Goal: Task Accomplishment & Management: Use online tool/utility

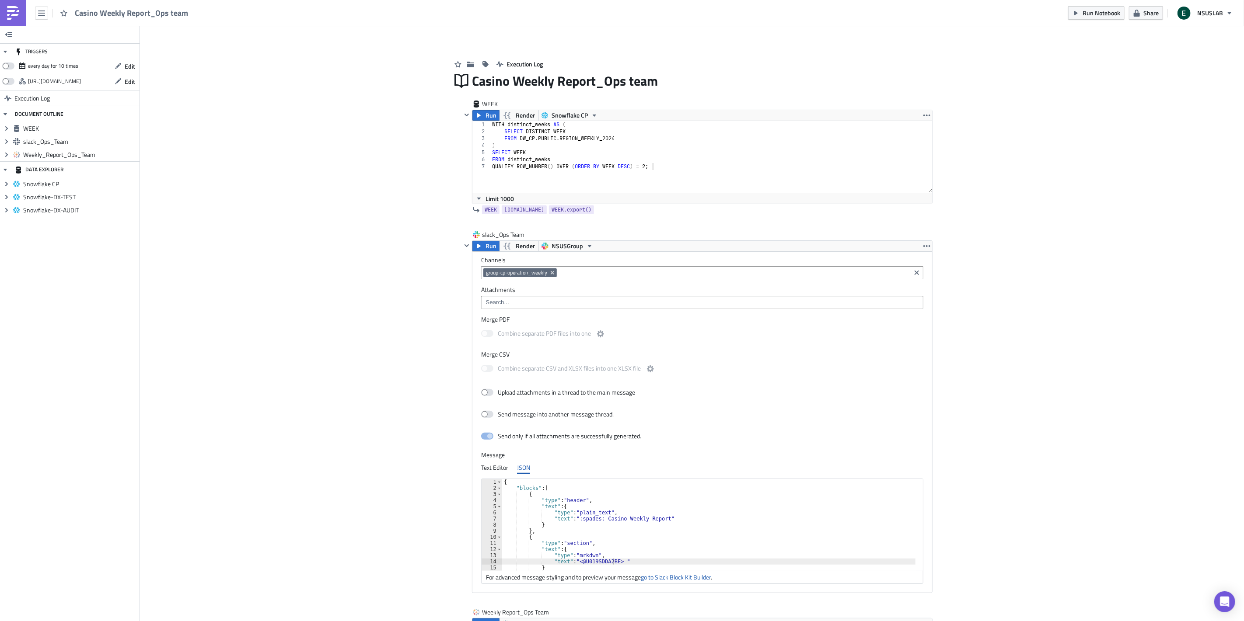
scroll to position [0, 11]
click at [381, 315] on div "Add Image Execution Log Casino Weekly Report_Ops team WEEK Run Render Snowflake…" at bounding box center [692, 417] width 1104 height 782
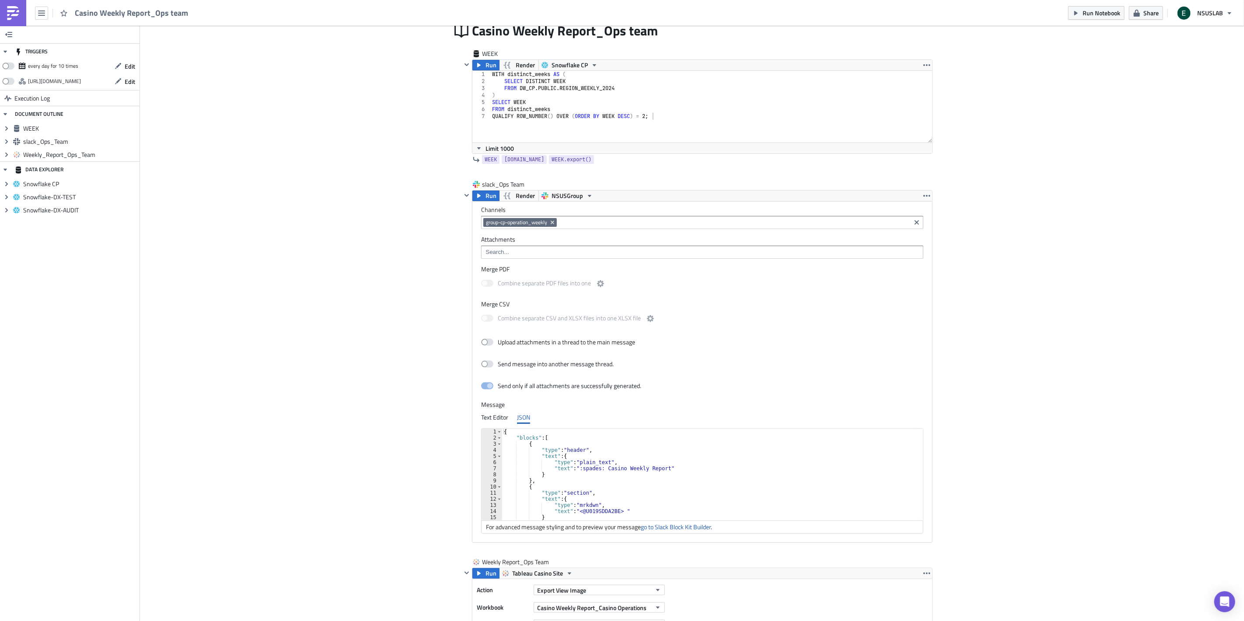
scroll to position [185, 0]
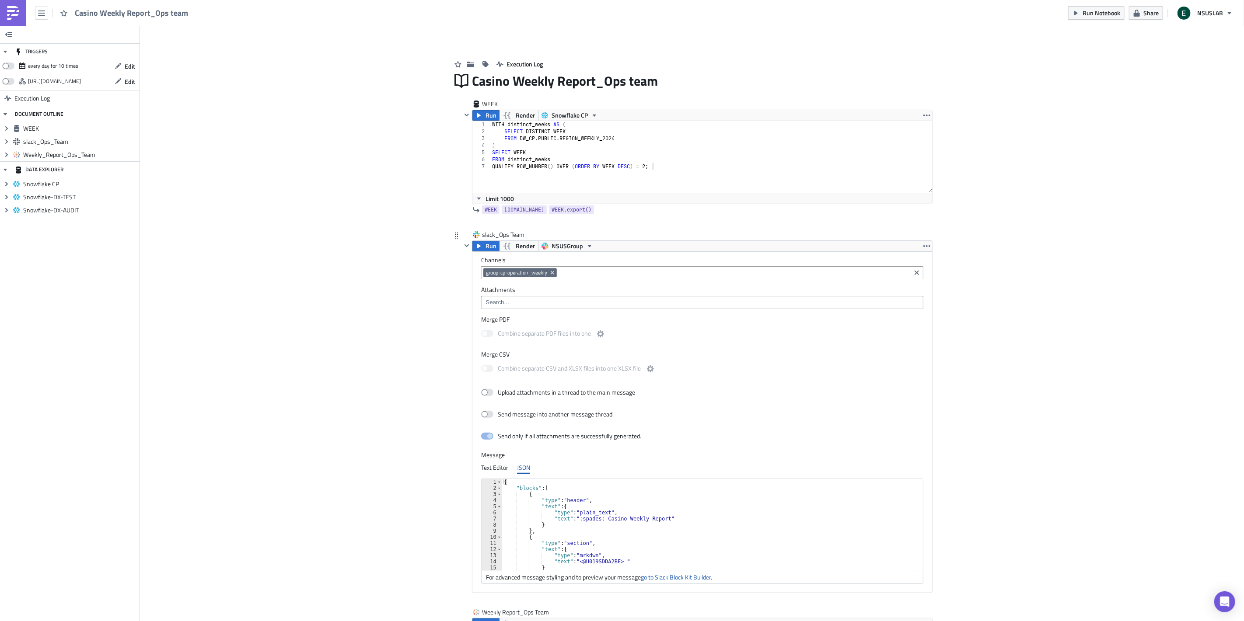
click at [536, 307] on input at bounding box center [701, 302] width 437 height 9
click at [532, 345] on div "{{ Weekly_Report_Ops_Team.export() }}" at bounding box center [535, 344] width 105 height 9
click at [418, 351] on div "Add Image Execution Log Casino Weekly Report_Ops team WEEK Run Render Snowflake…" at bounding box center [692, 417] width 1104 height 782
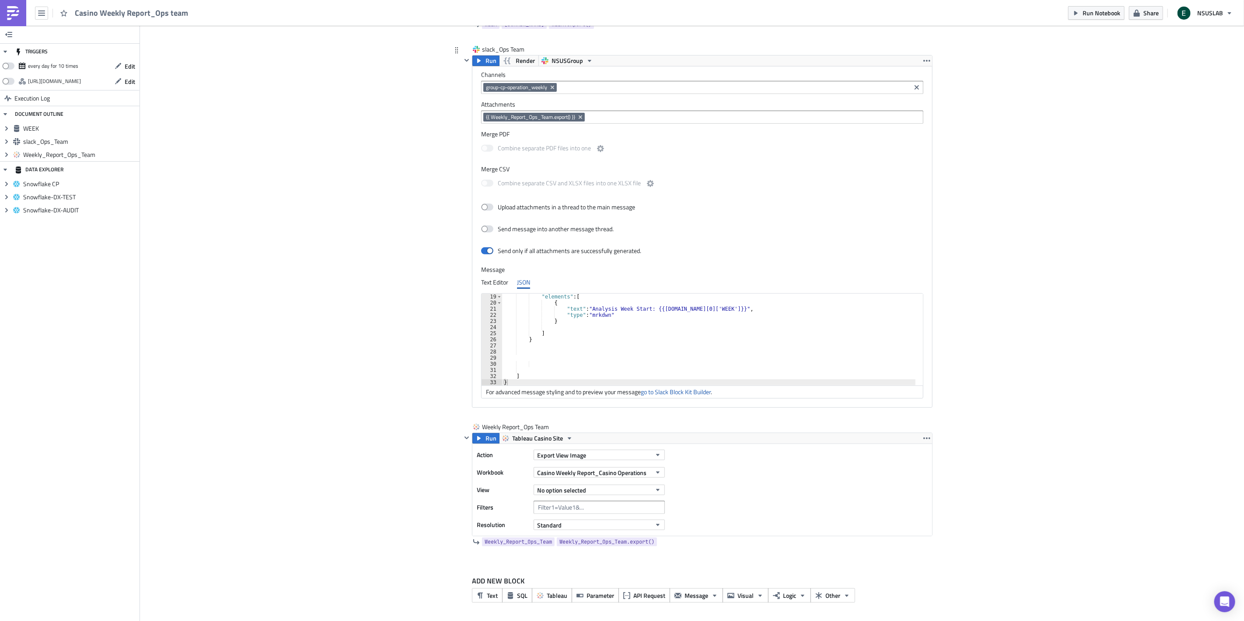
scroll to position [110, 0]
click at [387, 500] on div "Add Image Execution Log Casino Weekly Report_Ops team WEEK Run Render Snowflake…" at bounding box center [692, 231] width 1104 height 782
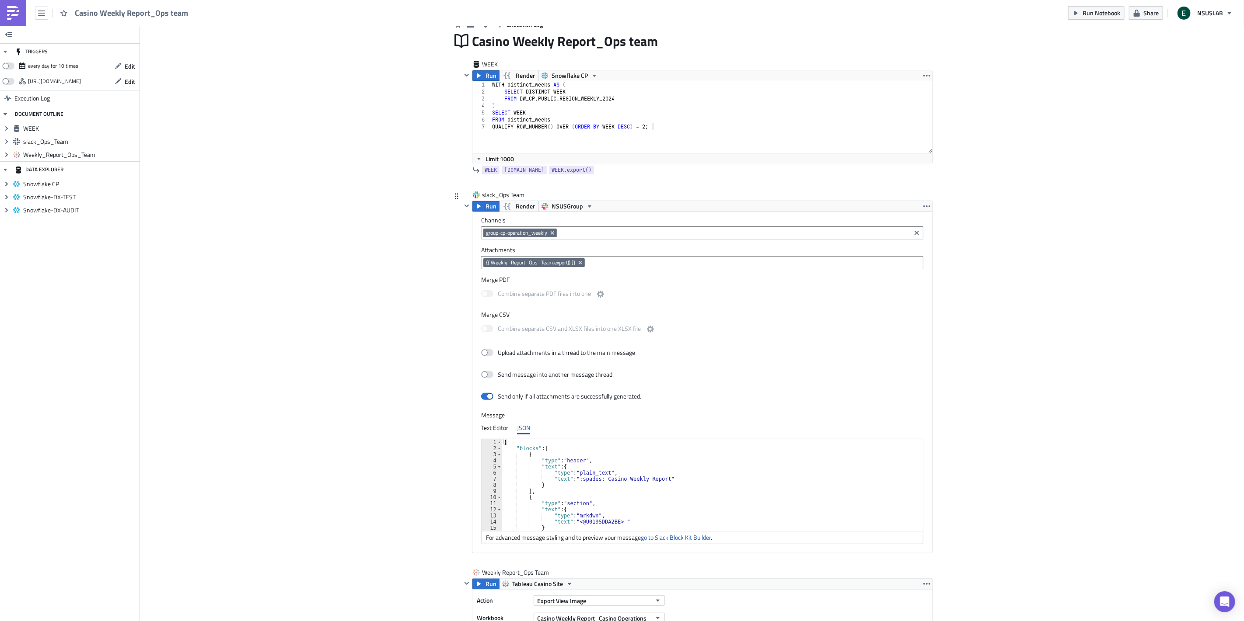
scroll to position [58, 0]
drag, startPoint x: 579, startPoint y: 465, endPoint x: 609, endPoint y: 466, distance: 29.7
click at [609, 466] on div "{ "type" : "section" , "text" : { "type" : "mrkdwn" , "text" : "<@U019SDDA2BE> …" at bounding box center [714, 488] width 424 height 104
paste textarea "5F2C7G812"
type textarea ""text": "<@U05F2C7G812> ""
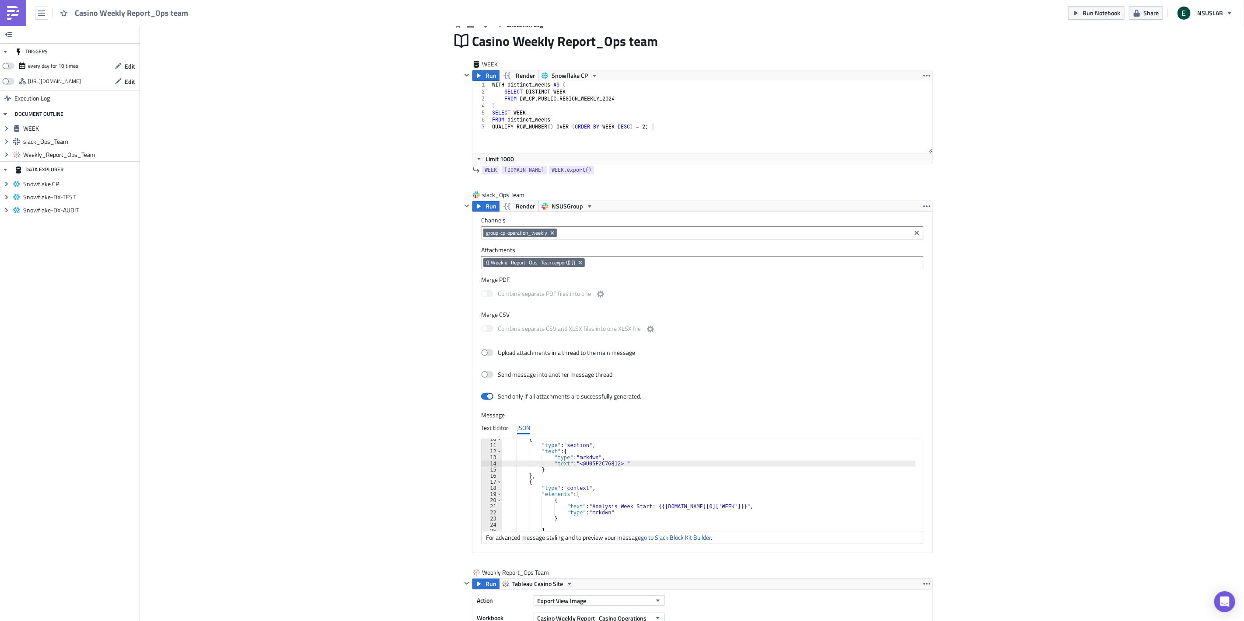
click at [980, 477] on div "Add Image Execution Log Casino Weekly Report_Ops team WEEK Run Render Snowflake…" at bounding box center [692, 377] width 1104 height 782
click at [1009, 462] on div "Add Image Execution Log Casino Weekly Report_Ops team WEEK Run Render Snowflake…" at bounding box center [692, 377] width 1104 height 782
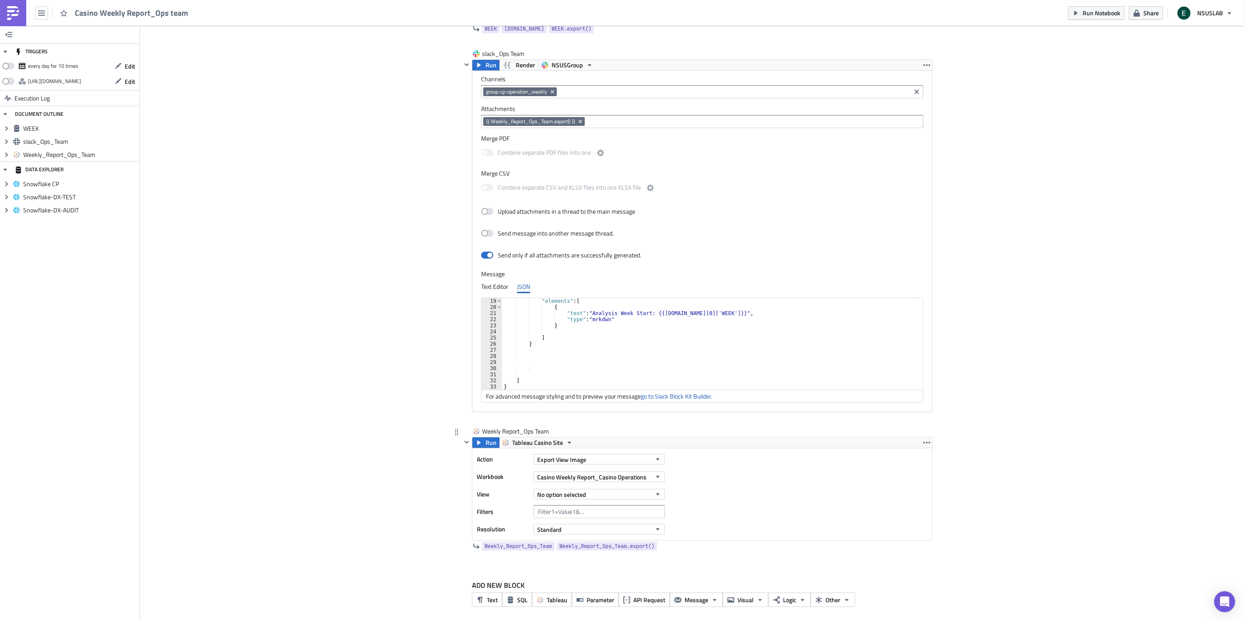
scroll to position [185, 0]
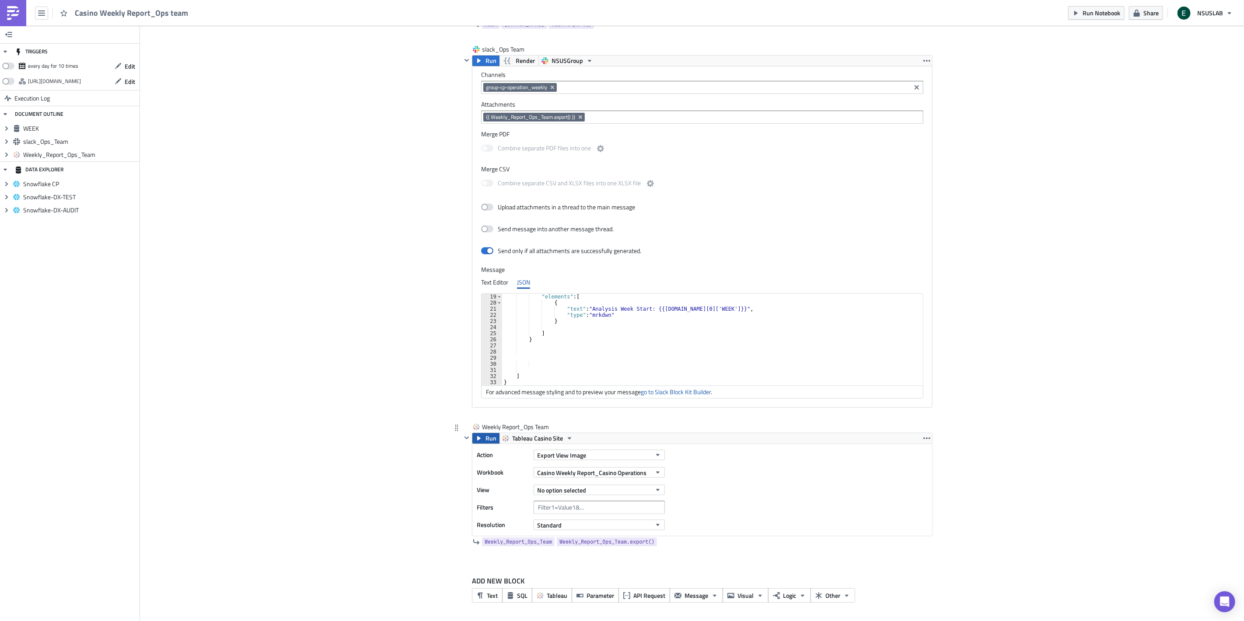
click at [478, 438] on icon "button" at bounding box center [478, 438] width 7 height 7
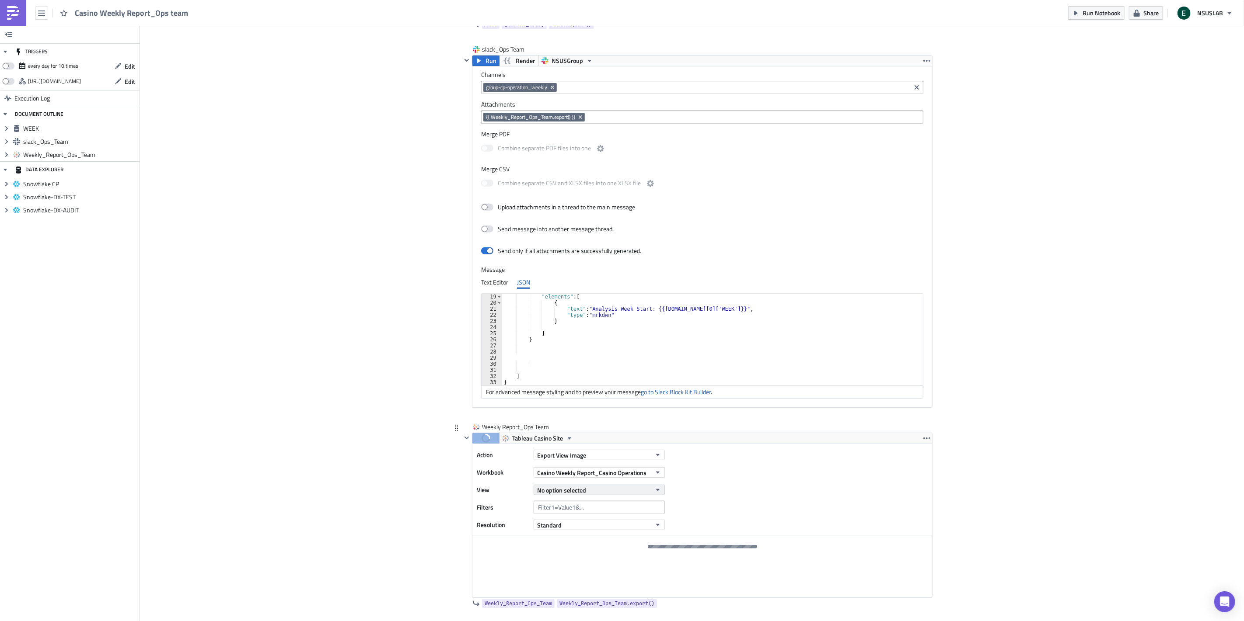
click at [575, 485] on button "No option selected" at bounding box center [598, 490] width 131 height 10
click at [573, 519] on div "Trends (sizing)" at bounding box center [573, 520] width 77 height 9
click at [409, 488] on div "Add Image Execution Log Casino Weekly Report_Ops team WEEK Run Render Snowflake…" at bounding box center [692, 262] width 1104 height 844
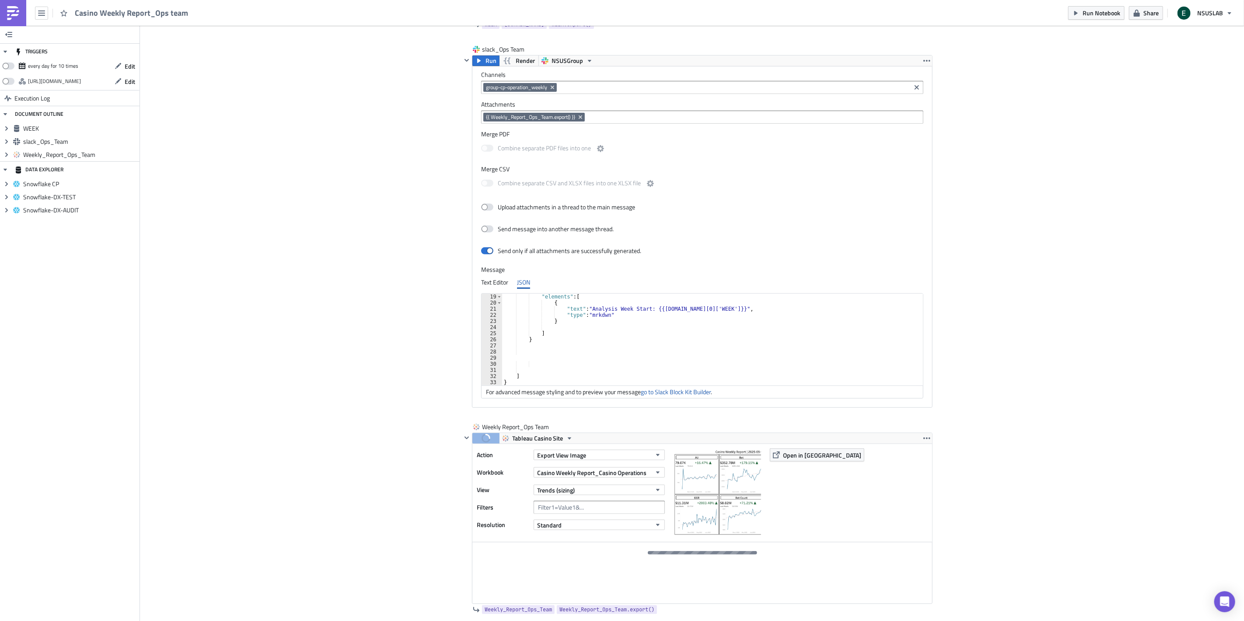
click at [411, 430] on div "Add Image Execution Log Casino Weekly Report_Ops team WEEK Run Render Snowflake…" at bounding box center [692, 265] width 1104 height 850
click at [697, 490] on img at bounding box center [716, 492] width 87 height 87
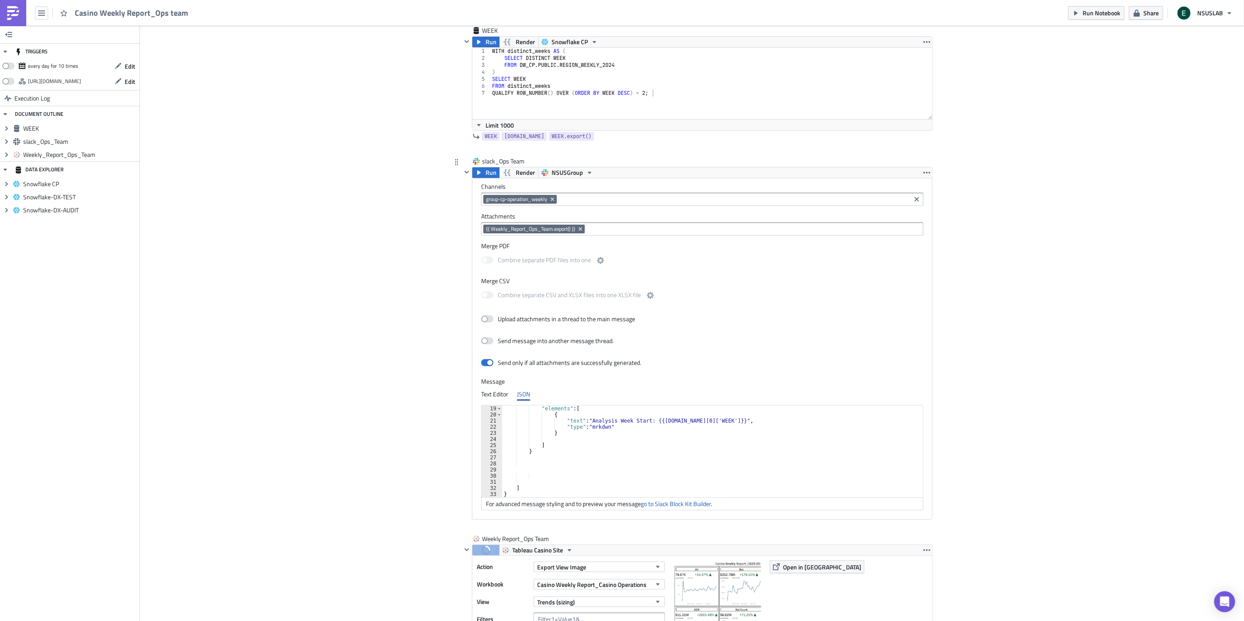
scroll to position [0, 0]
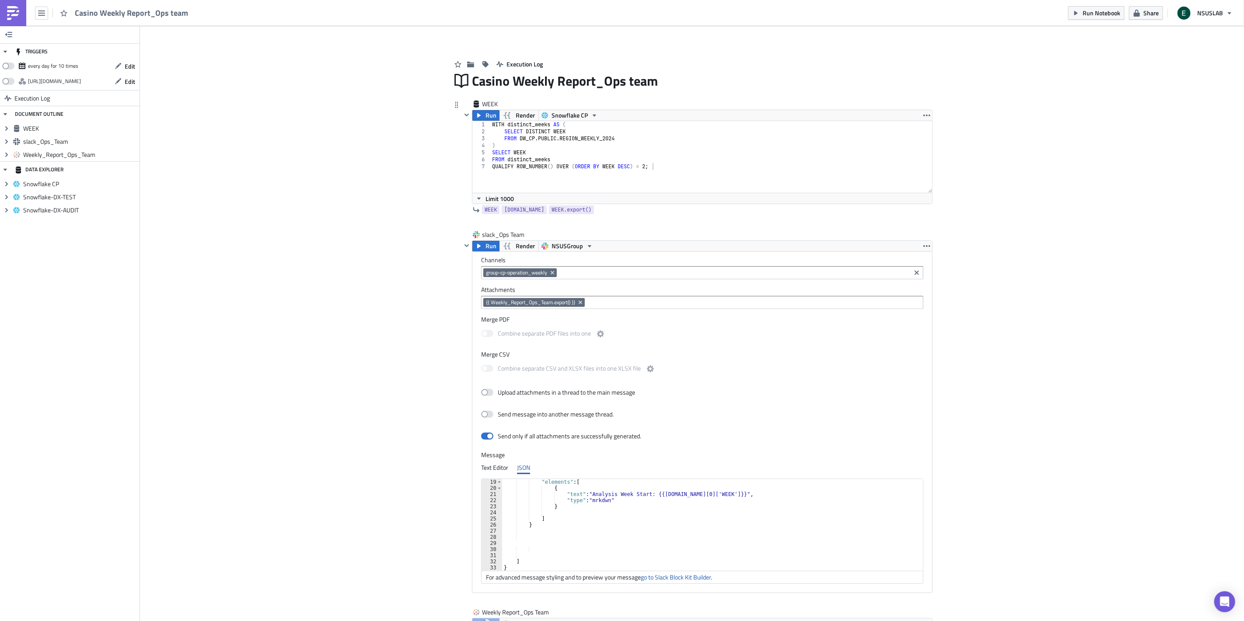
type textarea "FROM distinct_weeks"
click at [568, 158] on div "WITH distinct_weeks AS ( SELECT DISTINCT WEEK FROM DW_CP . PUBLIC . REGION_WEEK…" at bounding box center [711, 164] width 442 height 86
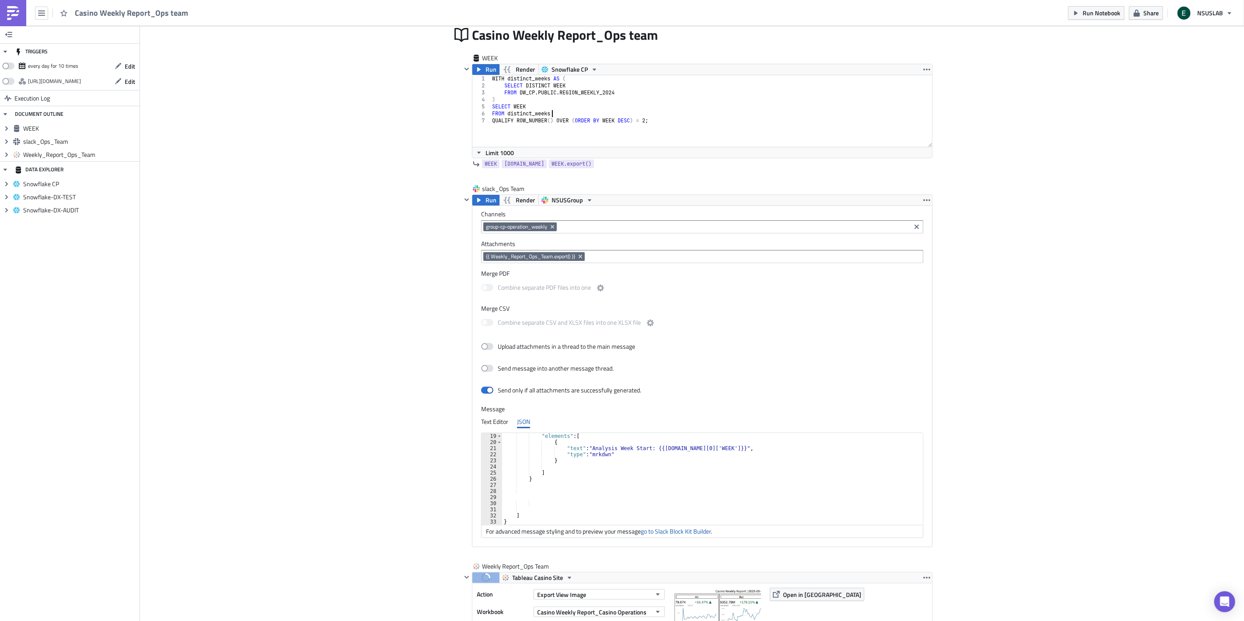
scroll to position [194, 0]
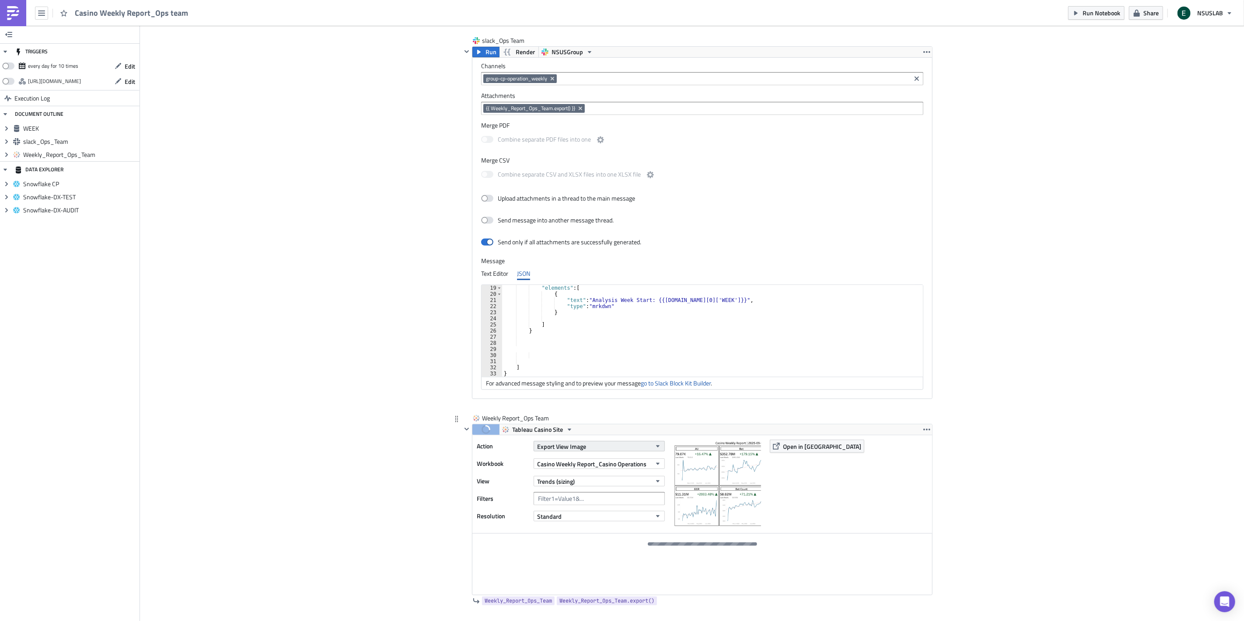
click at [564, 442] on span "Export View Image" at bounding box center [561, 446] width 49 height 9
click at [587, 413] on div "slack_Ops Team Run Render NSUSGroup Channels group-cp-operation_weekly Attachme…" at bounding box center [696, 225] width 471 height 378
click at [546, 434] on span "Tableau Casino Site" at bounding box center [537, 430] width 51 height 10
click at [631, 416] on div "Weekly Report_Ops Team" at bounding box center [696, 419] width 471 height 10
click at [582, 520] on button "Standard" at bounding box center [598, 516] width 131 height 10
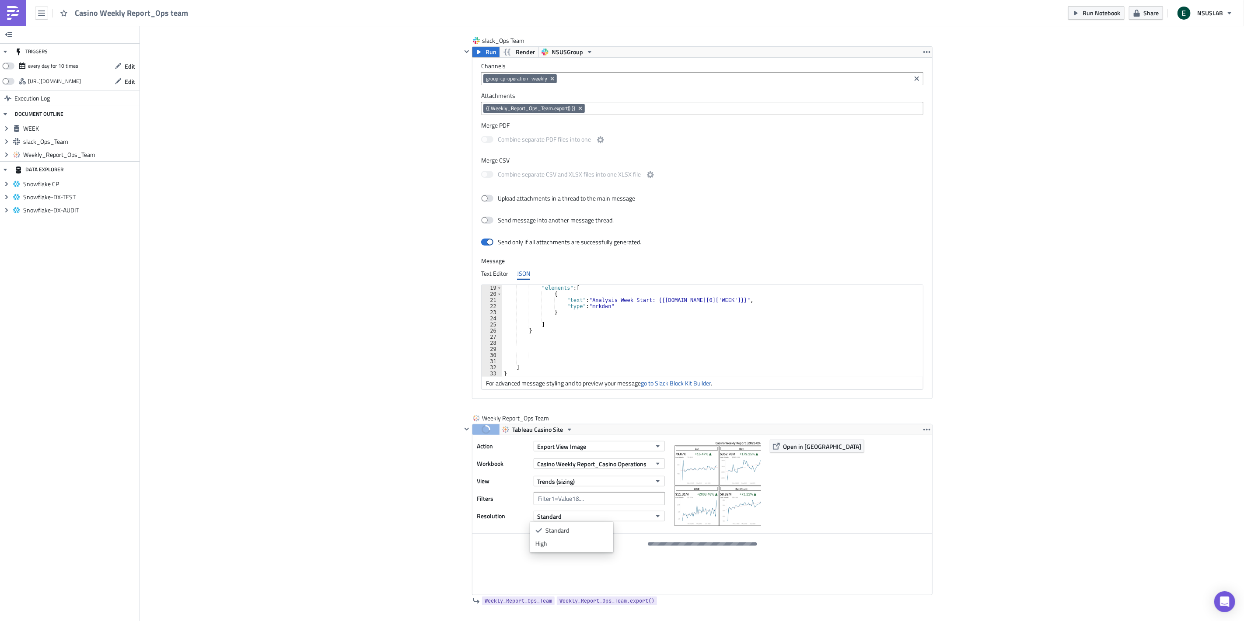
click at [240, 465] on div "Add Image Execution Log Casino Weekly Report_Ops team WEEK Run Render Snowflake…" at bounding box center [692, 257] width 1104 height 850
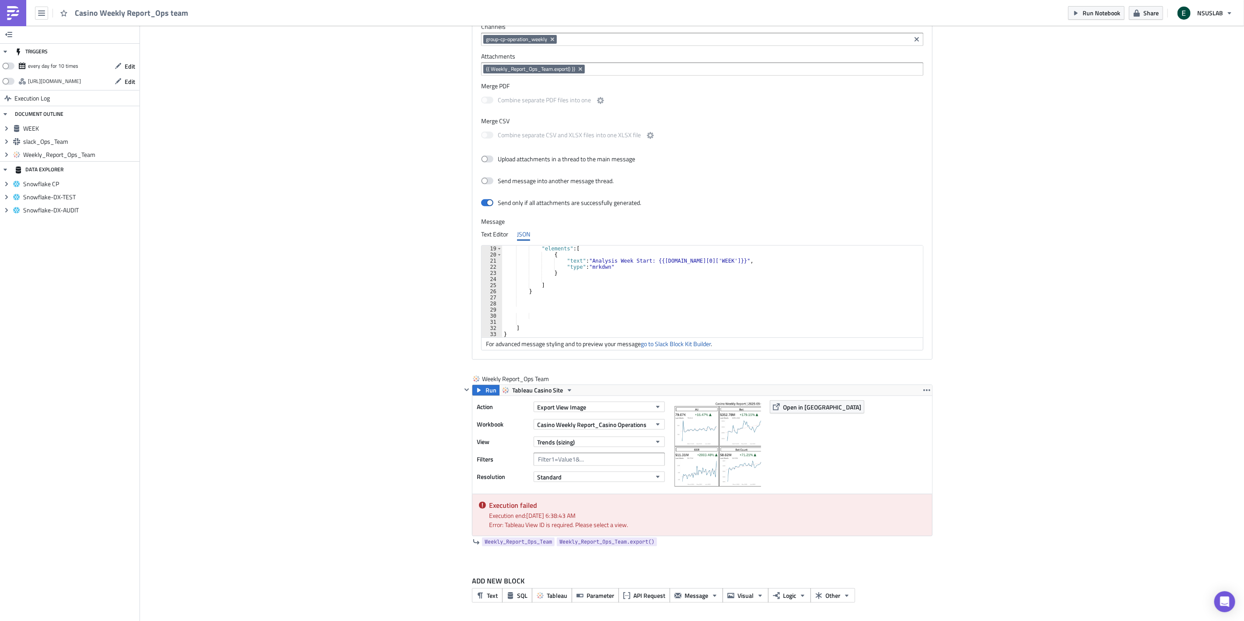
scroll to position [234, 0]
click at [568, 445] on span "Trends (sizing)" at bounding box center [556, 442] width 38 height 9
click at [584, 467] on div "Trends (sizing)" at bounding box center [578, 471] width 67 height 9
click at [590, 423] on span "Casino Weekly Report_Casino Operations" at bounding box center [591, 424] width 109 height 9
click at [416, 376] on div "Add Image Execution Log Casino Weekly Report_Ops team WEEK Run Render Snowflake…" at bounding box center [692, 207] width 1104 height 830
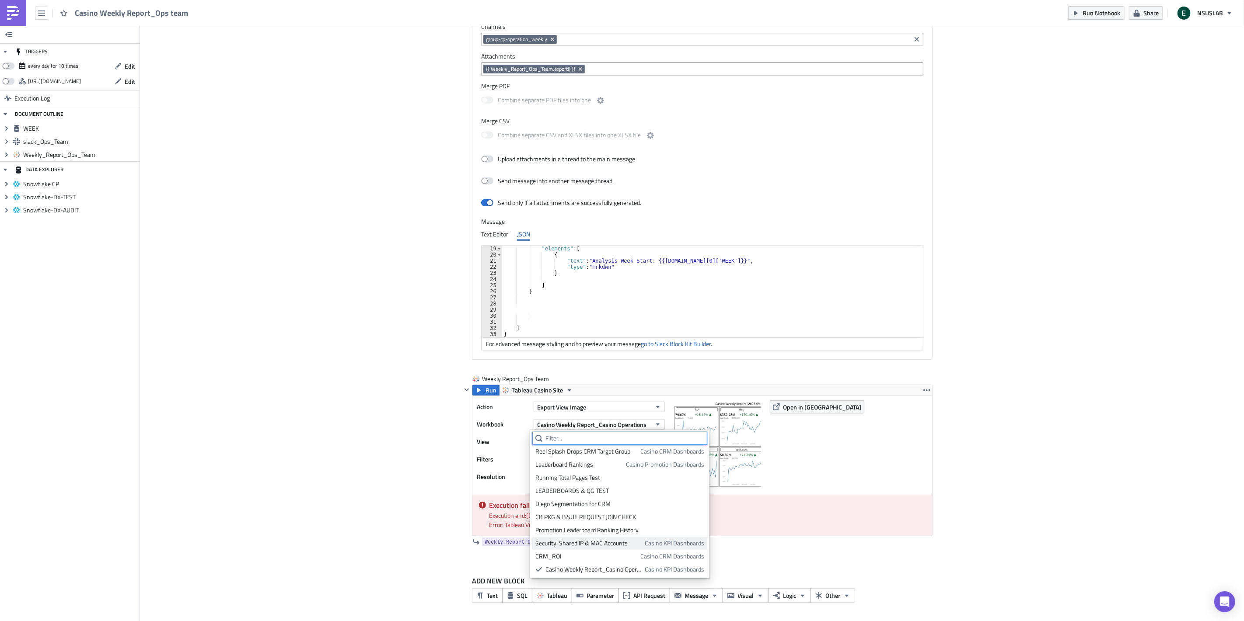
scroll to position [422, 0]
click at [614, 571] on div "Casino Weekly Report_Casino Operations" at bounding box center [593, 570] width 96 height 9
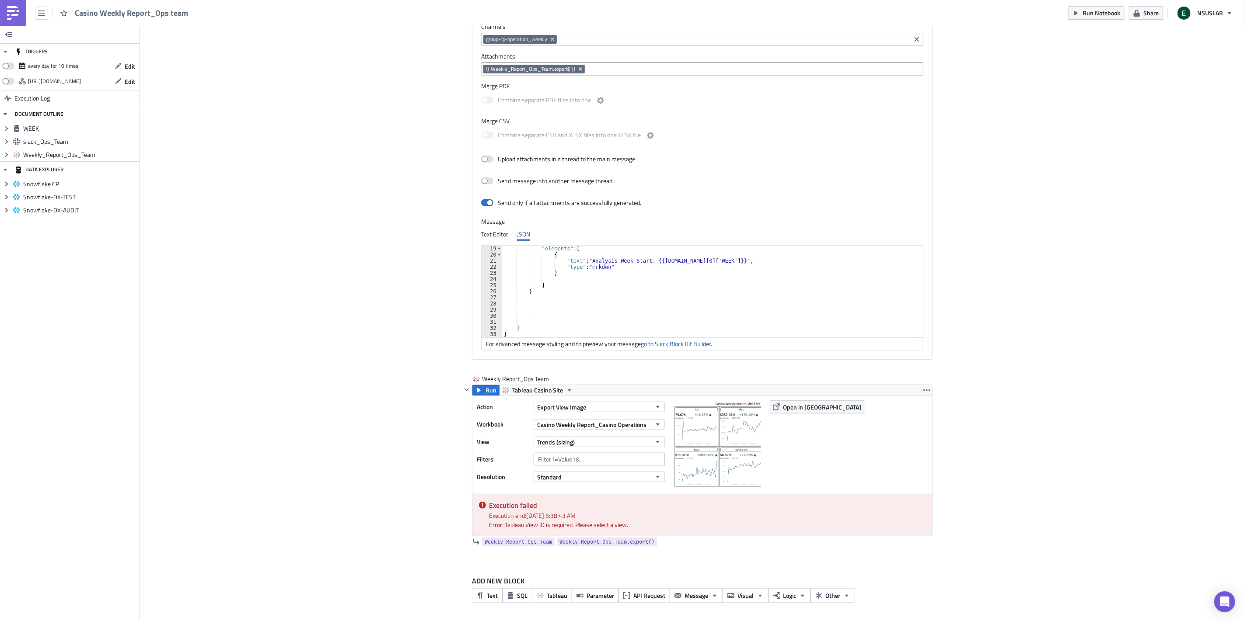
click at [314, 389] on div "Add Image Execution Log Casino Weekly Report_Ops team WEEK Run Render Snowflake…" at bounding box center [692, 207] width 1104 height 830
click at [567, 406] on span "Export View Image" at bounding box center [561, 407] width 49 height 9
click at [289, 371] on div "Add Image Execution Log Casino Weekly Report_Ops team WEEK Run Render Snowflake…" at bounding box center [692, 207] width 1104 height 830
click at [561, 464] on input "text" at bounding box center [598, 459] width 131 height 13
click at [412, 426] on div "Add Image Execution Log Casino Weekly Report_Ops team WEEK Run Render Snowflake…" at bounding box center [692, 207] width 1104 height 830
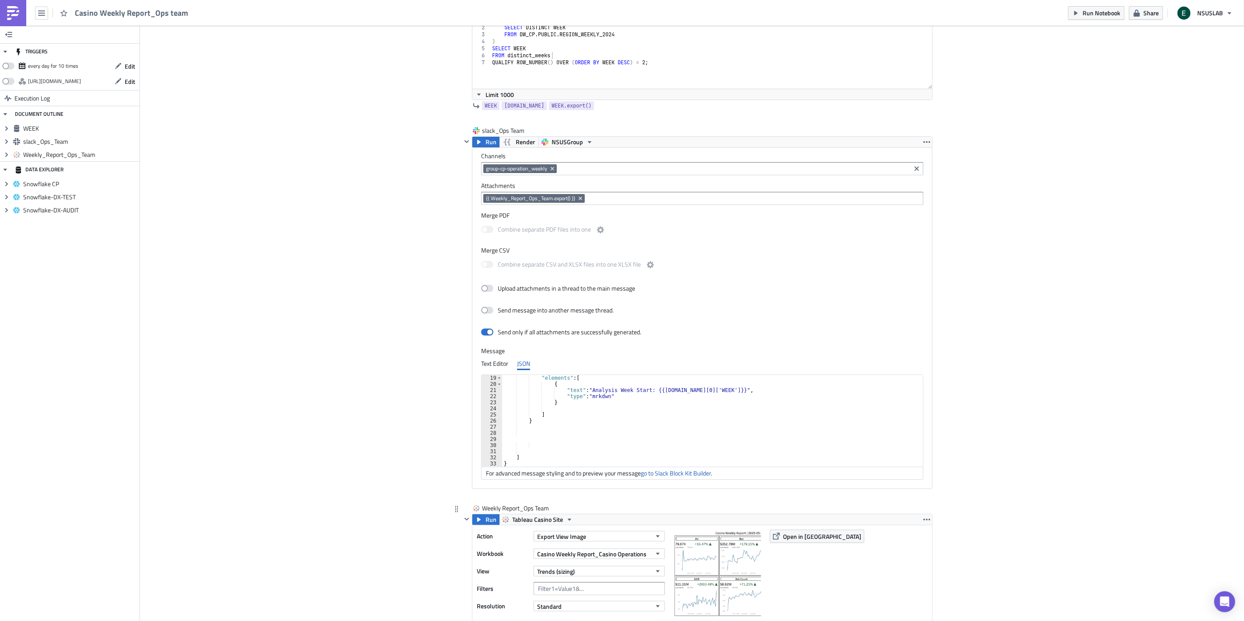
scroll to position [234, 0]
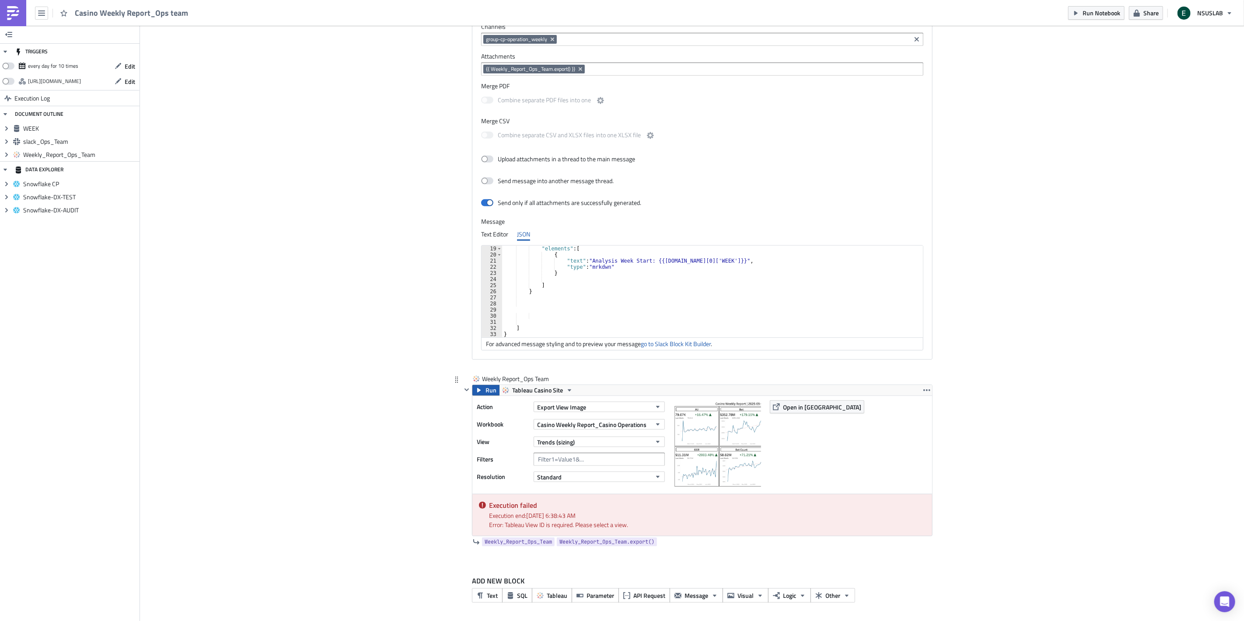
click at [477, 391] on icon "button" at bounding box center [478, 390] width 7 height 7
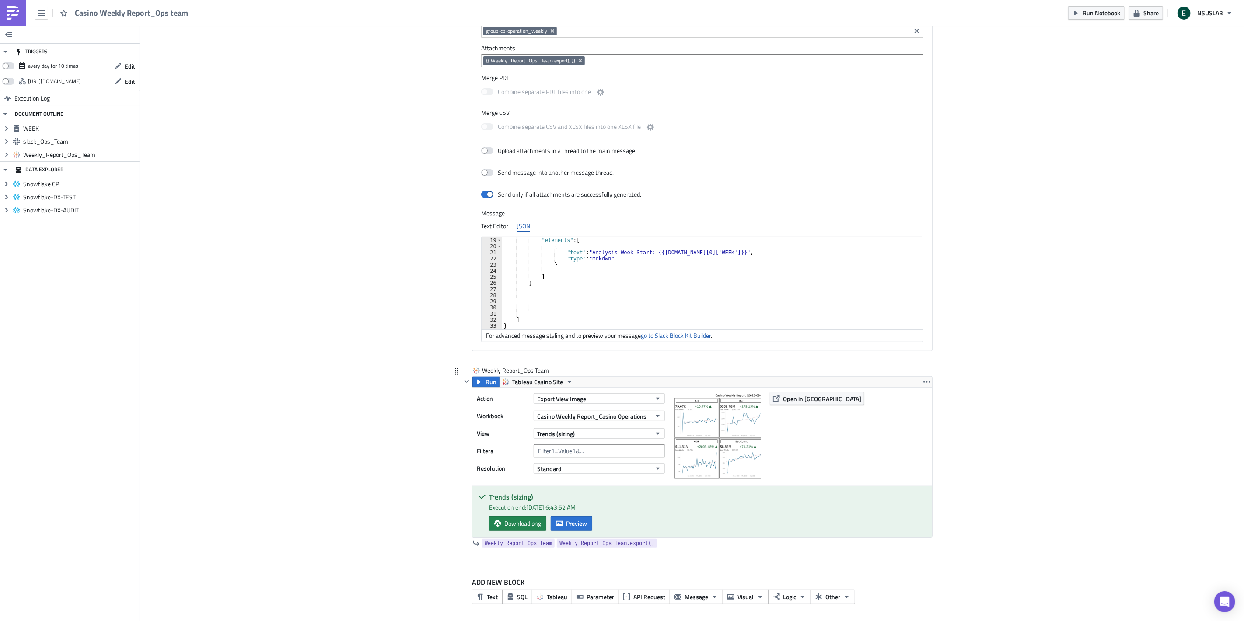
scroll to position [244, 0]
click at [516, 526] on span "Download png" at bounding box center [522, 522] width 37 height 9
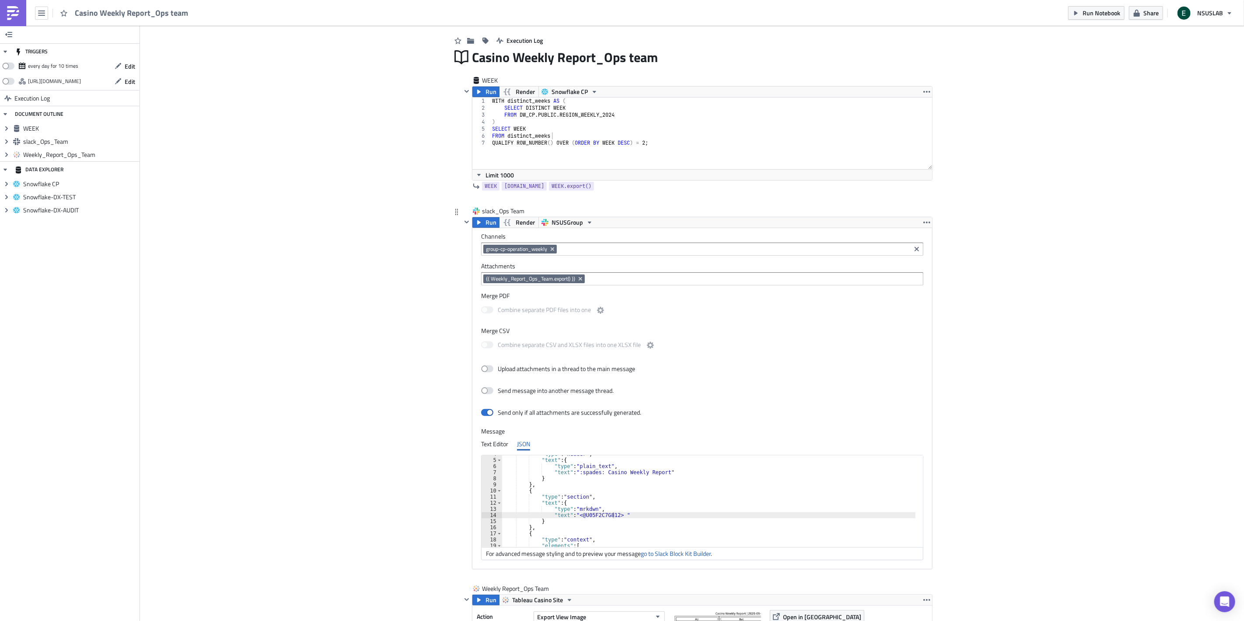
scroll to position [0, 0]
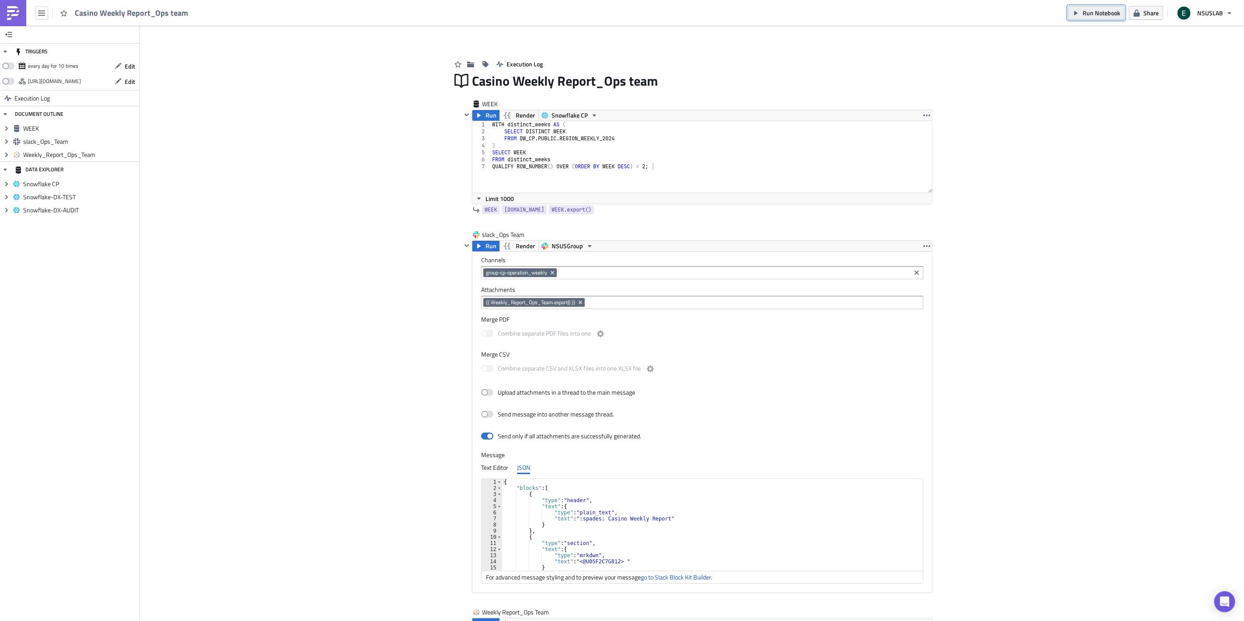
click at [1108, 11] on span "Run Notebook" at bounding box center [1101, 12] width 38 height 9
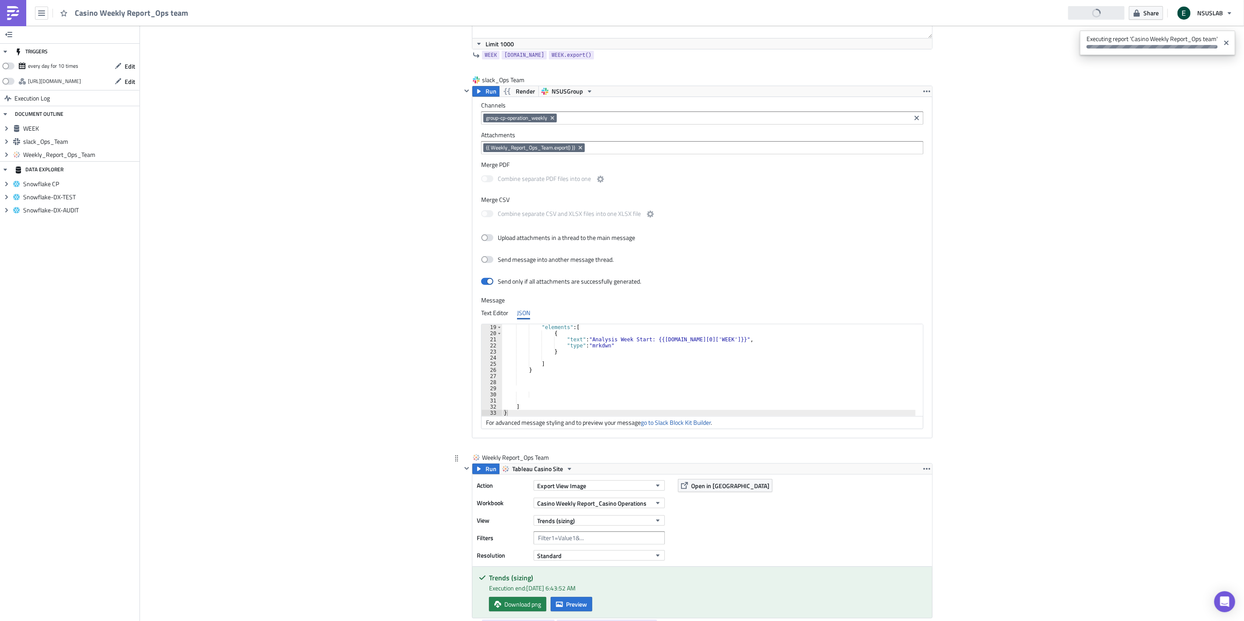
scroll to position [194, 0]
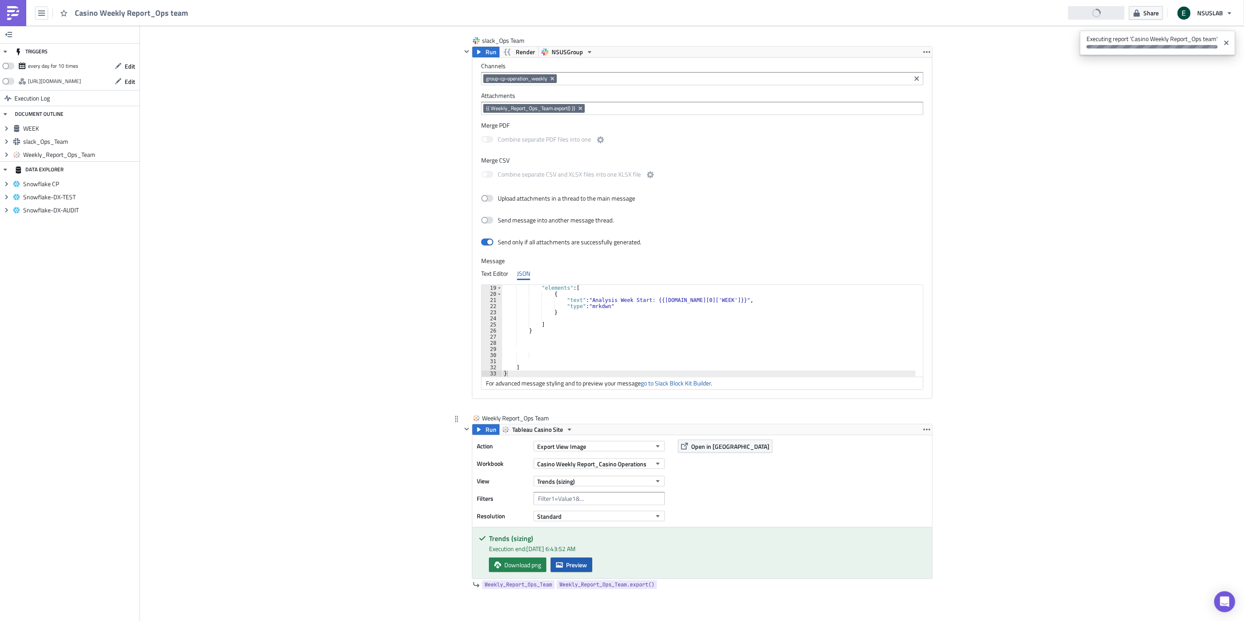
click at [566, 568] on span "Preview" at bounding box center [576, 565] width 21 height 9
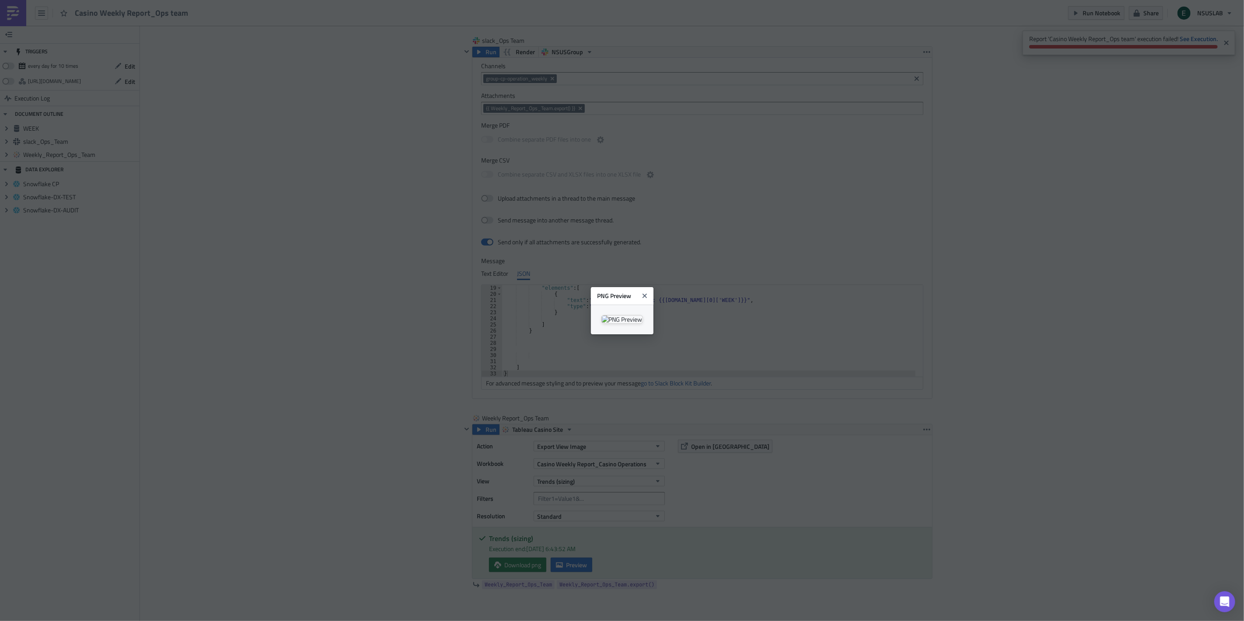
click at [1043, 355] on body "Casino Weekly Report_Ops team Run Notebook Share NSUSLAB TRIGGERS every day for…" at bounding box center [622, 311] width 1244 height 623
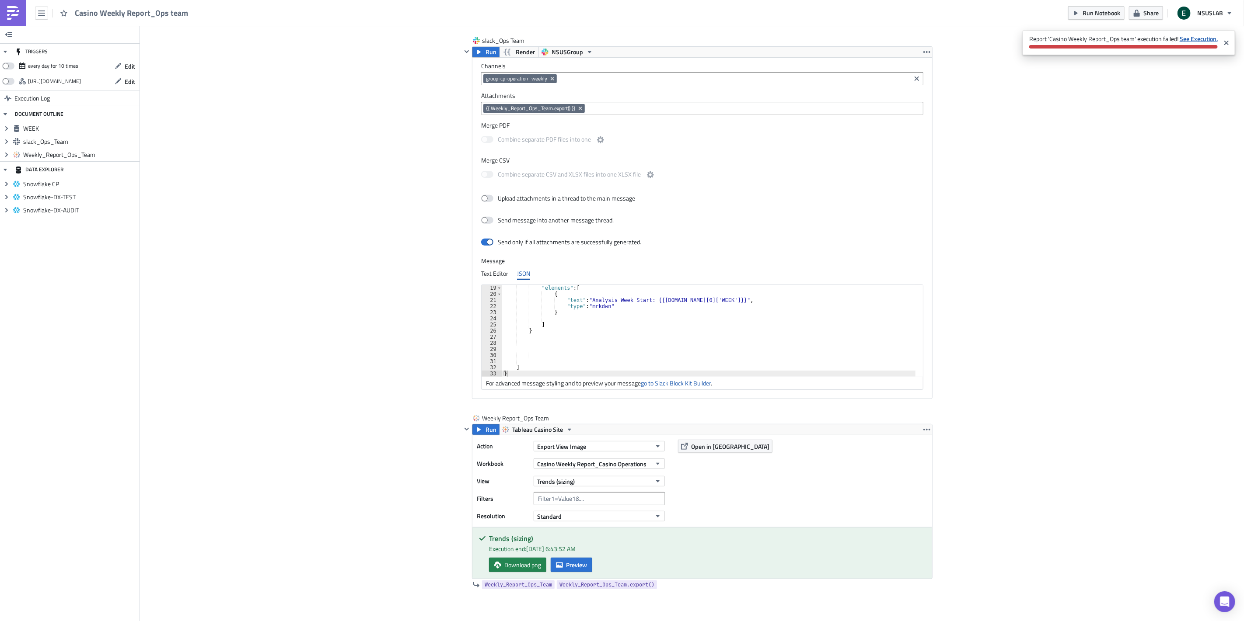
click at [1191, 37] on strong "See Execution." at bounding box center [1198, 38] width 38 height 9
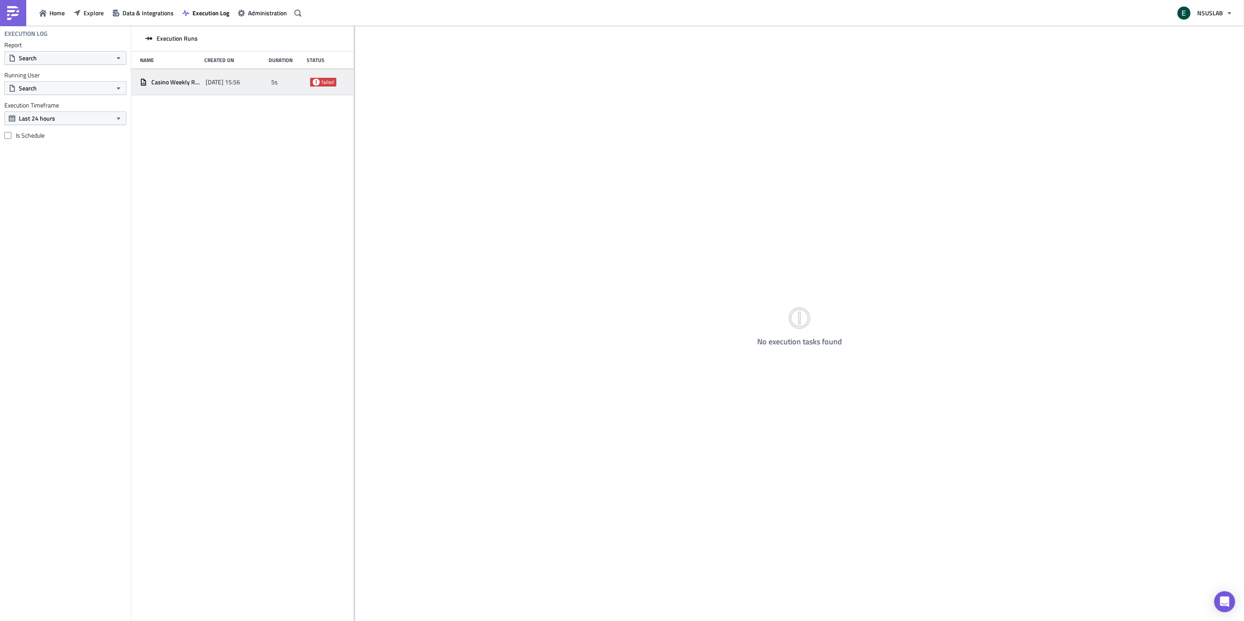
click at [327, 82] on span "failed" at bounding box center [327, 82] width 12 height 7
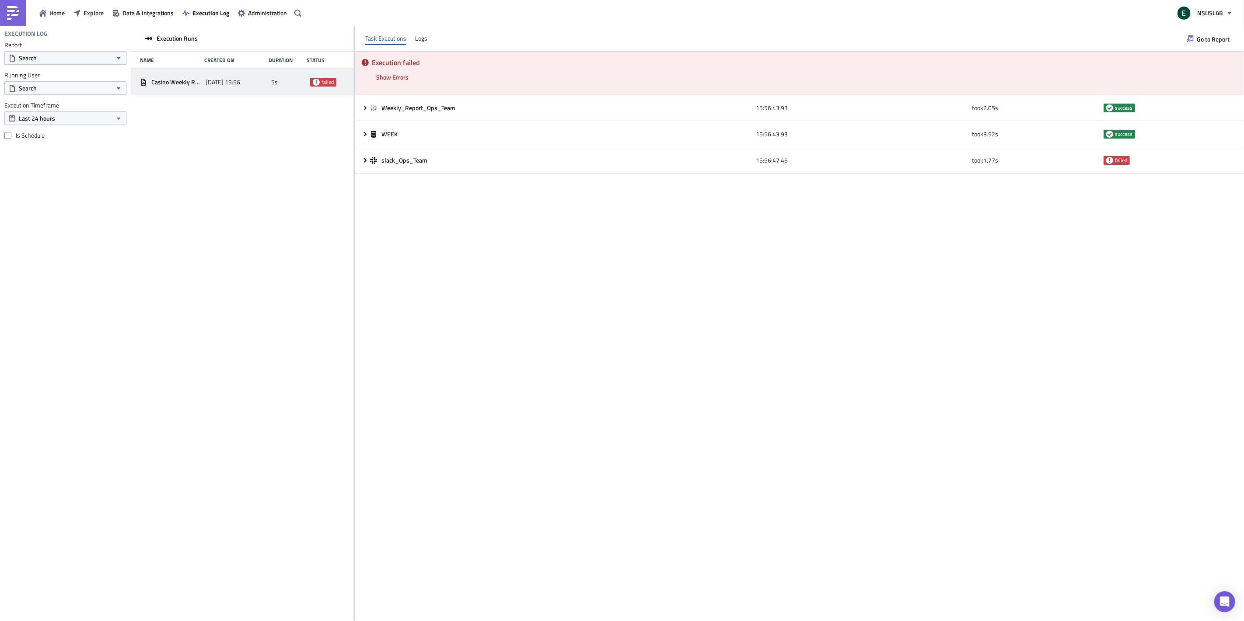
click at [471, 80] on div "Execution failed Show Errors 2025-09-12 15:56:49.20 FAIL signal raised: FAIL("S…" at bounding box center [799, 73] width 888 height 43
click at [385, 80] on span "Show Errors" at bounding box center [392, 77] width 32 height 9
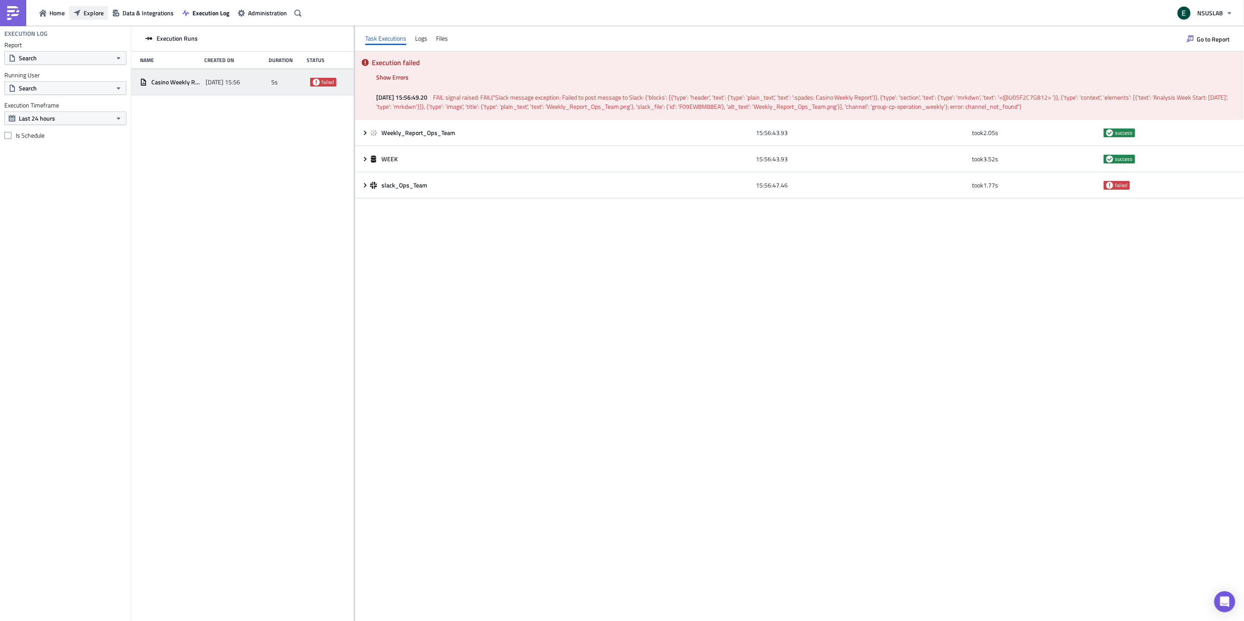
click at [94, 15] on span "Explore" at bounding box center [94, 12] width 20 height 9
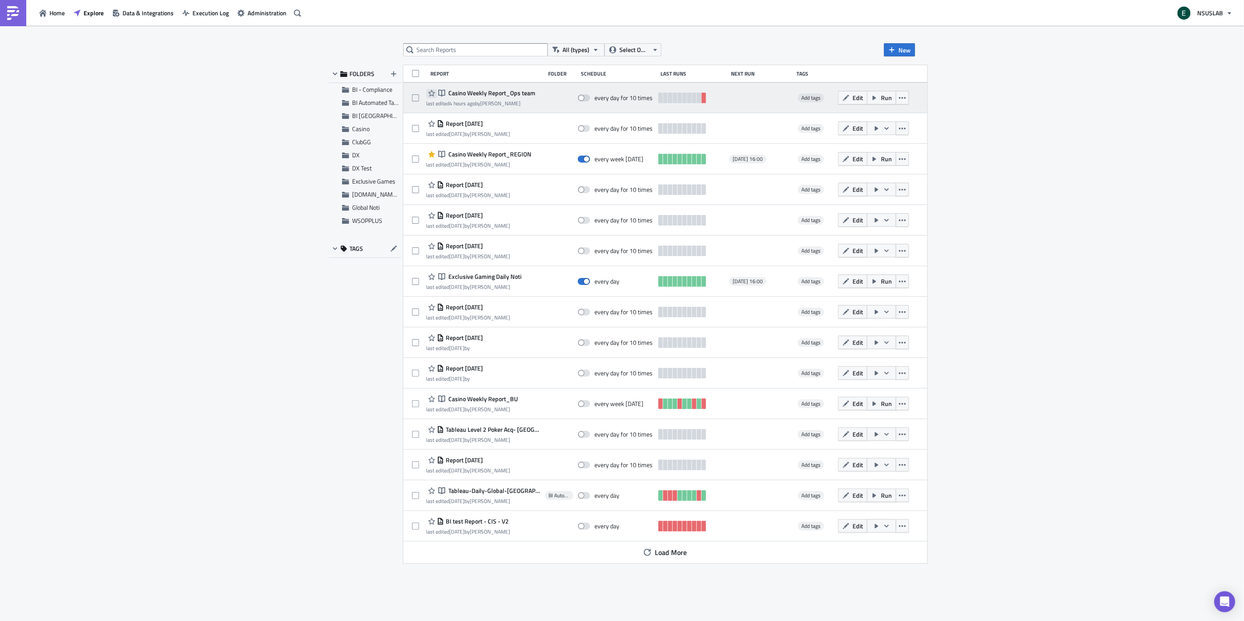
click at [430, 93] on icon "button" at bounding box center [431, 93] width 7 height 7
click at [564, 94] on div at bounding box center [559, 97] width 28 height 17
click at [505, 88] on div "Notebook Casino Weekly Report_Ops team last edited 4 hours ago by Ethan Lee eve…" at bounding box center [665, 98] width 524 height 31
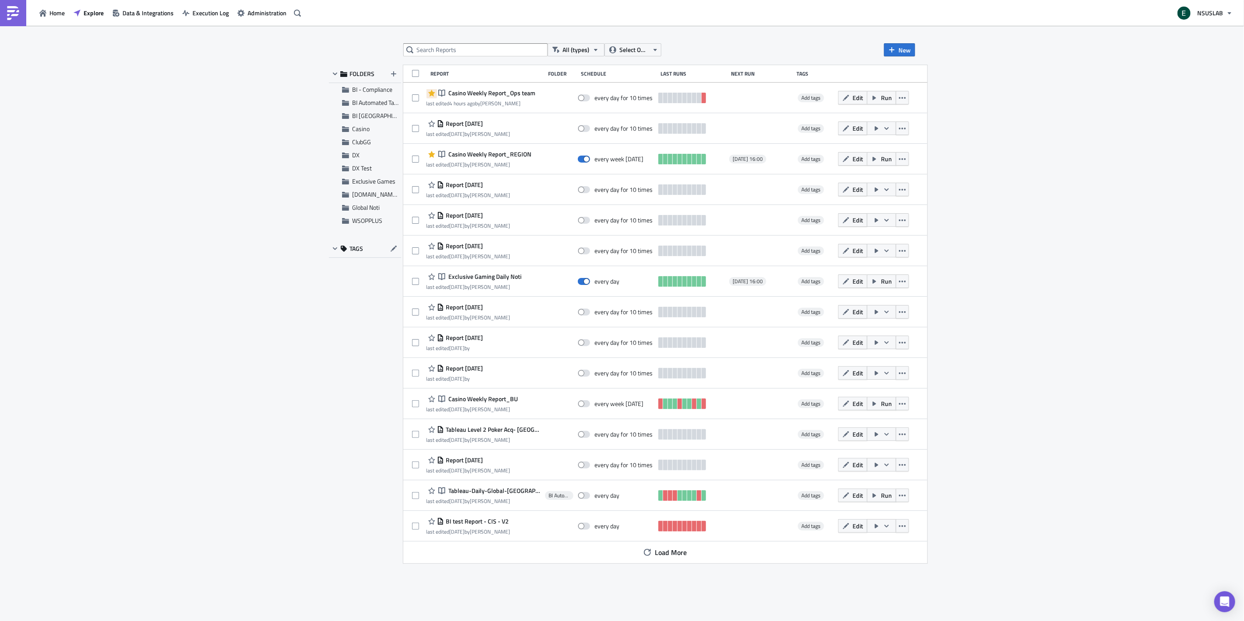
click at [506, 93] on span "Casino Weekly Report_Ops team" at bounding box center [490, 93] width 89 height 8
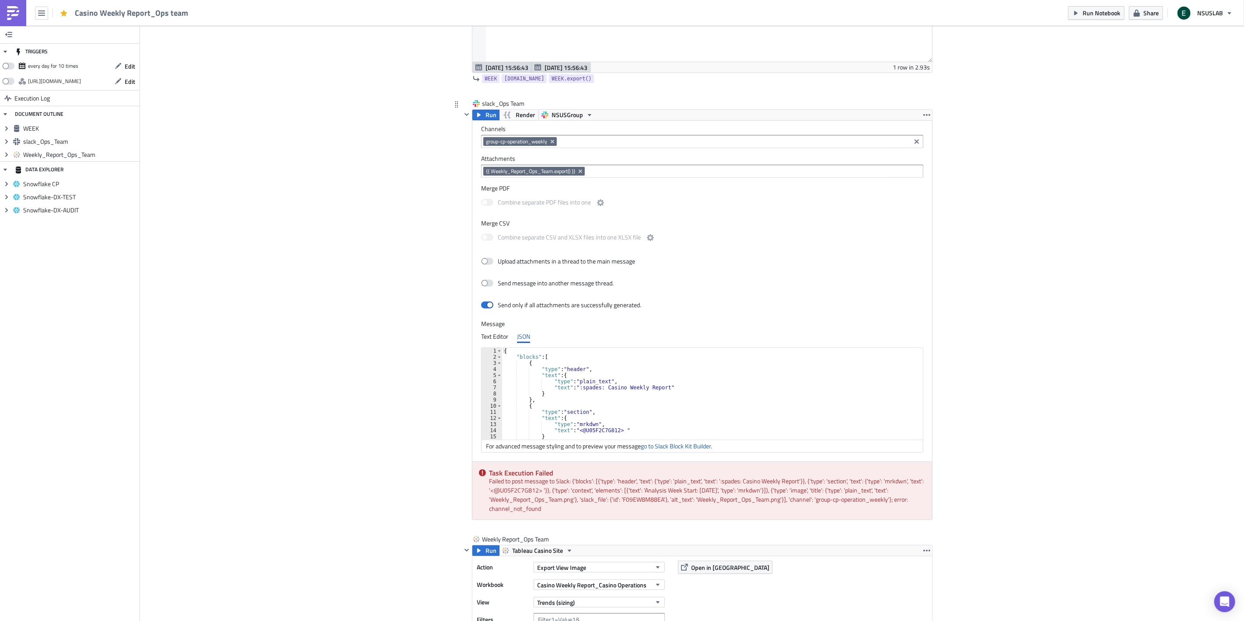
scroll to position [194, 0]
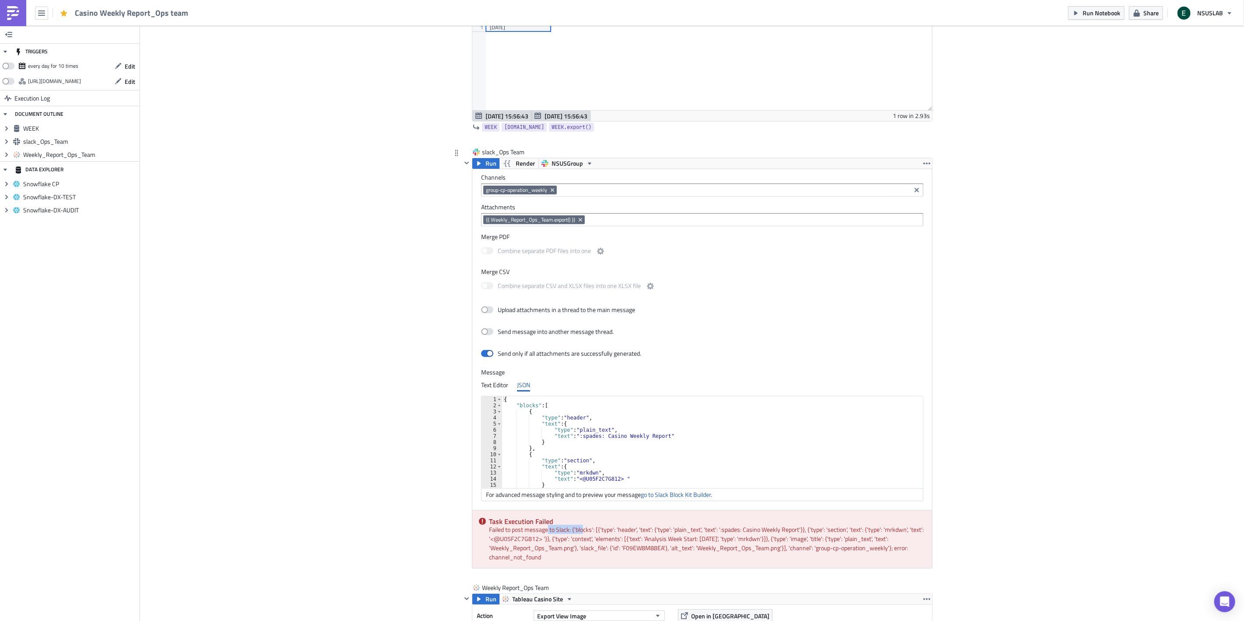
drag, startPoint x: 544, startPoint y: 531, endPoint x: 578, endPoint y: 531, distance: 34.1
click at [578, 531] on div "Task Execution Failed Failed to post message to Slack: {'blocks': [{'type': 'he…" at bounding box center [702, 540] width 460 height 58
click at [579, 541] on div "Task Execution Failed Failed to post message to Slack: {'blocks': [{'type': 'he…" at bounding box center [702, 540] width 460 height 58
drag, startPoint x: 538, startPoint y: 558, endPoint x: 482, endPoint y: 557, distance: 56.0
click at [482, 557] on div "Task Execution Failed Failed to post message to Slack: {'blocks': [{'type': 'he…" at bounding box center [702, 540] width 460 height 58
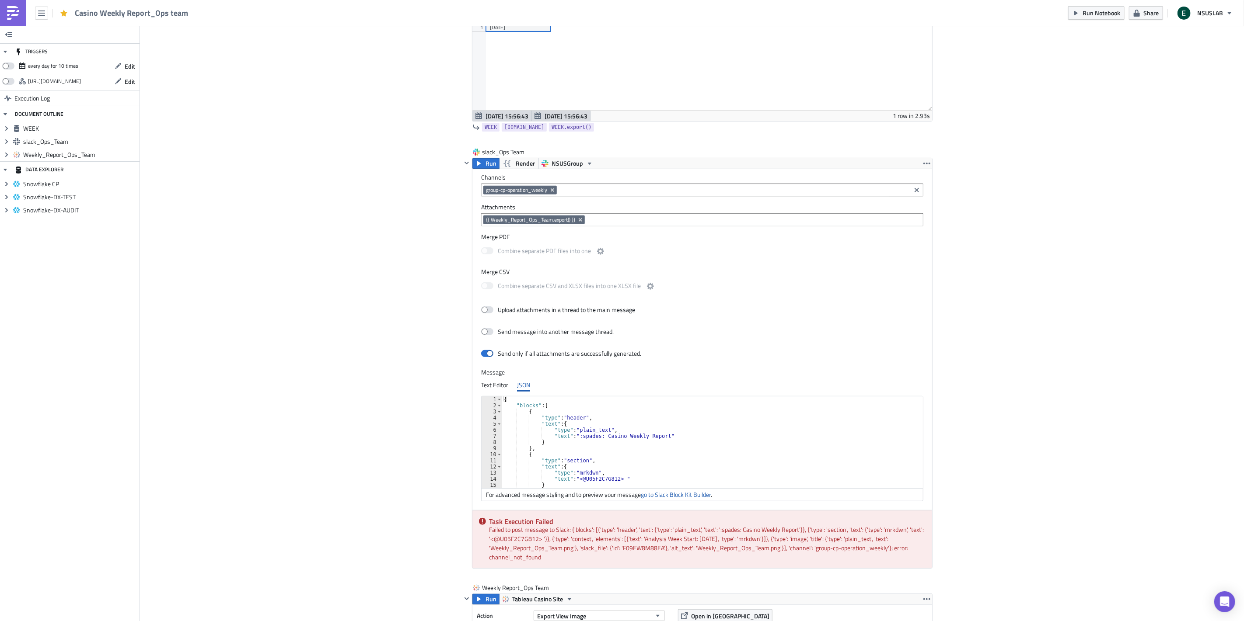
click at [444, 415] on div "Execution Log Casino Weekly Report_Ops team WEEK Run Render Snowflake CP 1 2 3 …" at bounding box center [691, 340] width 498 height 989
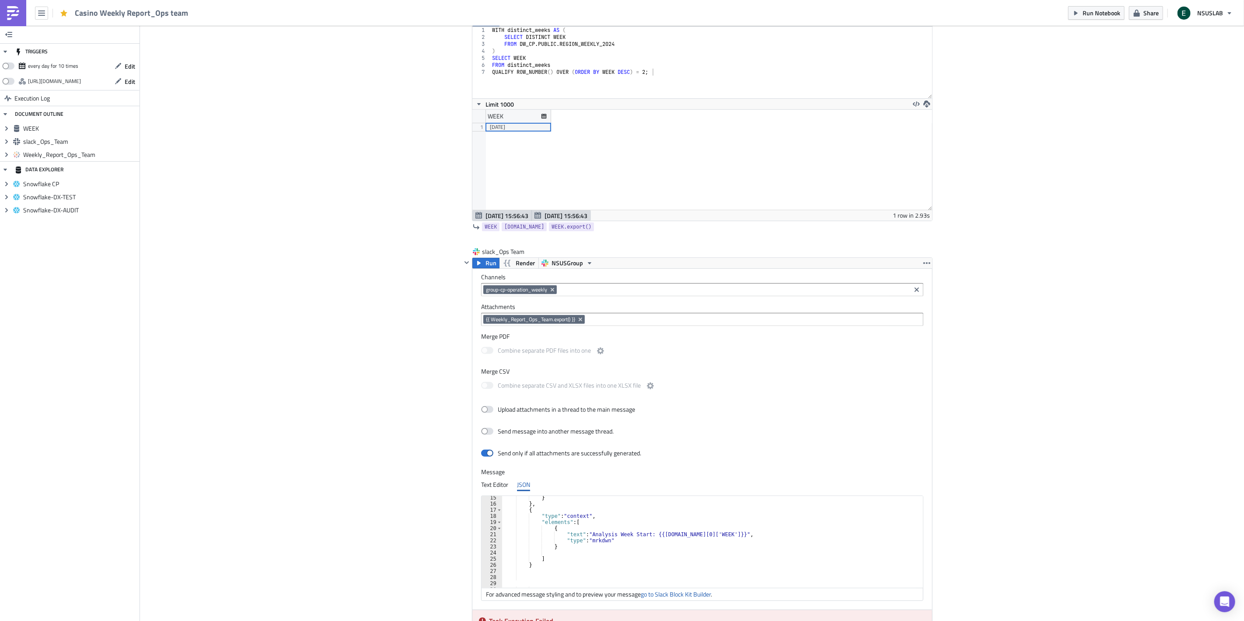
scroll to position [0, 0]
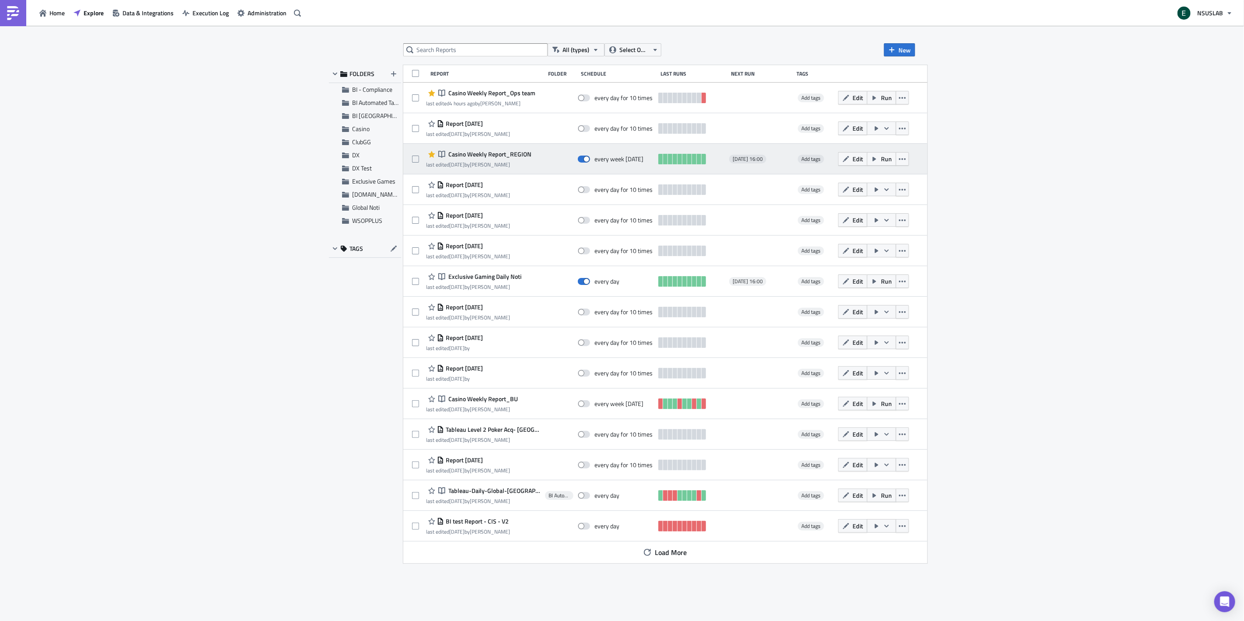
click at [531, 153] on div "Notebook Casino Weekly Report_REGION last edited 4 months ago by Ethan Lee" at bounding box center [483, 158] width 114 height 17
click at [516, 150] on span "Casino Weekly Report_REGION" at bounding box center [488, 154] width 85 height 8
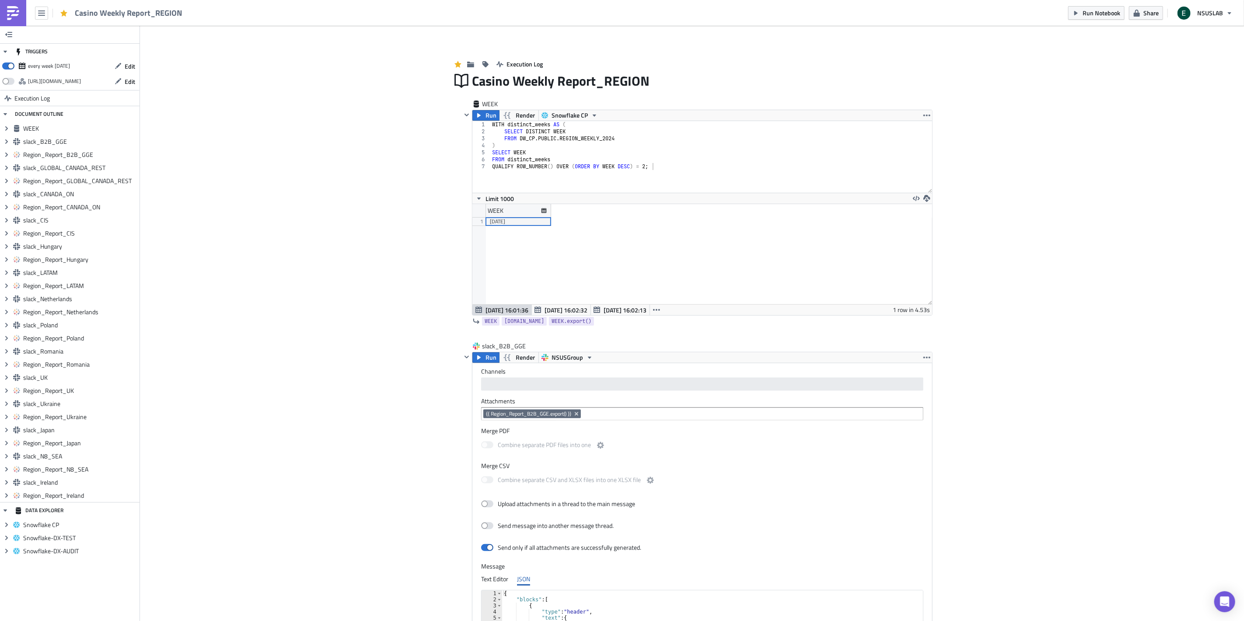
scroll to position [100, 460]
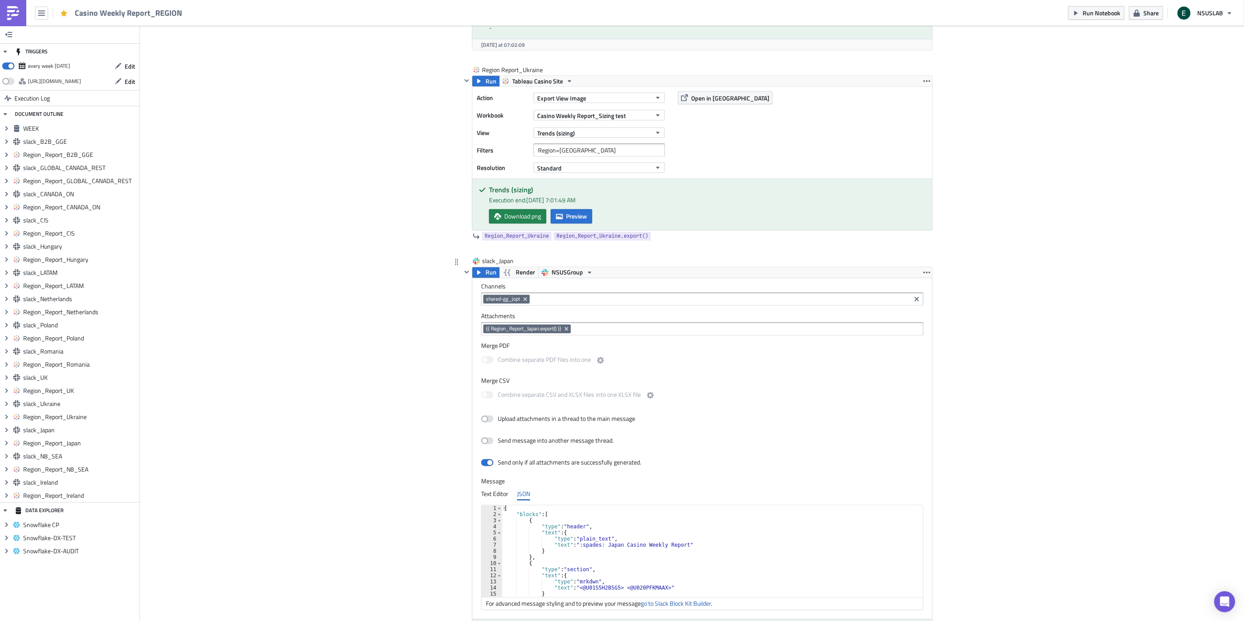
scroll to position [6528, 0]
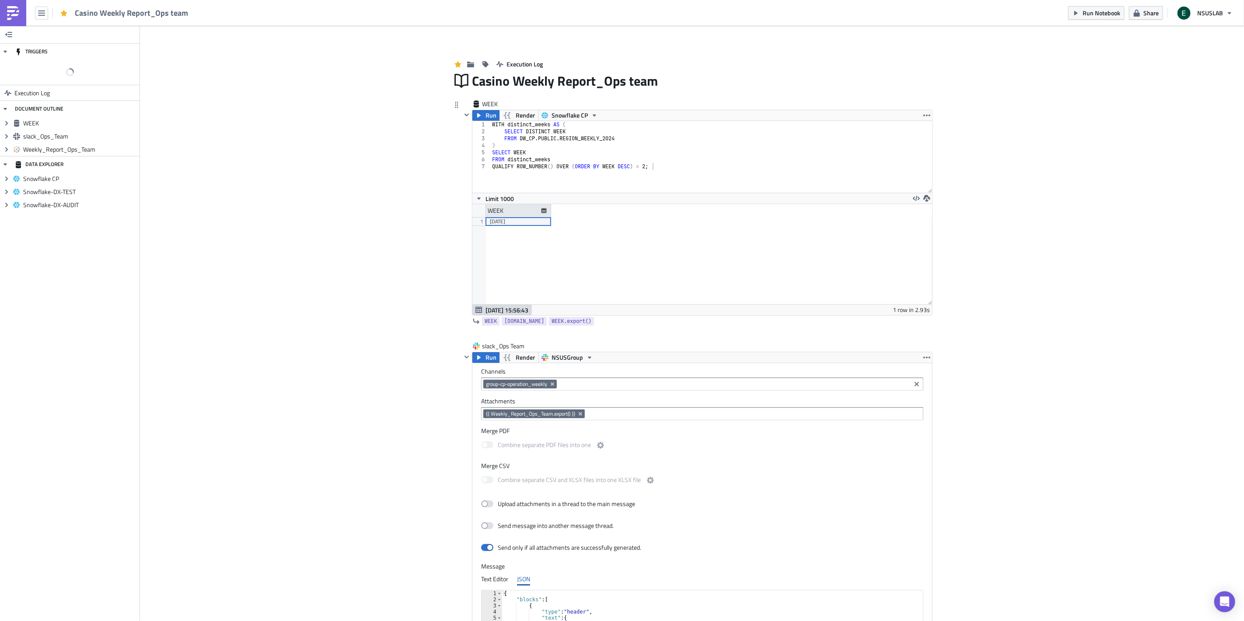
scroll to position [100, 460]
click at [338, 294] on div "Add Image Execution Log Casino Weekly Report_Ops team WEEK Run Render Snowflake…" at bounding box center [692, 473] width 1104 height 894
click at [1117, 10] on span "Run Notebook" at bounding box center [1101, 12] width 38 height 9
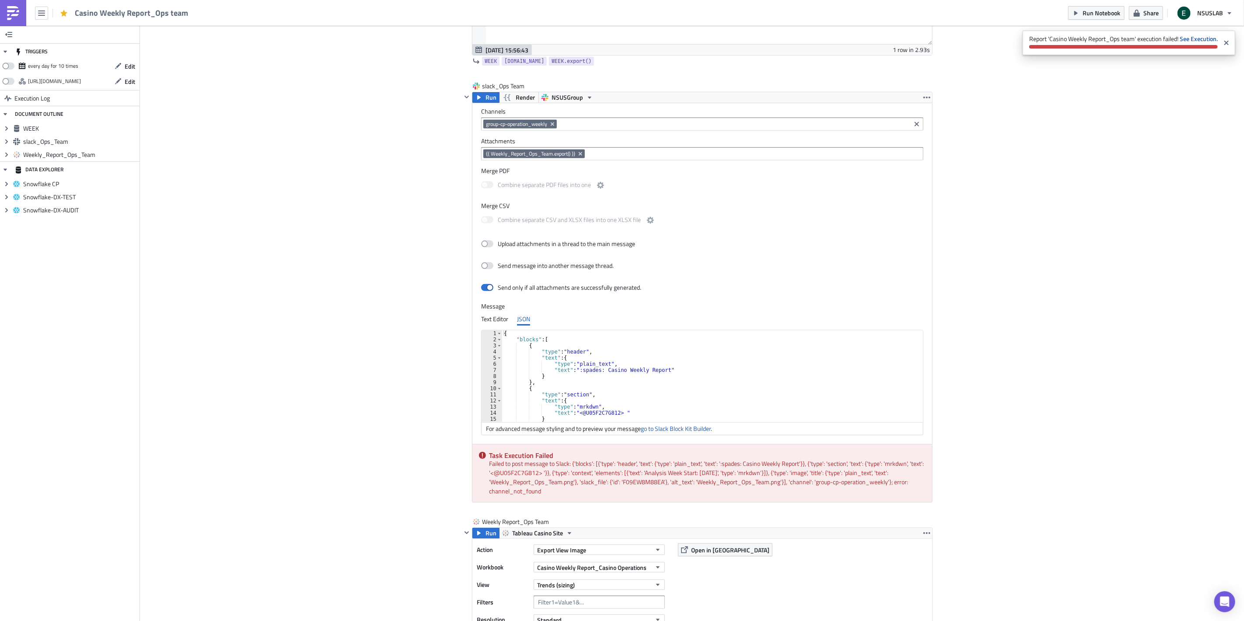
scroll to position [243, 0]
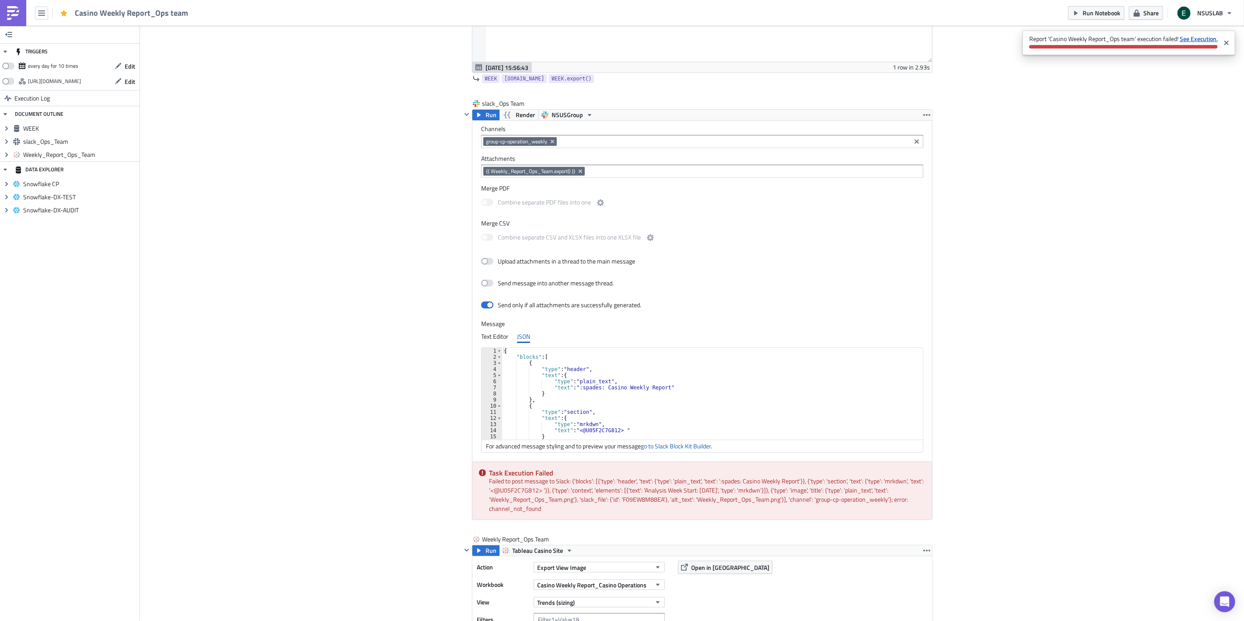
click at [1202, 37] on strong "See Execution." at bounding box center [1198, 38] width 38 height 9
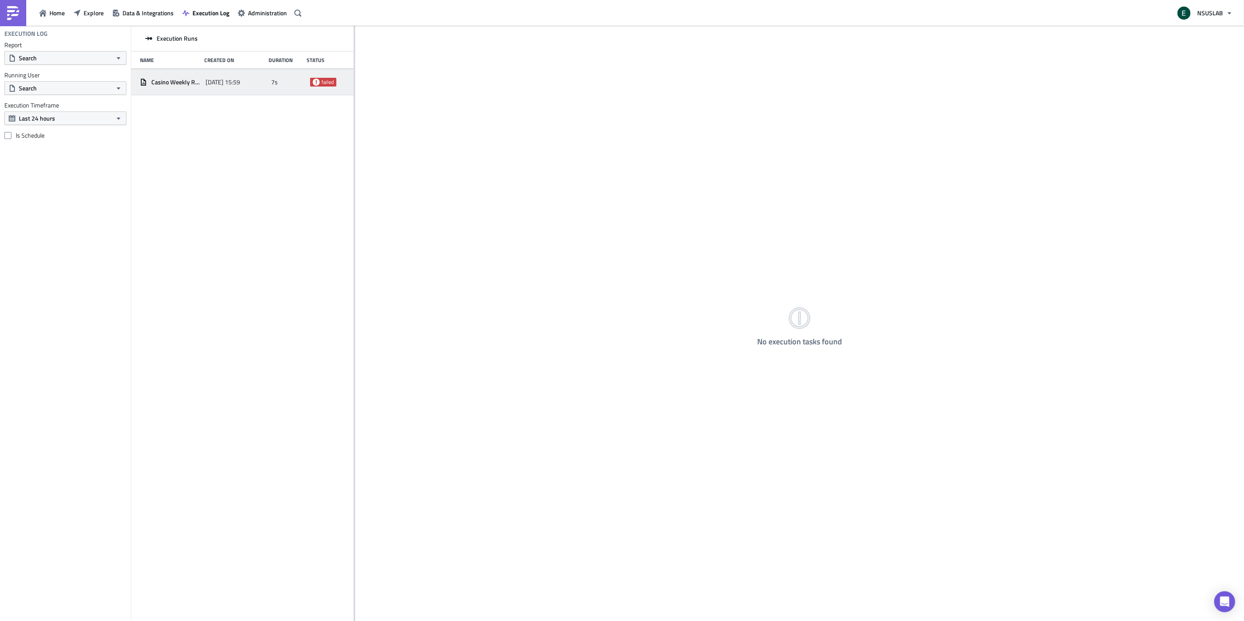
click at [321, 82] on span "failed" at bounding box center [323, 82] width 26 height 9
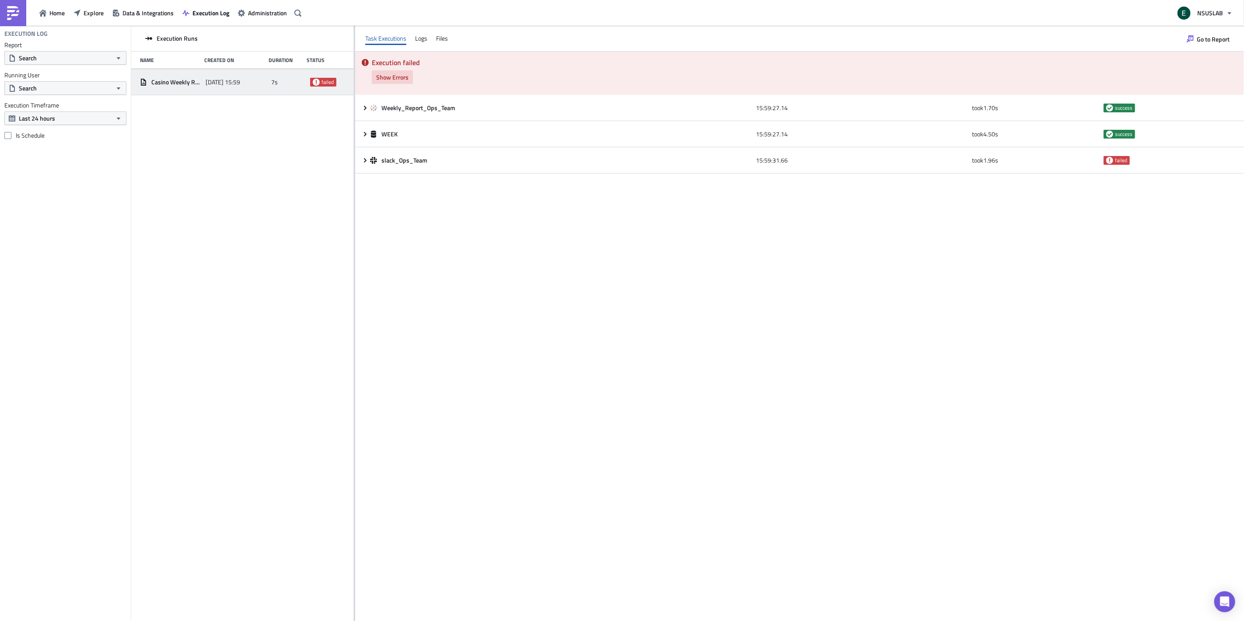
click at [390, 75] on span "Show Errors" at bounding box center [392, 77] width 32 height 9
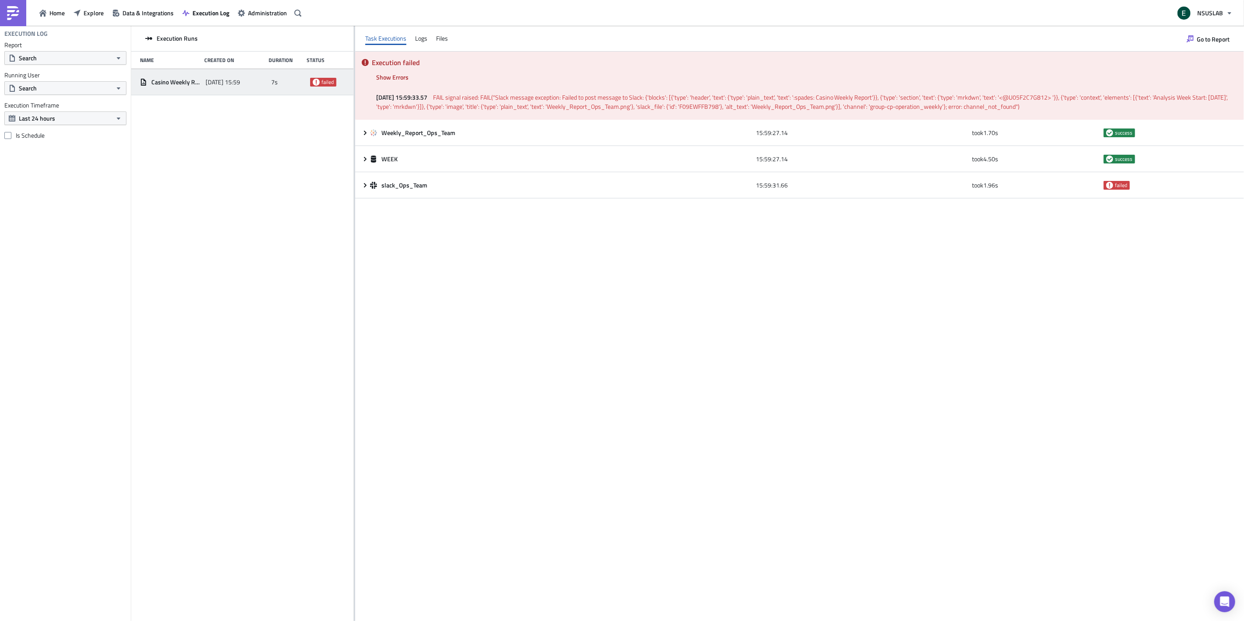
drag, startPoint x: 854, startPoint y: 106, endPoint x: 1037, endPoint y: 108, distance: 183.6
click at [1037, 108] on p "[DATE] 15:59:33.57 FAIL signal raised: FAIL("Slack message exception: Failed to…" at bounding box center [805, 102] width 859 height 18
drag, startPoint x: 886, startPoint y: 109, endPoint x: 959, endPoint y: 107, distance: 73.1
click at [959, 107] on span "FAIL signal raised: FAIL("Slack message exception: Failed to post message to Sl…" at bounding box center [802, 102] width 853 height 18
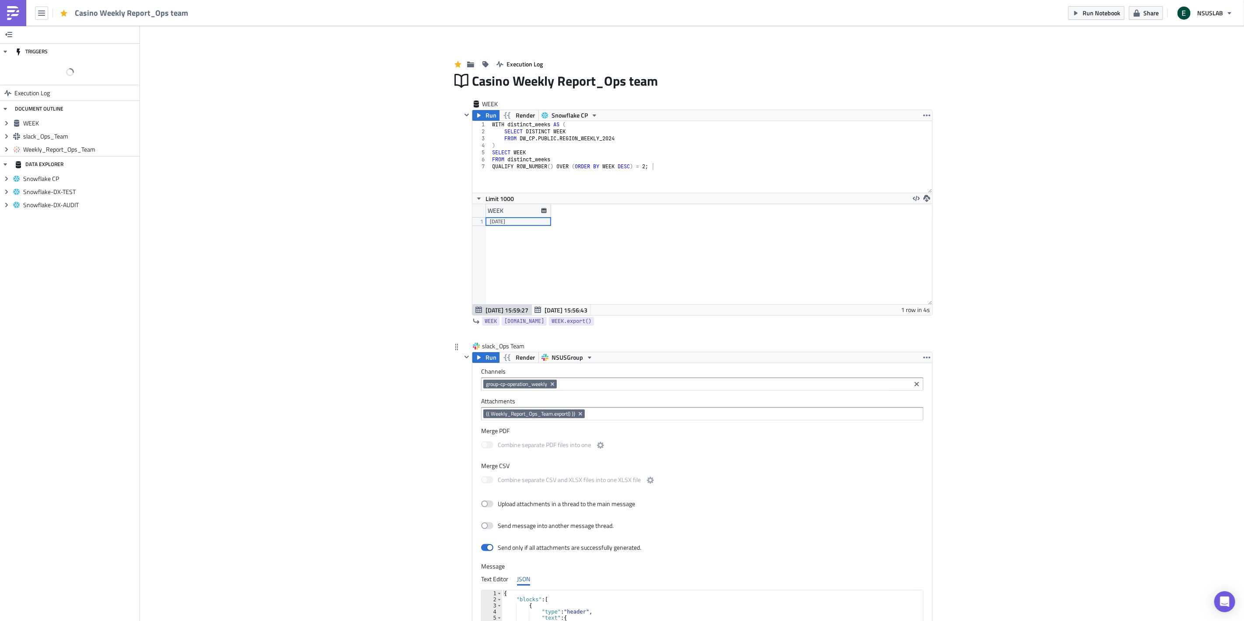
scroll to position [100, 460]
click at [550, 386] on icon "Remove Tag" at bounding box center [551, 384] width 3 height 3
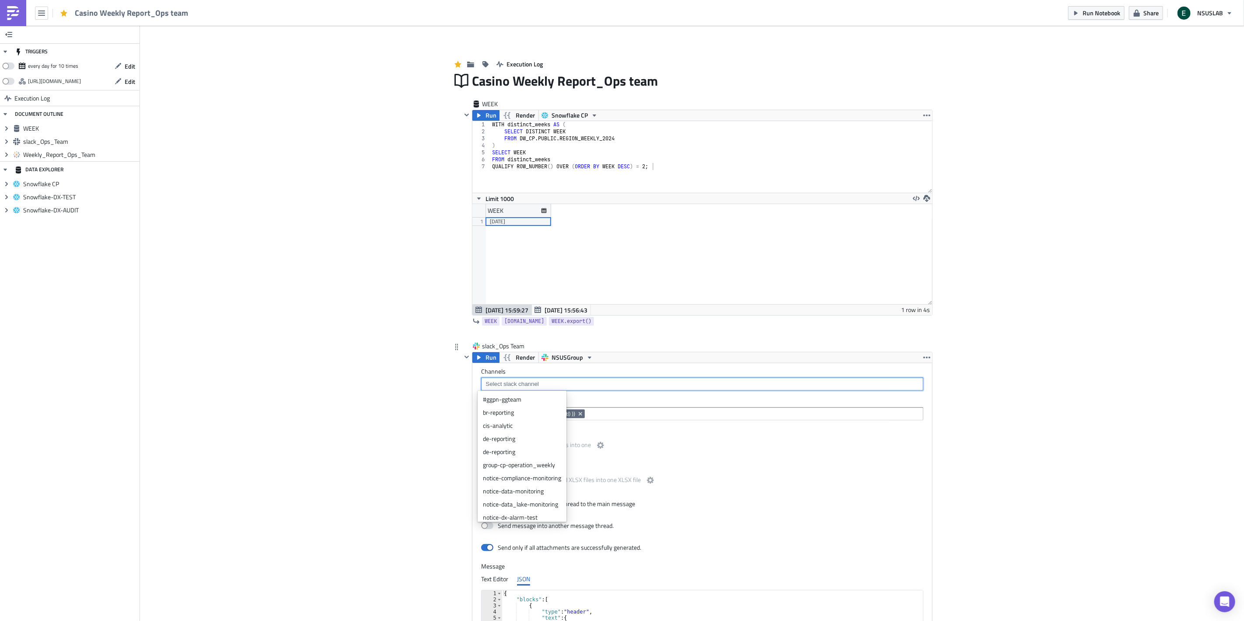
click at [549, 386] on input at bounding box center [701, 384] width 437 height 9
paste input "group-cp-operation_weekly"
type input "group-cp-operation_weekly"
click at [554, 398] on div "group-cp-operation_weekly" at bounding box center [532, 399] width 98 height 9
click at [378, 413] on div "Add Image Execution Log Casino Weekly Report_Ops team WEEK Run Render Snowflake…" at bounding box center [692, 527] width 1104 height 1003
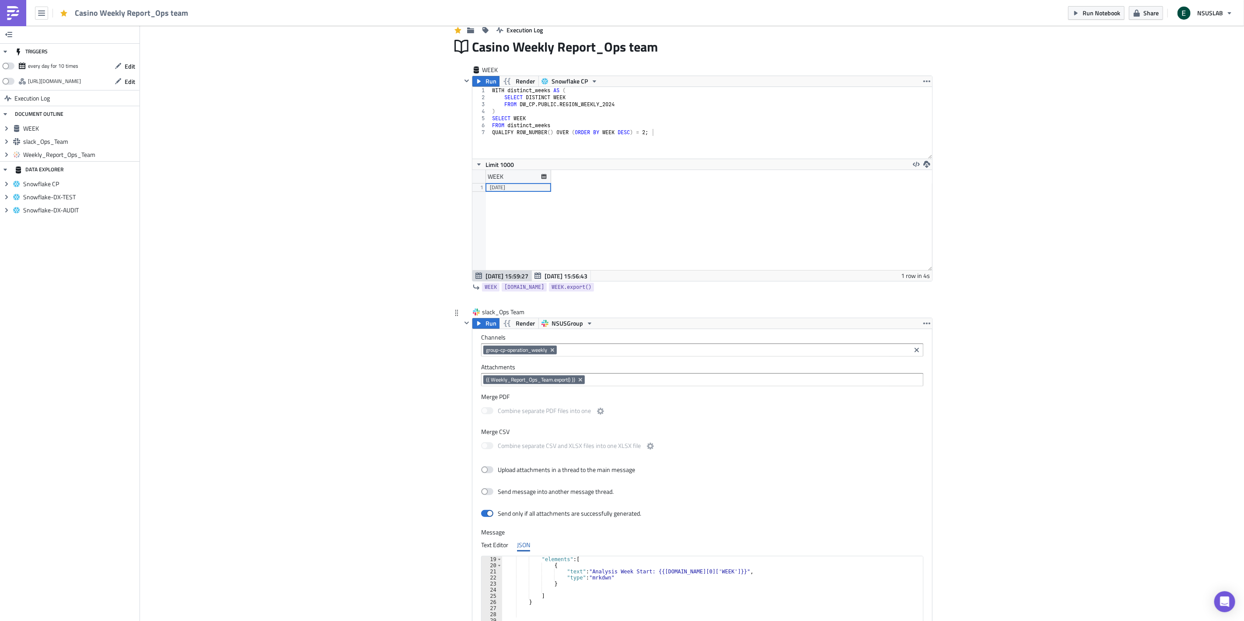
scroll to position [0, 0]
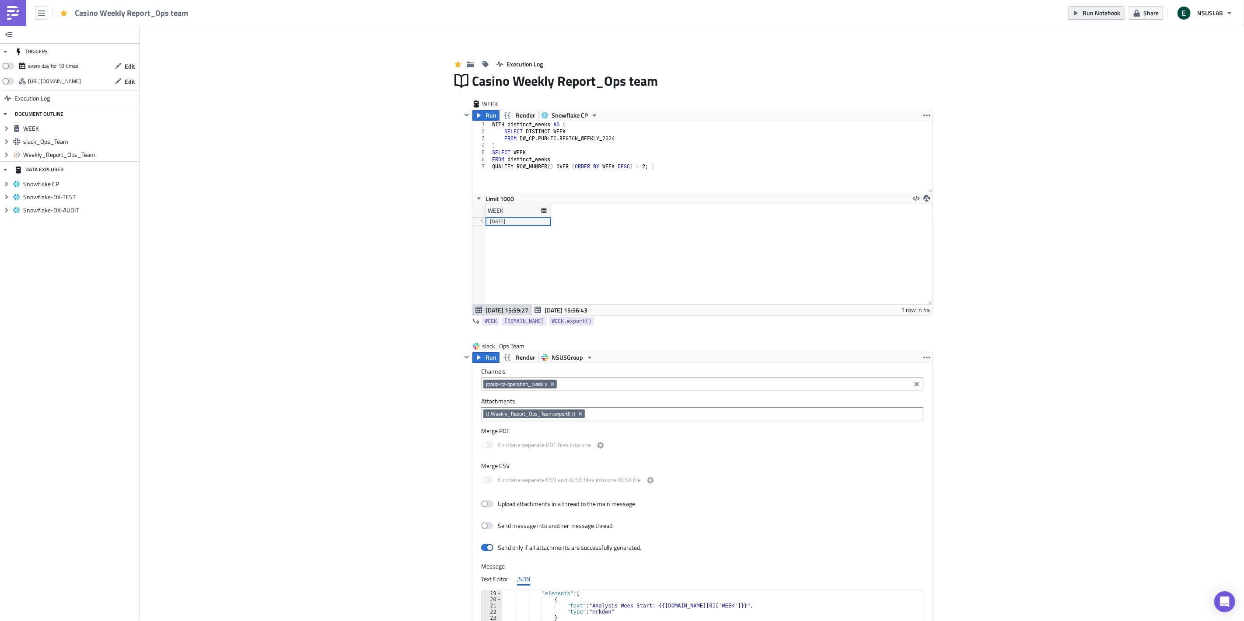
click at [1108, 13] on span "Run Notebook" at bounding box center [1101, 12] width 38 height 9
click at [1199, 38] on strong "See Execution." at bounding box center [1198, 38] width 38 height 9
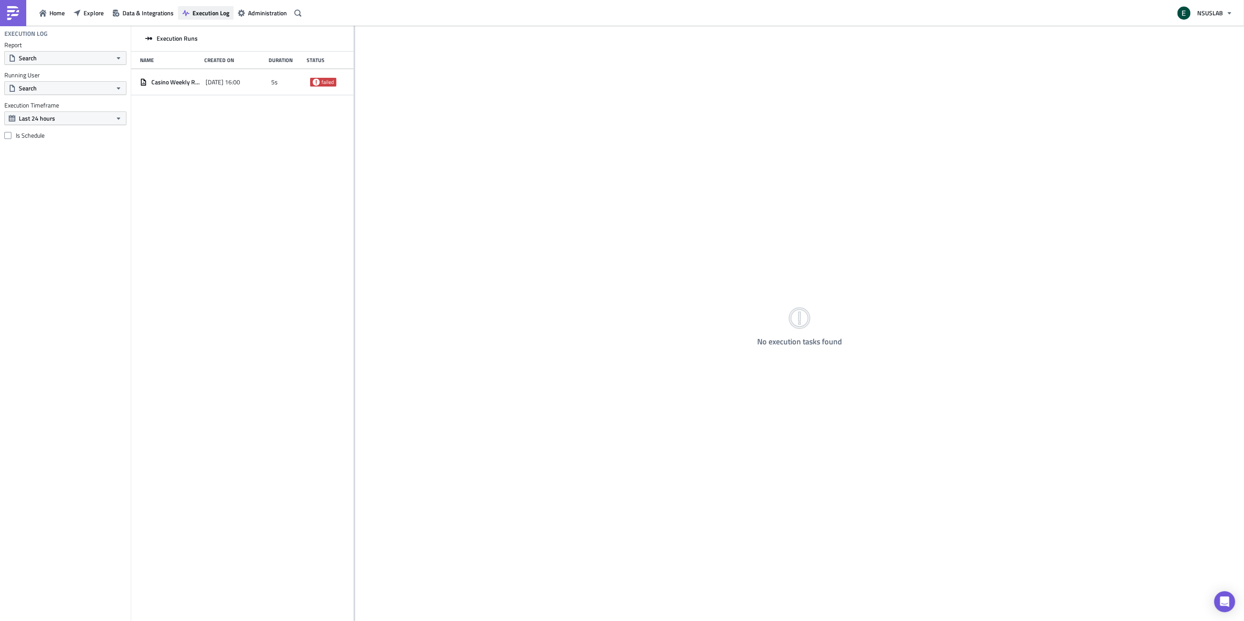
click at [220, 10] on span "Execution Log" at bounding box center [210, 12] width 37 height 9
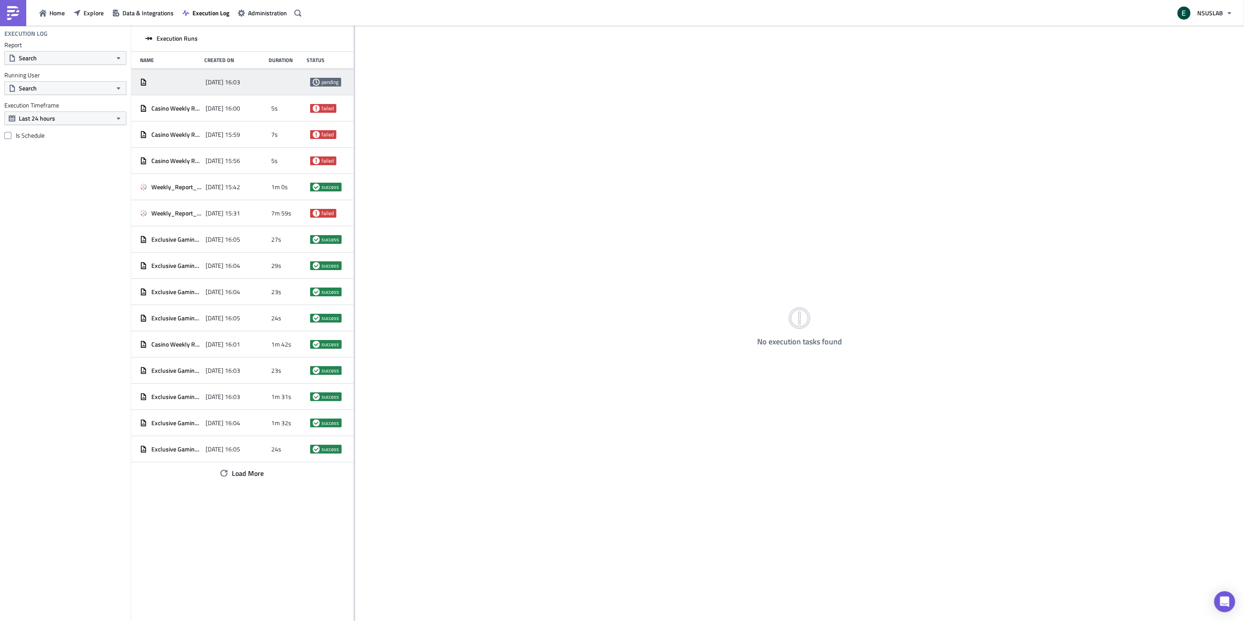
click at [272, 79] on div at bounding box center [288, 82] width 35 height 16
drag, startPoint x: 279, startPoint y: 77, endPoint x: 268, endPoint y: 78, distance: 11.0
click at [268, 78] on div "2025-09-12 16:03 pending" at bounding box center [242, 82] width 222 height 26
click at [334, 82] on span "pending" at bounding box center [329, 82] width 17 height 7
click at [331, 79] on span "pending" at bounding box center [329, 82] width 17 height 7
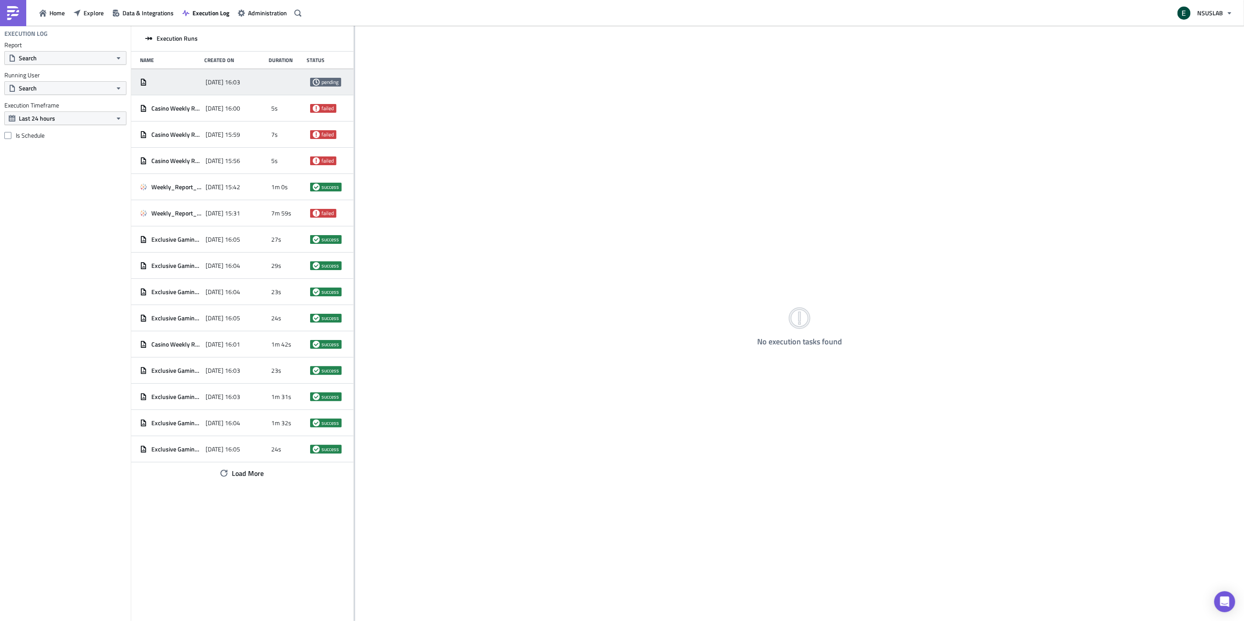
click at [164, 83] on div at bounding box center [170, 82] width 61 height 7
click at [94, 11] on span "Explore" at bounding box center [94, 12] width 20 height 9
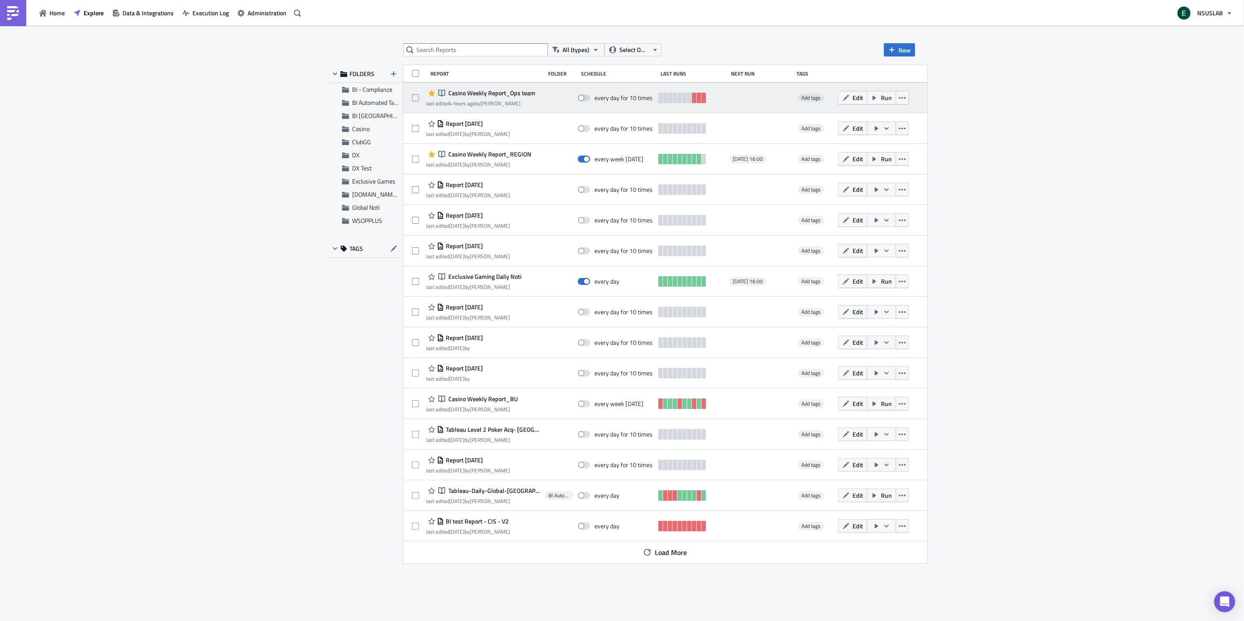
click at [523, 94] on span "Casino Weekly Report_Ops team" at bounding box center [490, 93] width 89 height 8
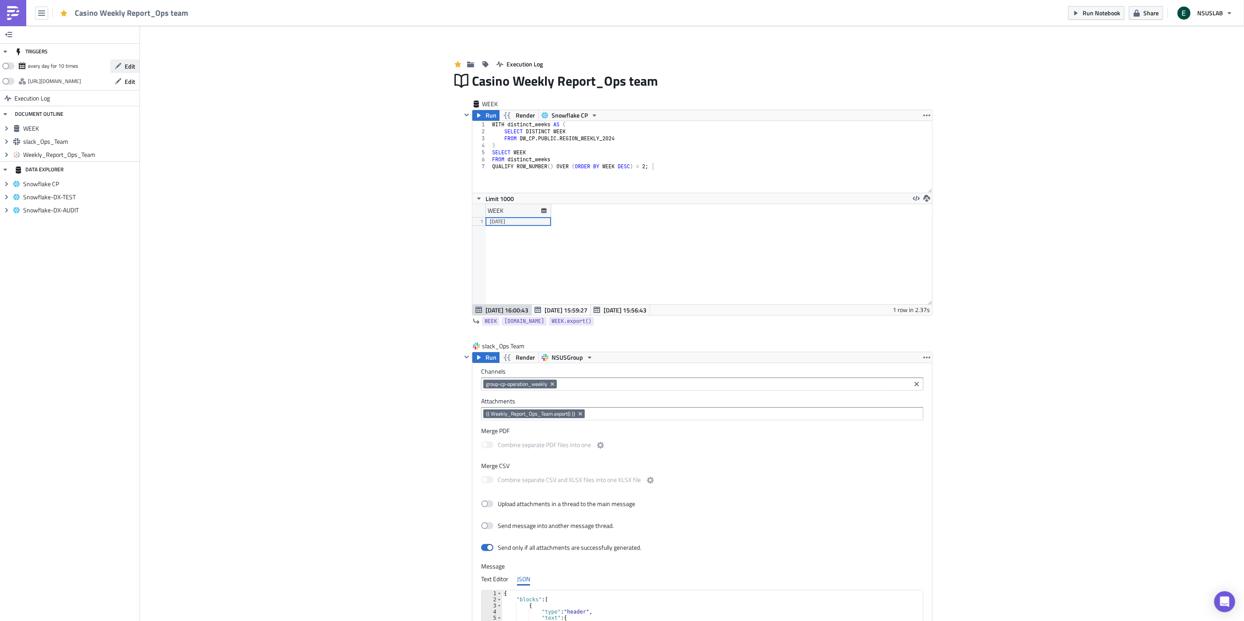
click at [125, 66] on span "Edit" at bounding box center [130, 66] width 10 height 9
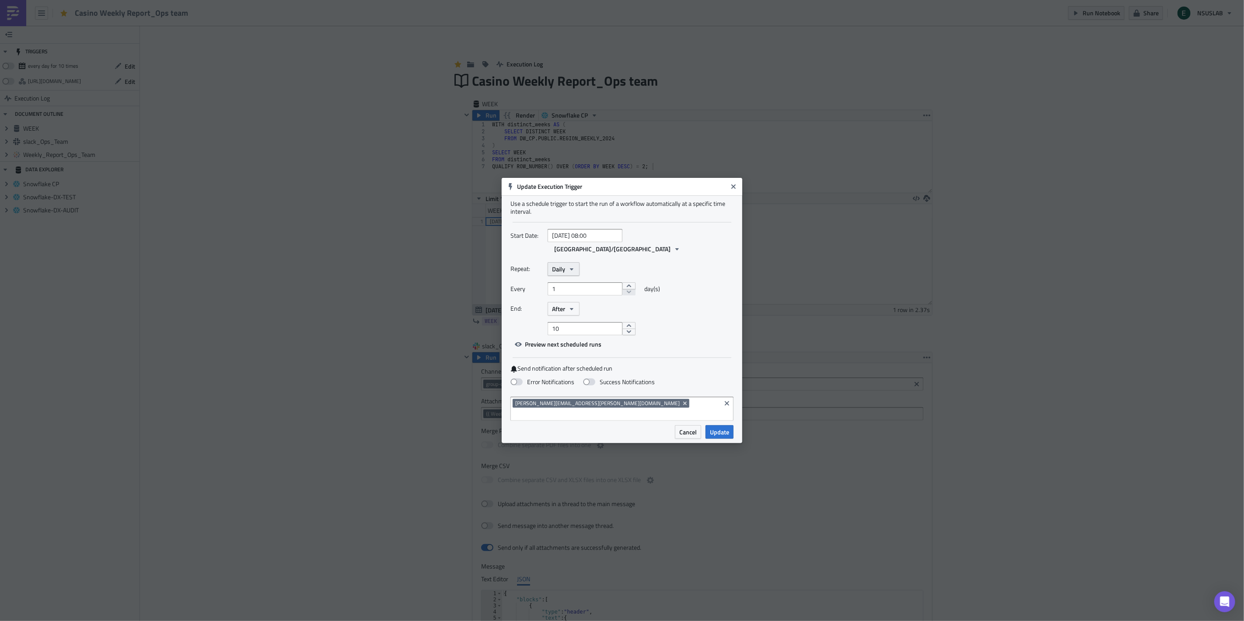
click at [565, 272] on button "Daily" at bounding box center [563, 269] width 32 height 14
click at [578, 308] on div "Weekly" at bounding box center [589, 311] width 73 height 9
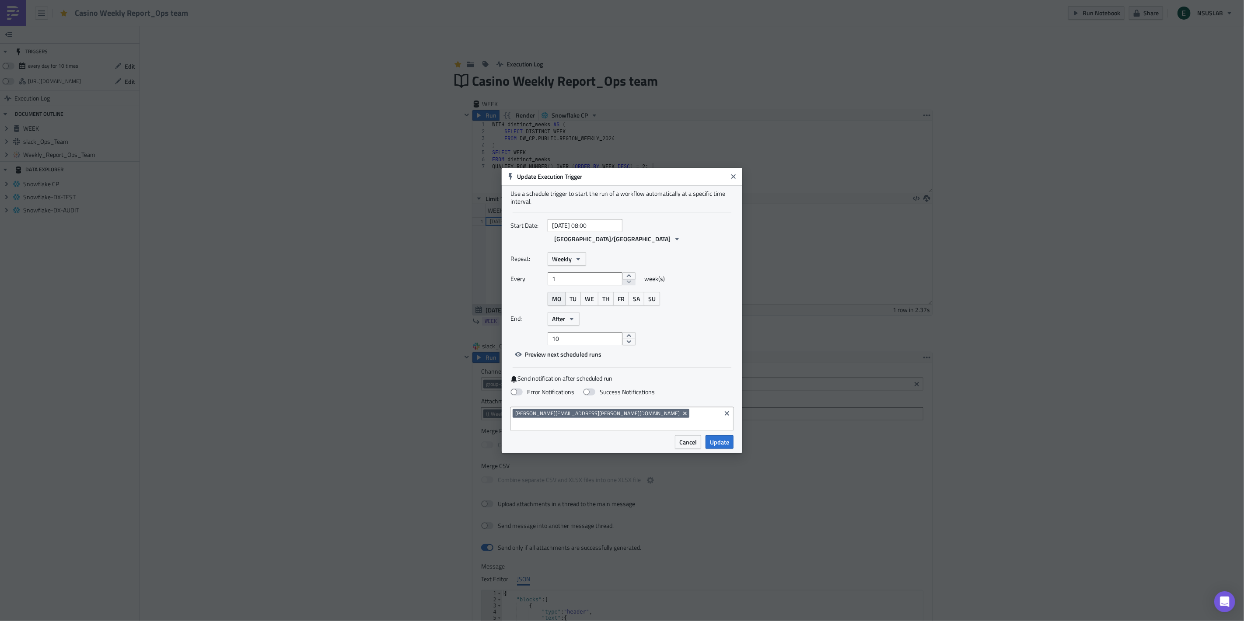
click at [552, 298] on span "MO" at bounding box center [556, 298] width 9 height 9
click at [576, 334] on input "10" at bounding box center [584, 338] width 75 height 13
click at [625, 341] on button "decrement" at bounding box center [628, 342] width 13 height 7
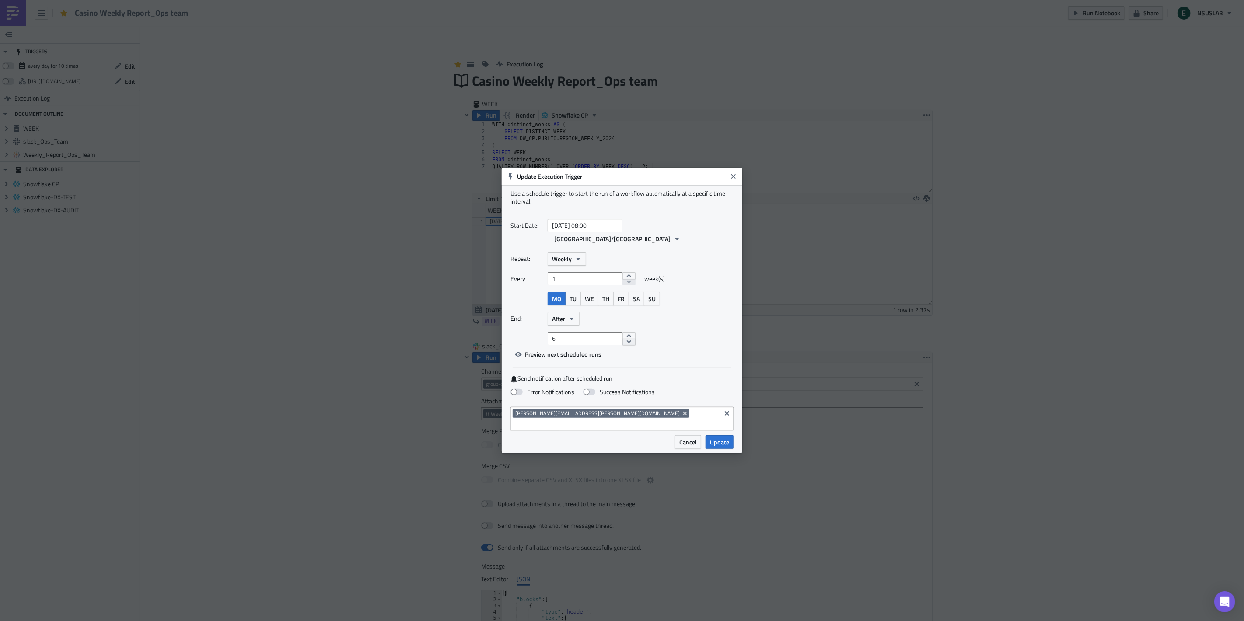
click at [625, 341] on button "decrement" at bounding box center [628, 342] width 13 height 7
type input "4"
click at [625, 341] on button "decrement" at bounding box center [628, 342] width 13 height 7
click at [566, 316] on button "After" at bounding box center [563, 319] width 32 height 14
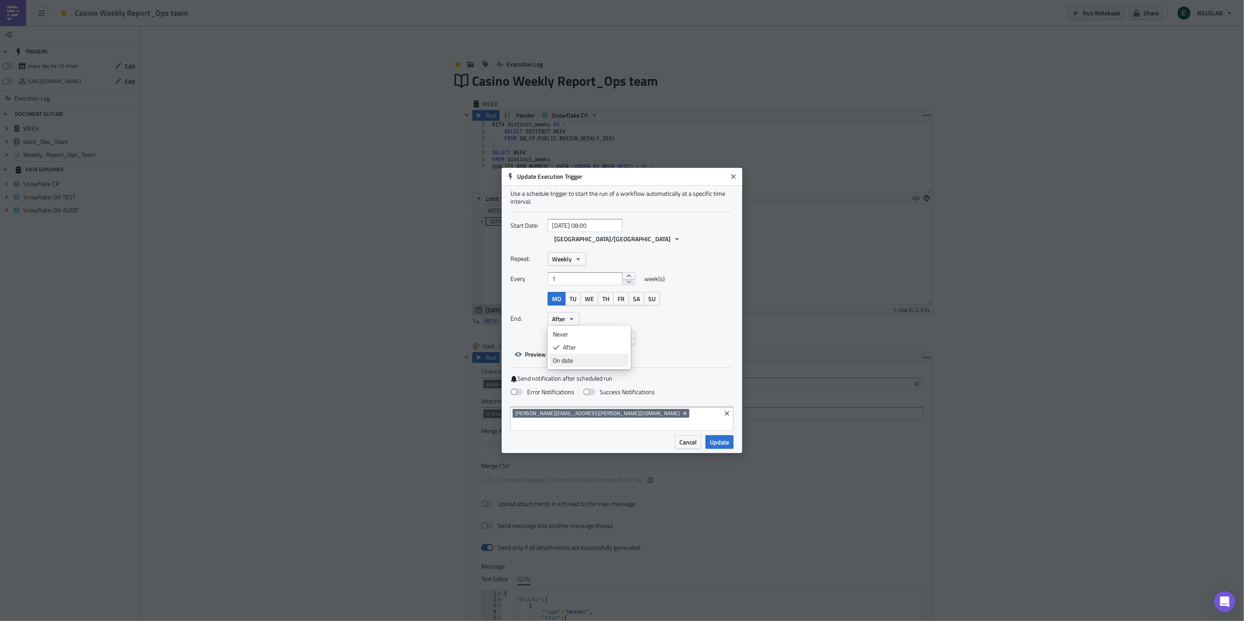
click at [591, 360] on div "On date" at bounding box center [589, 360] width 73 height 9
click at [578, 319] on icon "button" at bounding box center [578, 319] width 7 height 7
click at [602, 332] on div "Never" at bounding box center [589, 334] width 73 height 9
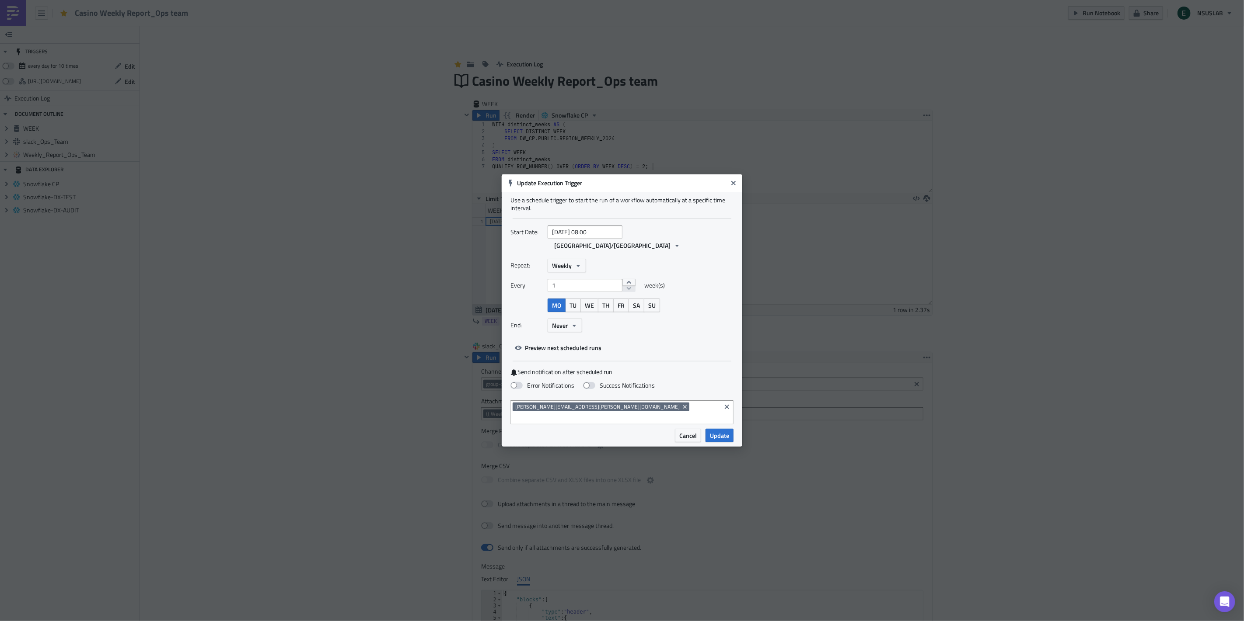
click at [689, 321] on div "End: Never Never After On date" at bounding box center [621, 326] width 223 height 14
click at [643, 242] on span "Asia/Seoul" at bounding box center [612, 245] width 116 height 9
type input "kst"
click at [680, 296] on div "Asia/Seoul (KST)" at bounding box center [700, 294] width 147 height 9
click at [653, 261] on div "Repeat: Weekly" at bounding box center [621, 266] width 223 height 14
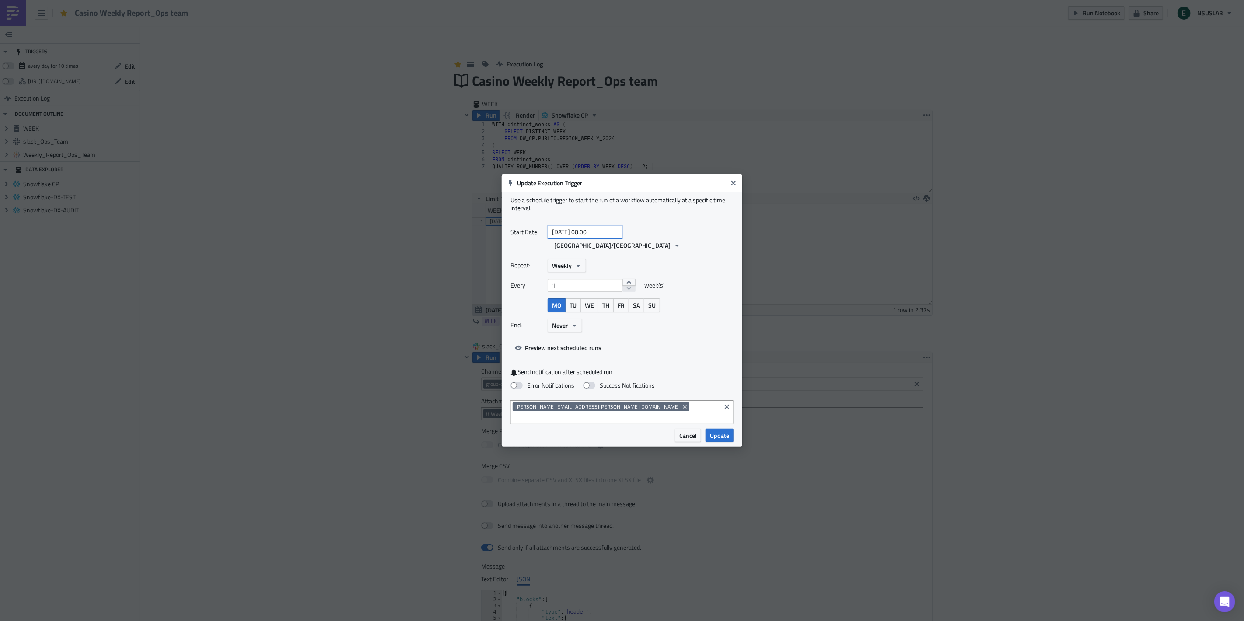
select select "8"
select select "2025"
click at [596, 239] on input "2025-09-12 08:00" at bounding box center [584, 232] width 75 height 13
click at [589, 239] on input "2025-09-12 08:00" at bounding box center [584, 232] width 75 height 13
type input "2025-09-12 16:00"
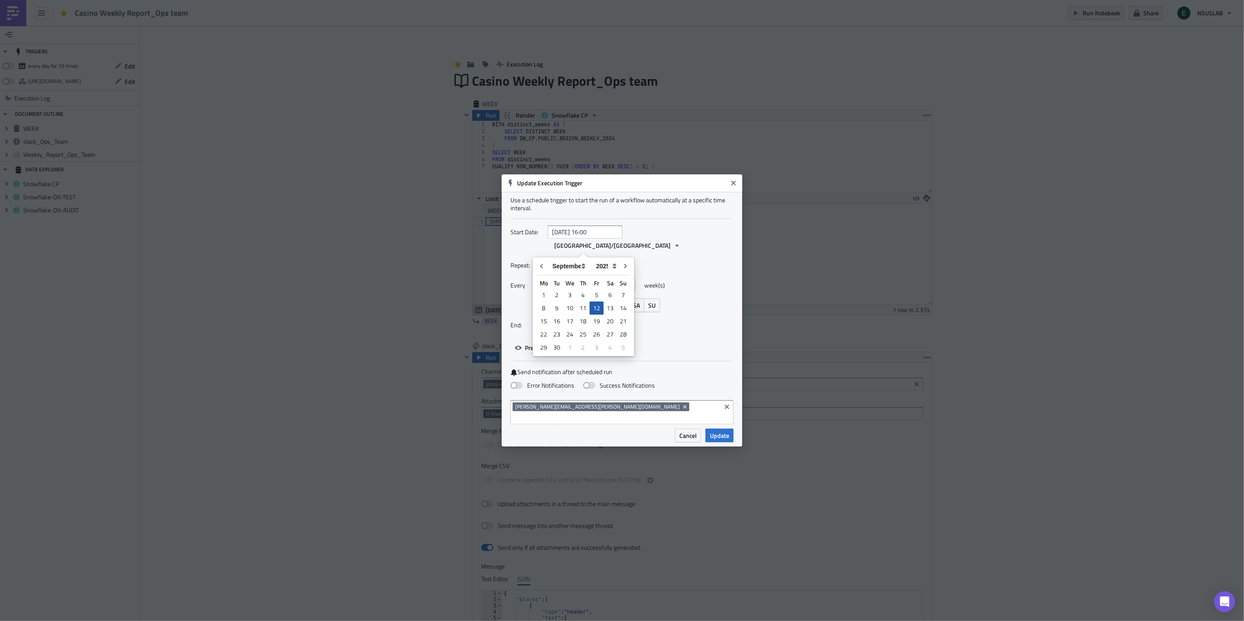
click at [592, 307] on div "12" at bounding box center [596, 308] width 14 height 13
click at [727, 264] on div "Repeat: Weekly" at bounding box center [621, 266] width 223 height 14
click at [600, 239] on input "text" at bounding box center [584, 232] width 75 height 13
select select "8"
select select "2025"
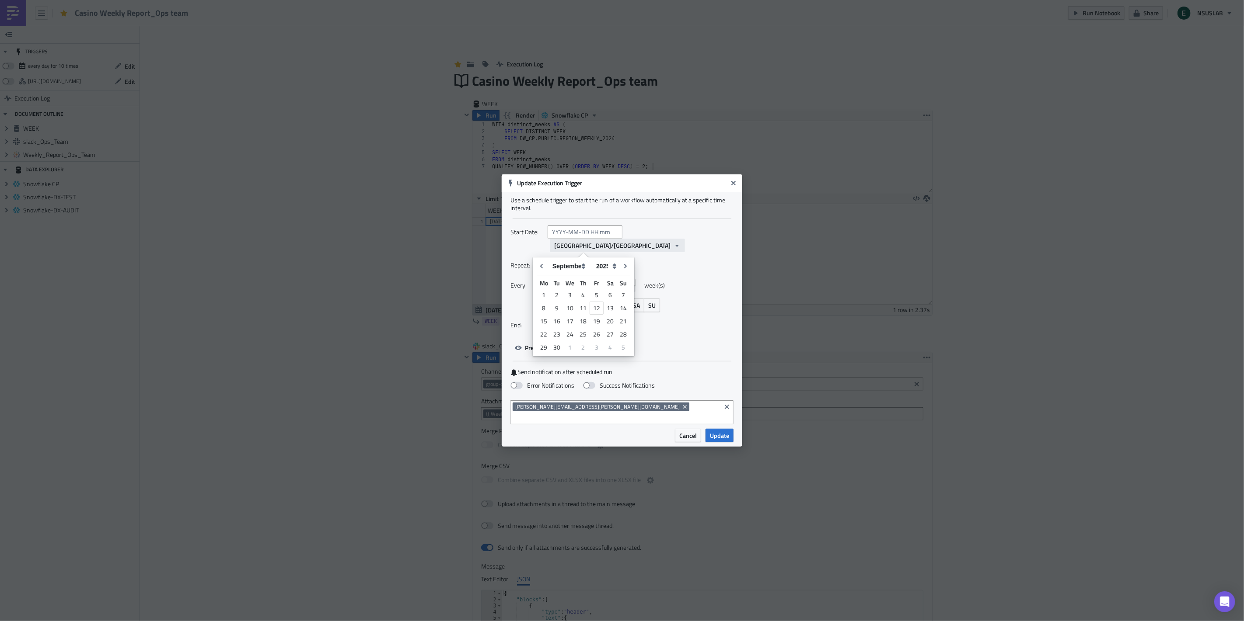
click at [640, 248] on span "Asia/Seoul" at bounding box center [612, 245] width 116 height 9
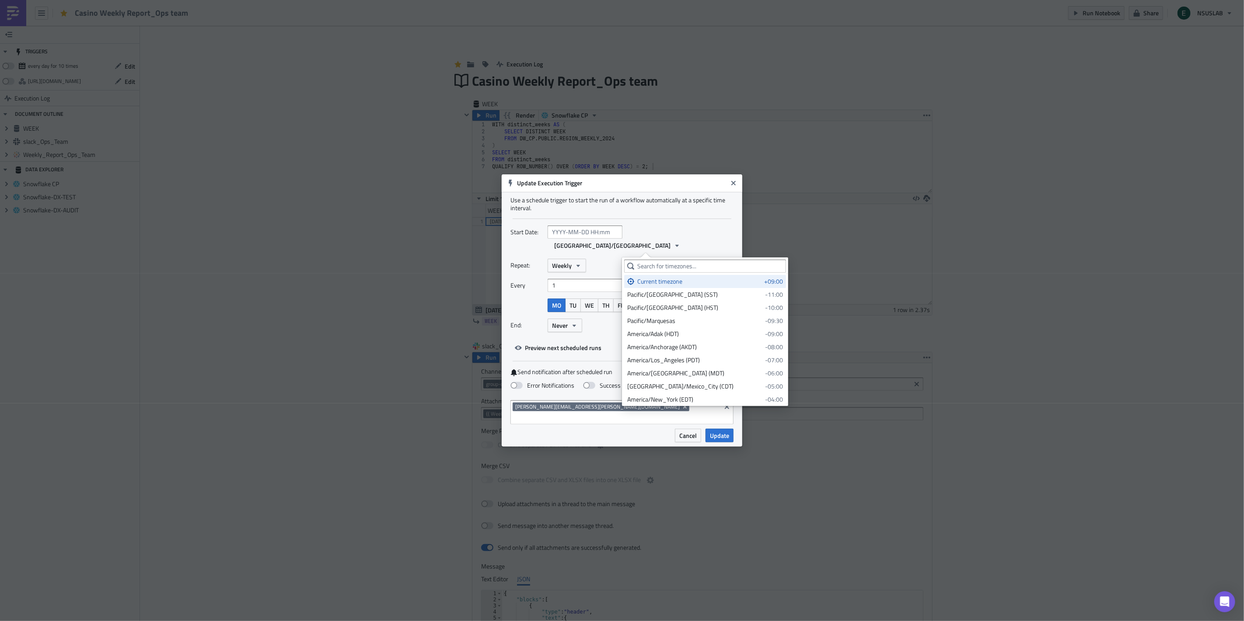
click at [582, 239] on input "text" at bounding box center [584, 232] width 75 height 13
select select "8"
select select "2025"
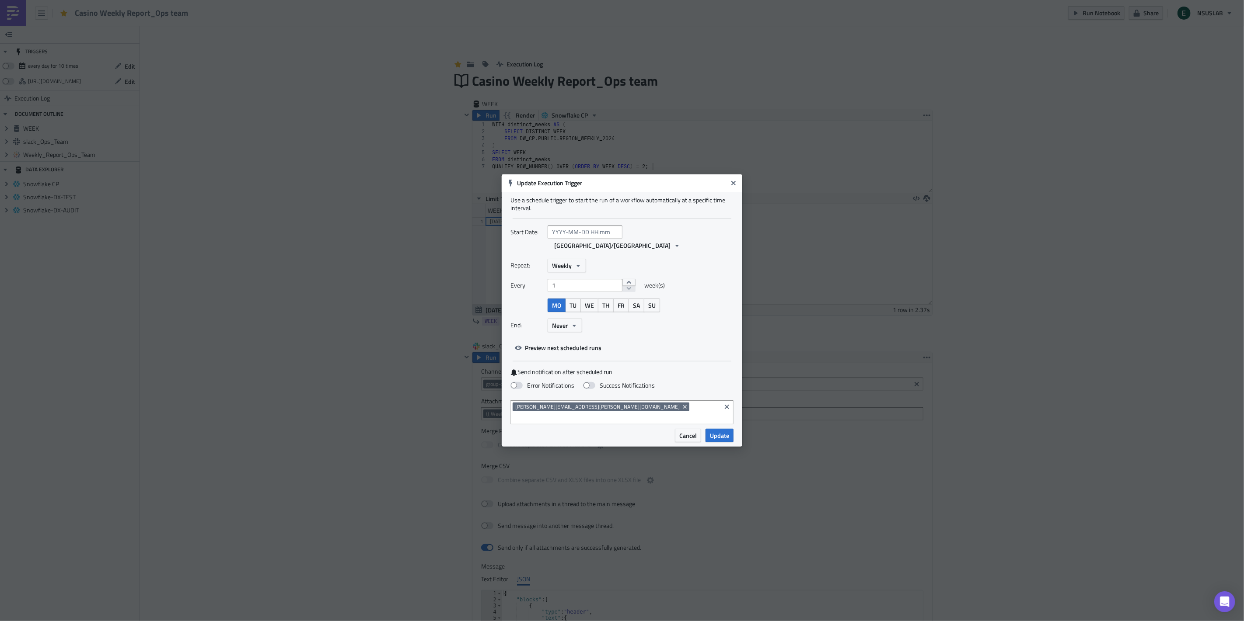
drag, startPoint x: 711, startPoint y: 272, endPoint x: 658, endPoint y: 269, distance: 53.4
click at [711, 273] on div "Repeat: Weekly Every 1 week(s) MO TU WE TH FR SA SU End: Never" at bounding box center [621, 299] width 223 height 80
click at [565, 262] on span "Weekly" at bounding box center [562, 265] width 20 height 9
click at [573, 239] on input "text" at bounding box center [584, 232] width 75 height 13
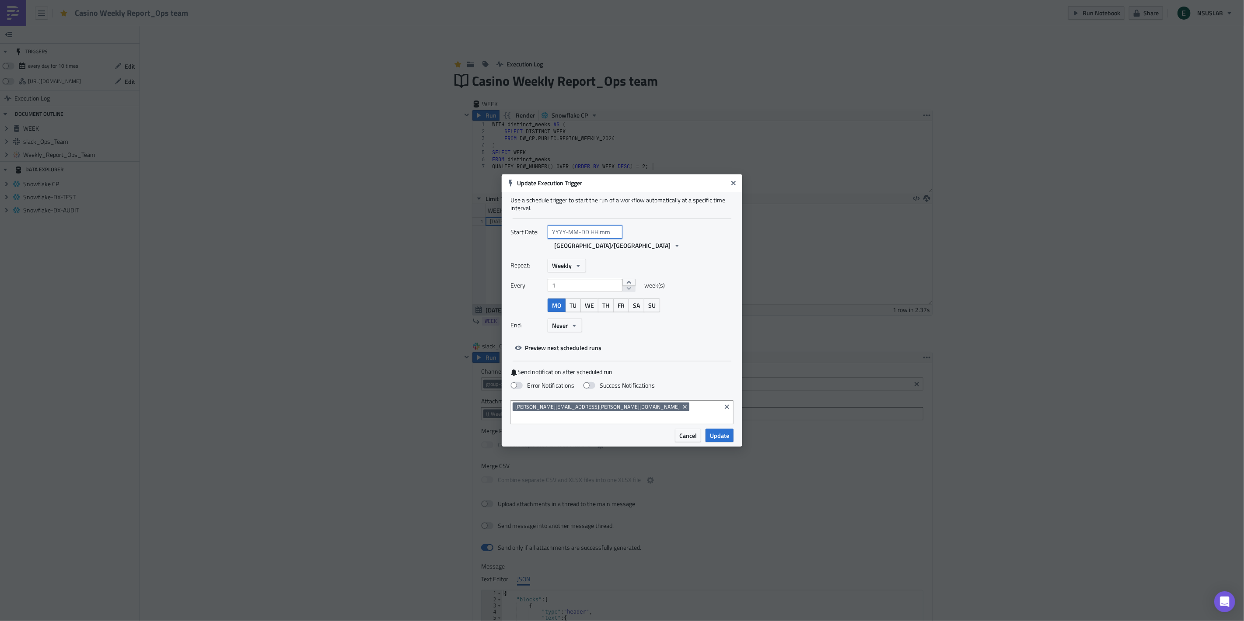
select select "8"
select select "2025"
click at [560, 321] on div "16" at bounding box center [556, 321] width 13 height 12
type input "2025-09-16 00:00"
click at [592, 239] on input "2025-09-16 00:00" at bounding box center [584, 232] width 75 height 13
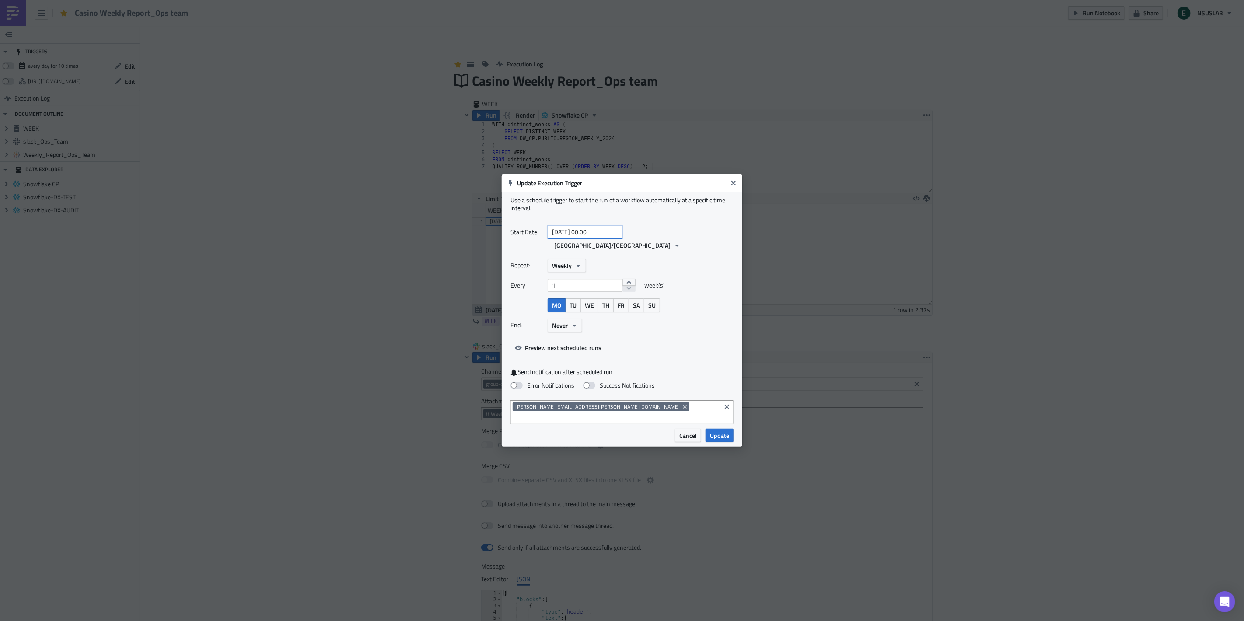
select select "8"
select select "2025"
click at [557, 323] on div "16" at bounding box center [556, 321] width 13 height 12
click at [557, 322] on div "16" at bounding box center [556, 321] width 13 height 12
type input "2025-09-16 00:00"
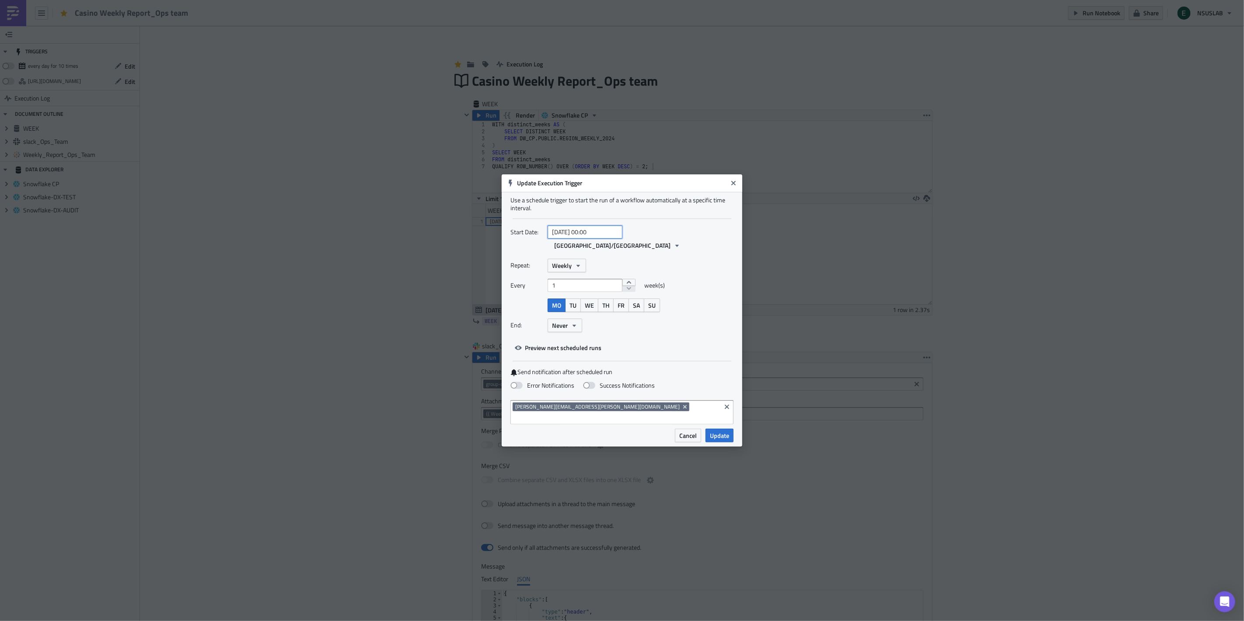
select select "8"
select select "2025"
drag, startPoint x: 586, startPoint y: 246, endPoint x: 592, endPoint y: 246, distance: 5.7
click at [592, 239] on input "2025-09-16 00:00" at bounding box center [584, 232] width 75 height 13
type input "2025-09-16 16:00"
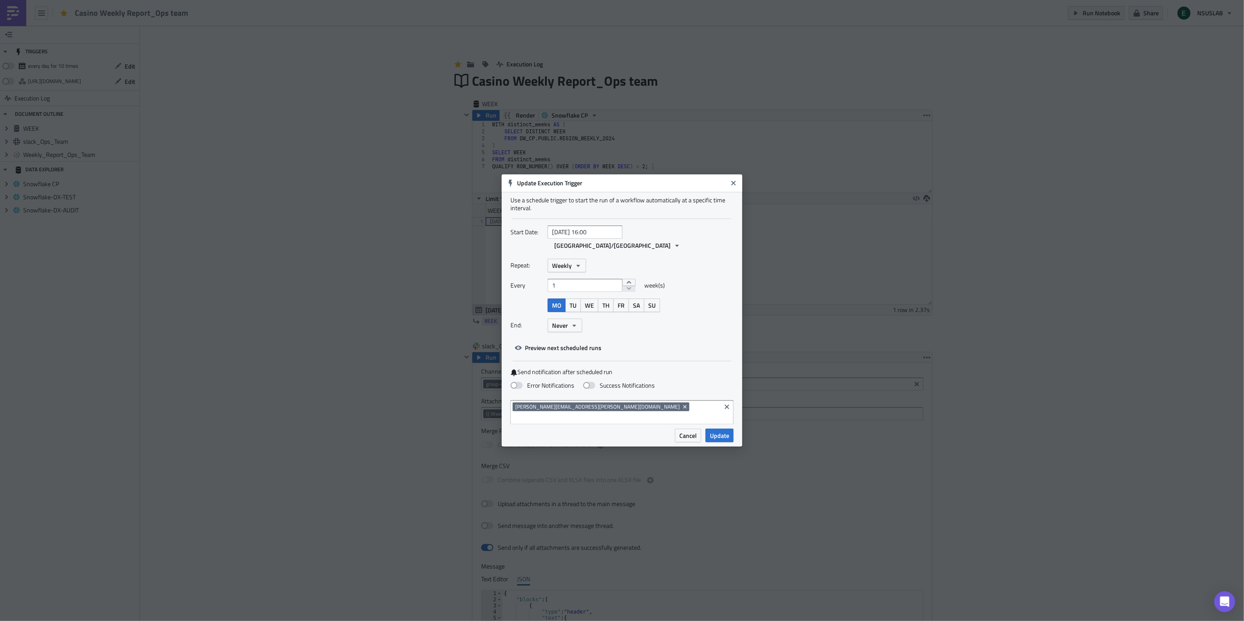
click at [696, 257] on div "Start Date: 2025-09-16 16:00 Asia/Seoul" at bounding box center [621, 242] width 223 height 33
click at [718, 431] on span "Update" at bounding box center [719, 435] width 19 height 9
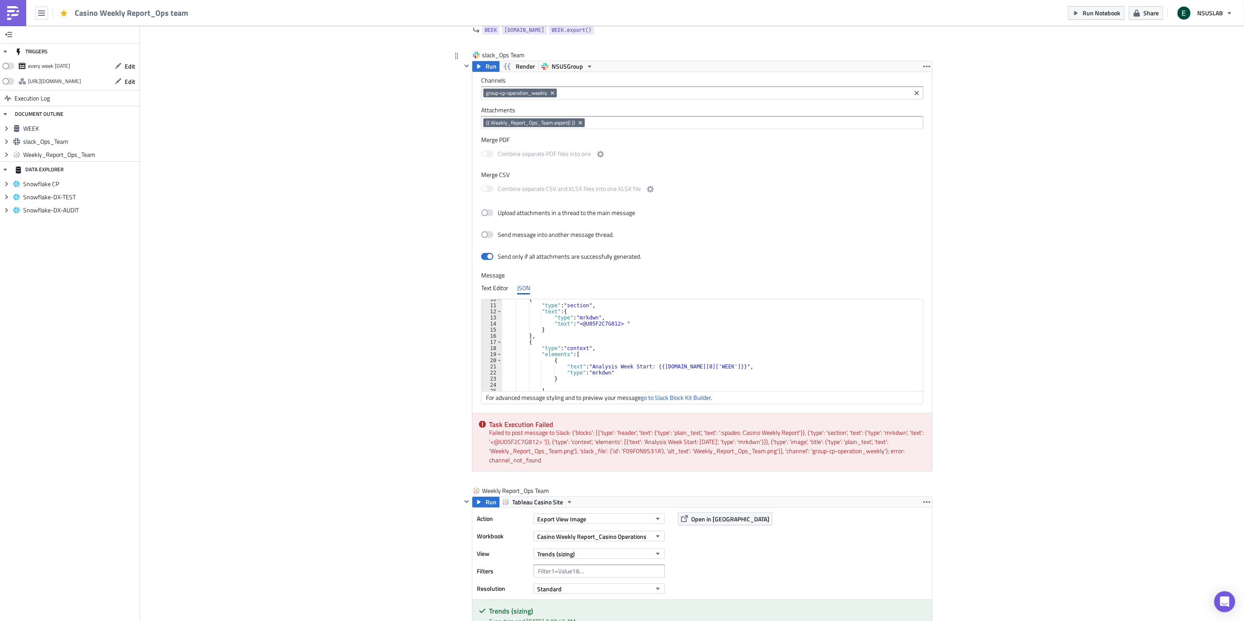
scroll to position [146, 0]
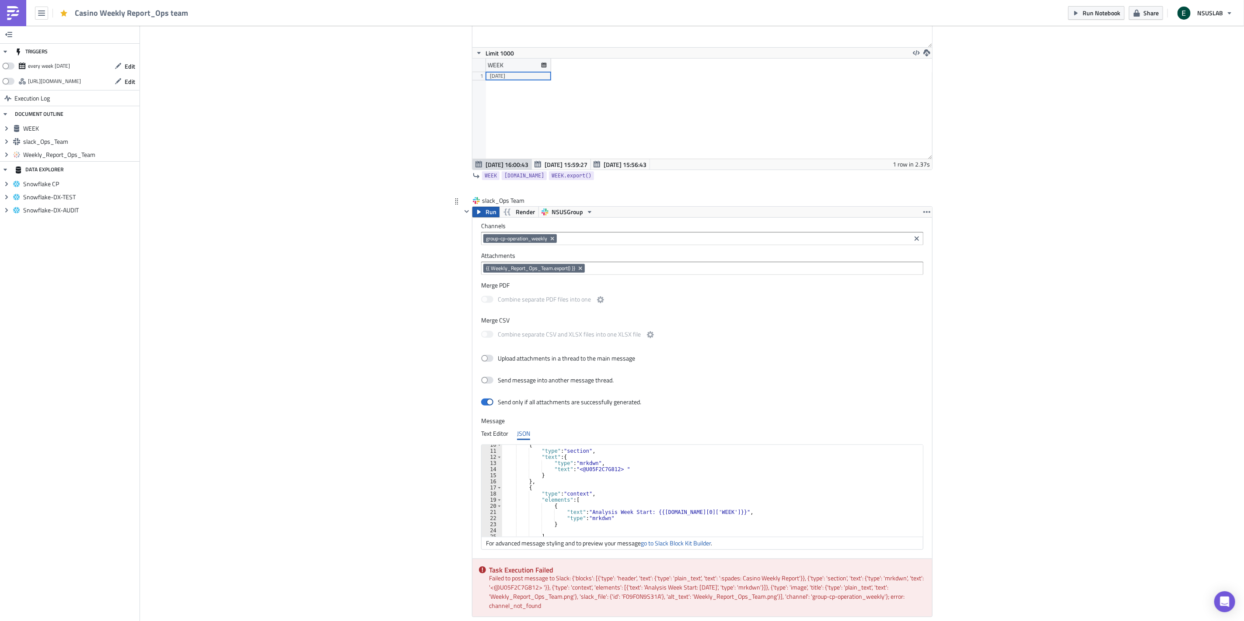
click at [488, 213] on span "Run" at bounding box center [490, 212] width 11 height 10
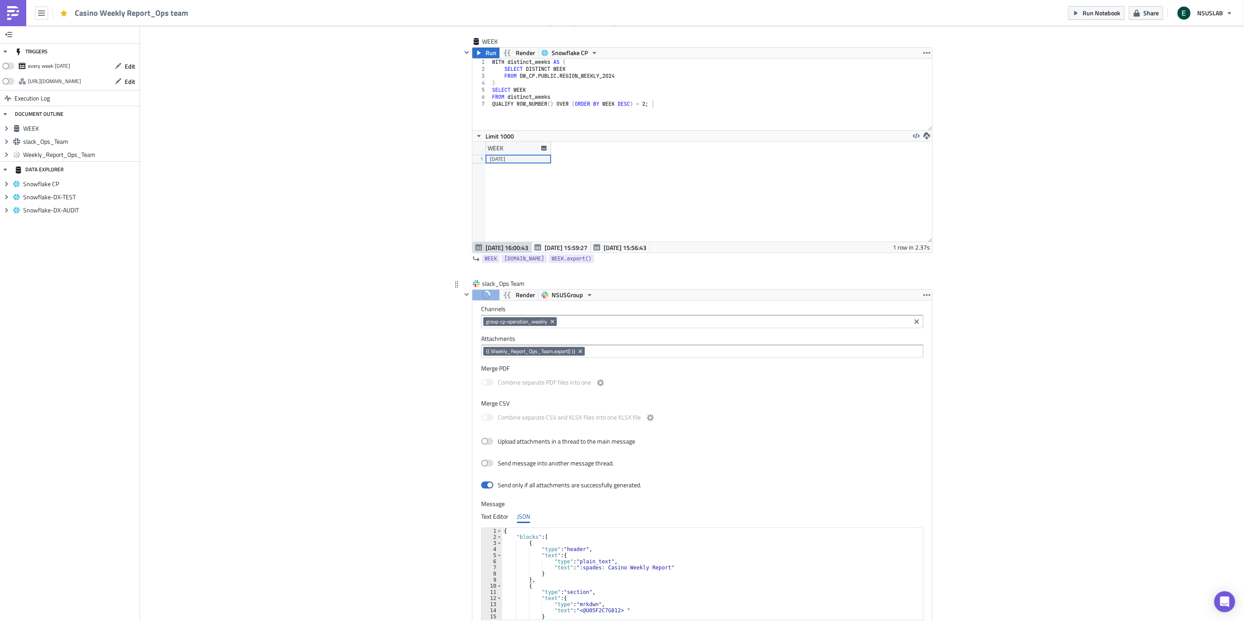
scroll to position [0, 0]
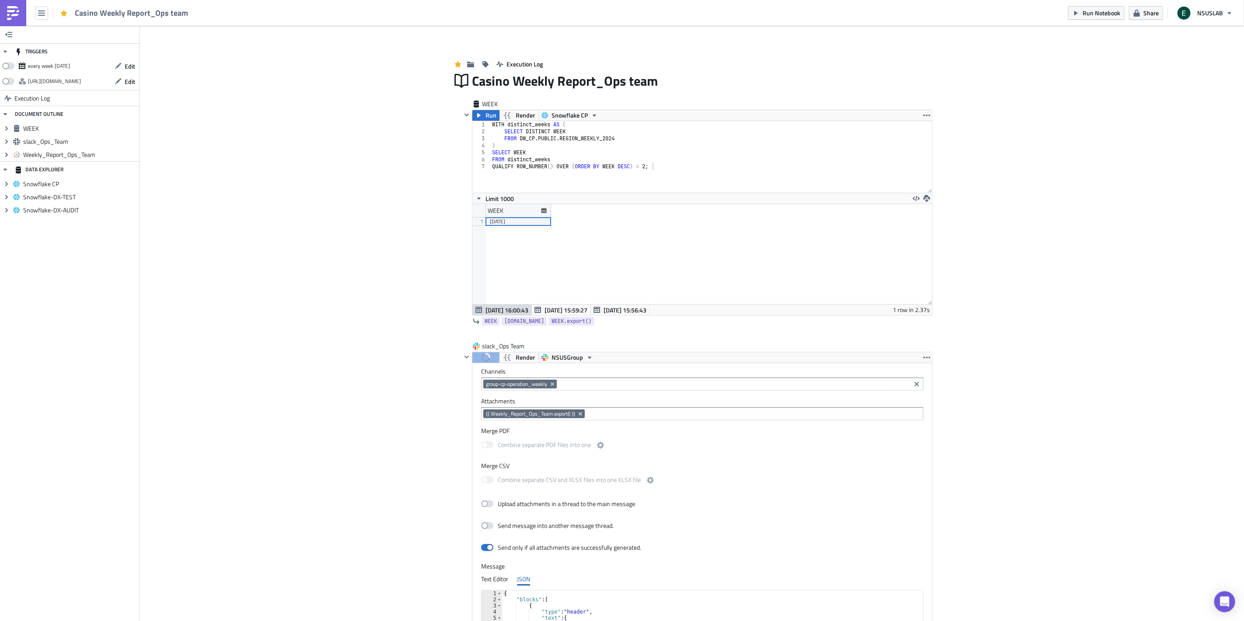
click at [335, 435] on div "Add Image Execution Log Casino Weekly Report_Ops team WEEK Run Render Snowflake…" at bounding box center [692, 529] width 1104 height 1007
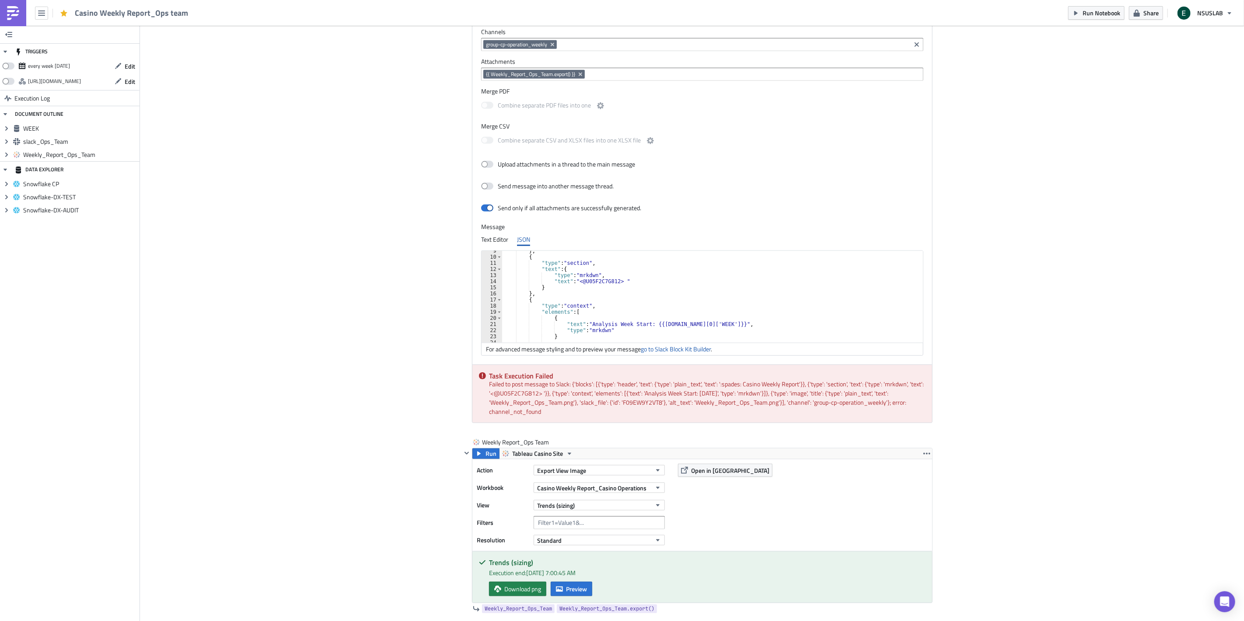
scroll to position [23, 0]
type textarea ""text": "<@U05F2C7G812> ""
drag, startPoint x: 621, startPoint y: 311, endPoint x: 548, endPoint y: 311, distance: 73.0
click at [548, 311] on div ""type" : "header" , "text" : { "type" : "plain_text" , "text" : ":spades: Casin…" at bounding box center [714, 299] width 424 height 104
click at [639, 314] on div ""type" : "header" , "text" : { "type" : "plain_text" , "text" : ":spades: Casin…" at bounding box center [708, 297] width 413 height 92
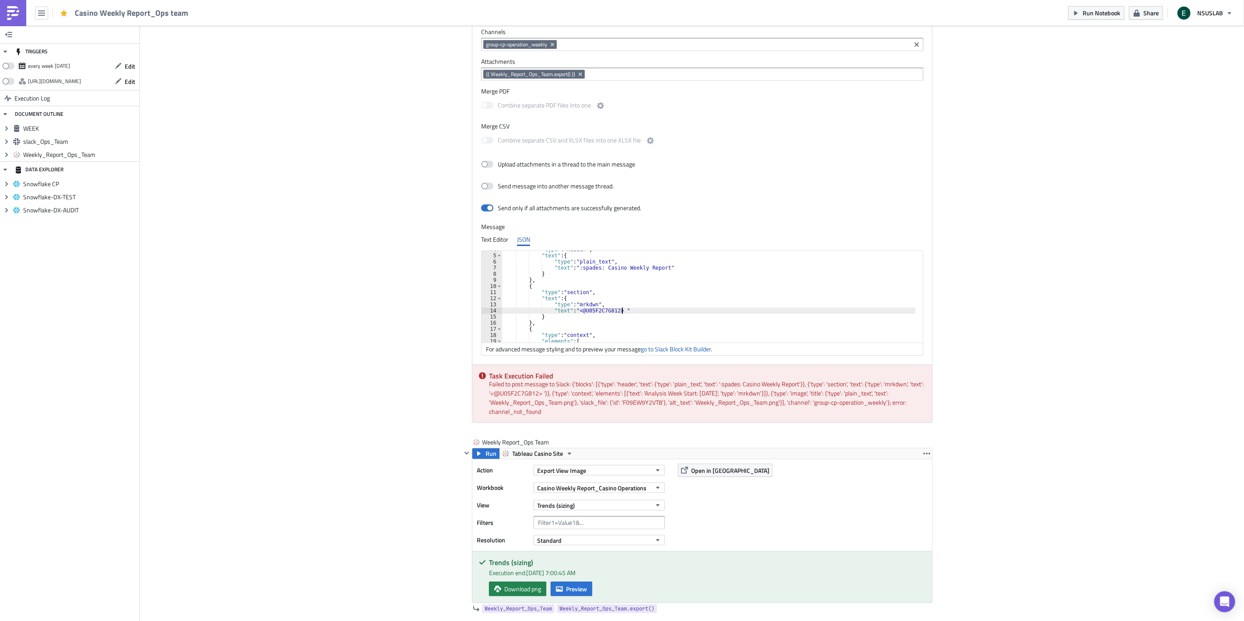
click at [640, 316] on div ""type" : "header" , "text" : { "type" : "plain_text" , "text" : ":spades: Casin…" at bounding box center [714, 299] width 424 height 104
click at [619, 314] on div ""type" : "header" , "text" : { "type" : "plain_text" , "text" : ":spades: Casin…" at bounding box center [714, 299] width 424 height 104
drag, startPoint x: 571, startPoint y: 311, endPoint x: 620, endPoint y: 309, distance: 49.0
click at [620, 309] on div ""type" : "header" , "text" : { "type" : "plain_text" , "text" : ":spades: Casin…" at bounding box center [714, 299] width 424 height 104
click at [620, 317] on div ""type" : "header" , "text" : { "type" : "plain_text" , "text" : ":spades: Casin…" at bounding box center [714, 299] width 424 height 104
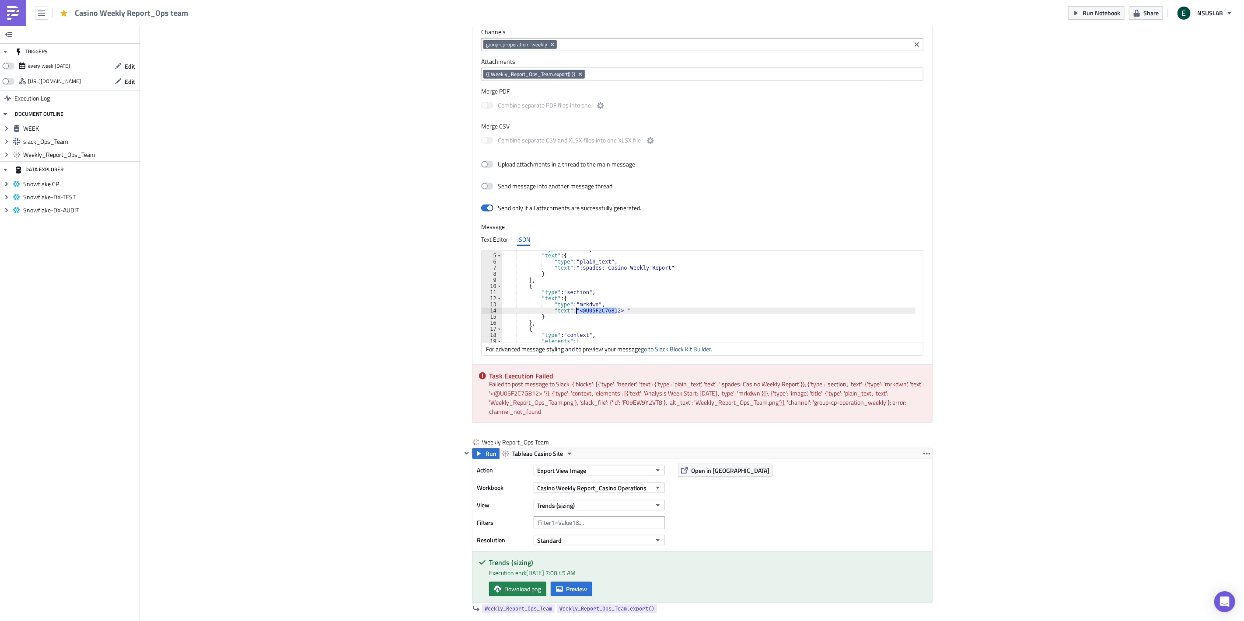
drag, startPoint x: 611, startPoint y: 311, endPoint x: 572, endPoint y: 314, distance: 39.4
click at [572, 314] on div ""type" : "header" , "text" : { "type" : "plain_text" , "text" : ":spades: Casin…" at bounding box center [714, 299] width 424 height 104
click at [1035, 309] on div "Add Image Execution Log Casino Weekly Report_Ops team WEEK Run Render Snowflake…" at bounding box center [692, 187] width 1104 height 1003
type textarea "}"
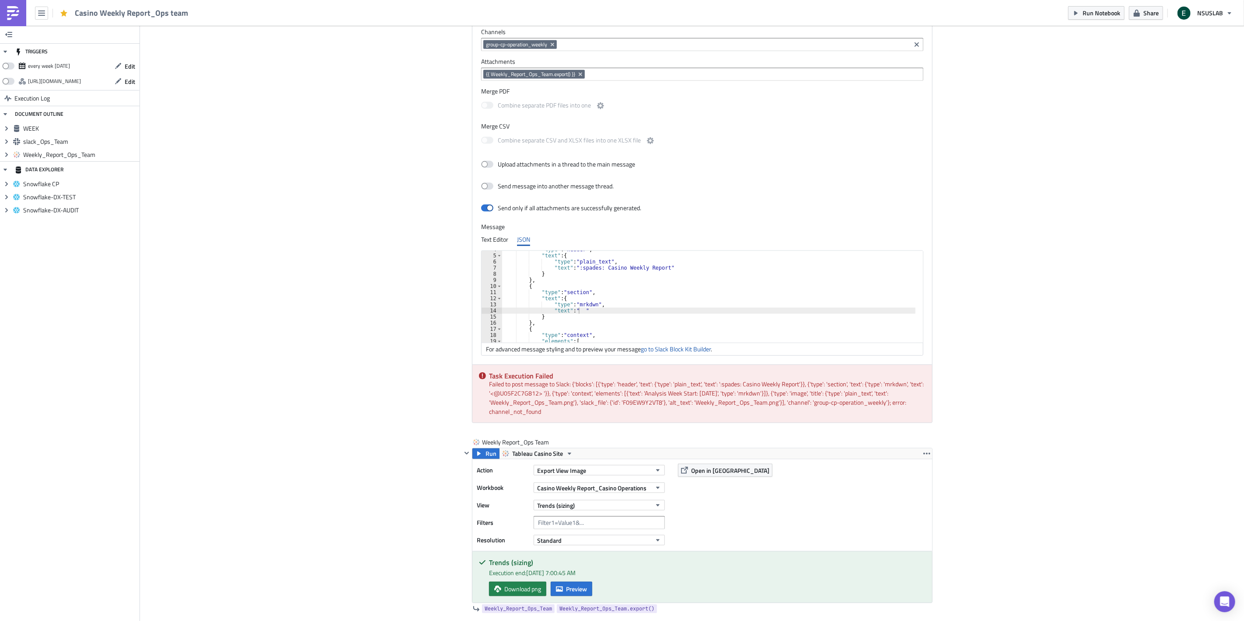
click at [771, 317] on div ""type" : "header" , "text" : { "type" : "plain_text" , "text" : ":spades: Casin…" at bounding box center [714, 299] width 424 height 104
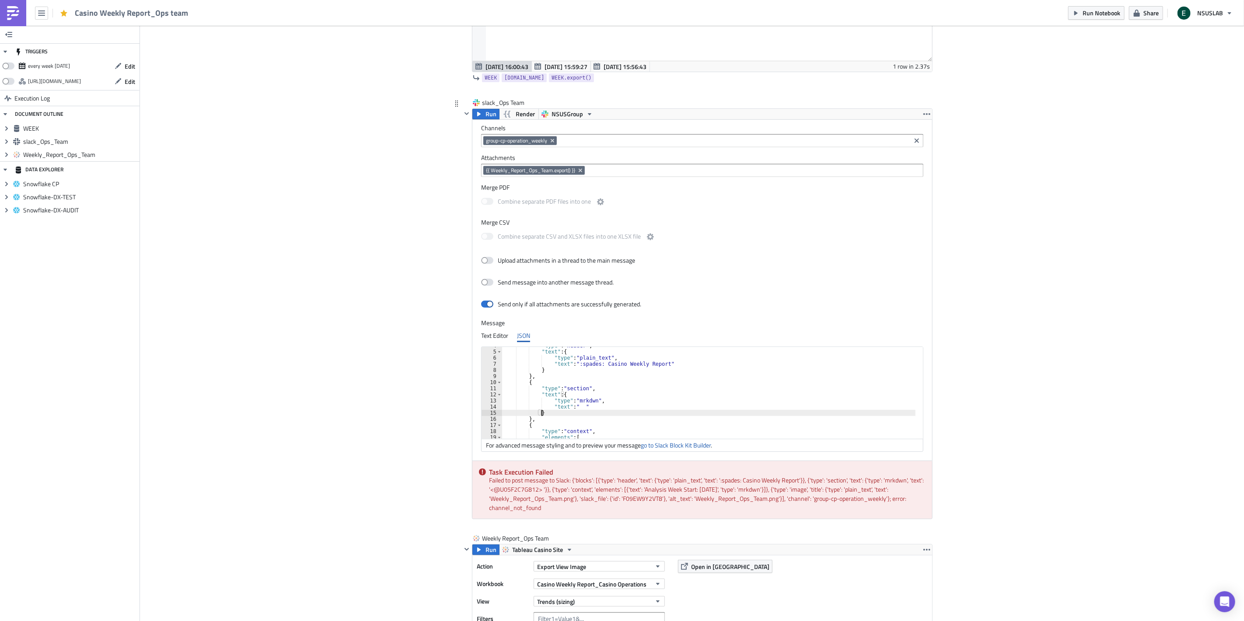
scroll to position [243, 0]
click at [577, 174] on icon "Remove Tag" at bounding box center [580, 171] width 7 height 7
click at [516, 210] on div "{{ Weekly_Report_Ops_Team.export() }}" at bounding box center [535, 213] width 105 height 9
click at [400, 280] on div "Add Image Execution Log Casino Weekly Report_Ops team WEEK Run Render Snowflake…" at bounding box center [692, 284] width 1104 height 1003
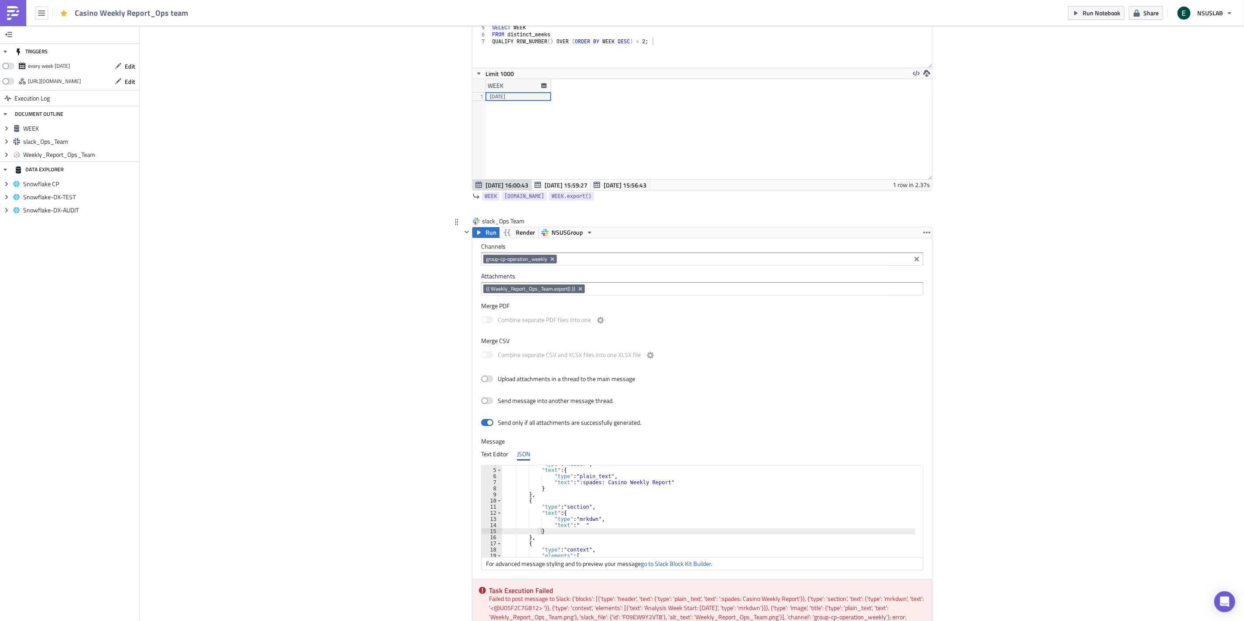
scroll to position [115, 0]
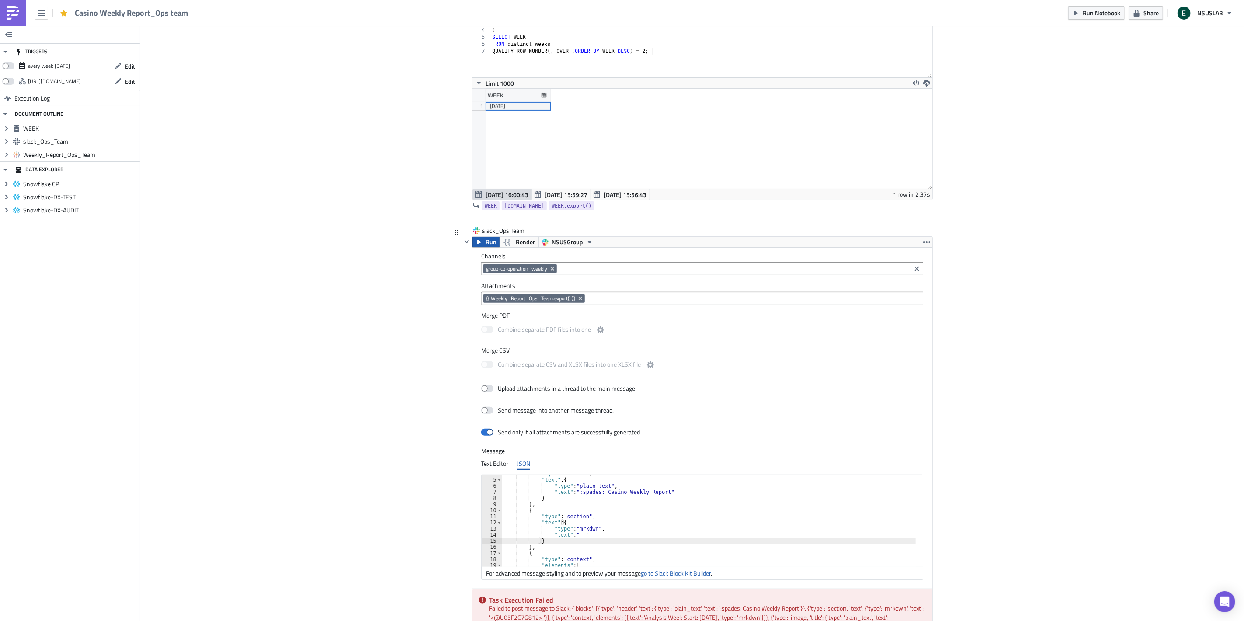
click at [485, 245] on span "Run" at bounding box center [490, 242] width 11 height 10
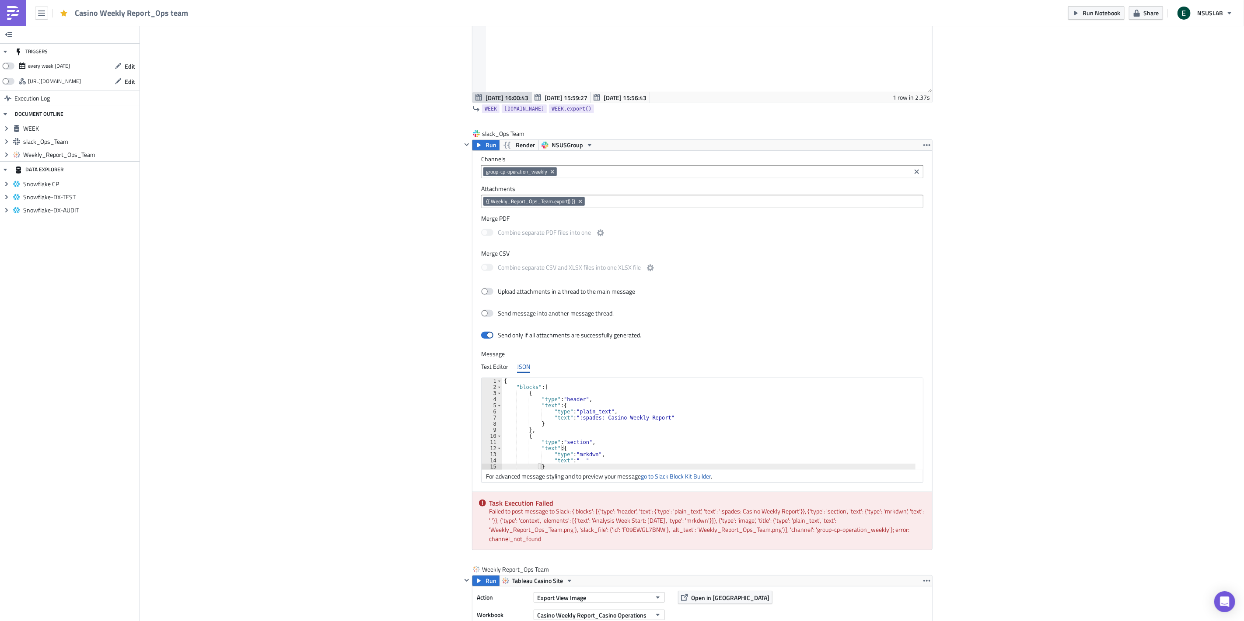
scroll to position [0, 0]
click at [401, 404] on div "Add Image Execution Log Casino Weekly Report_Ops team WEEK Run Render Snowflake…" at bounding box center [692, 314] width 1104 height 1003
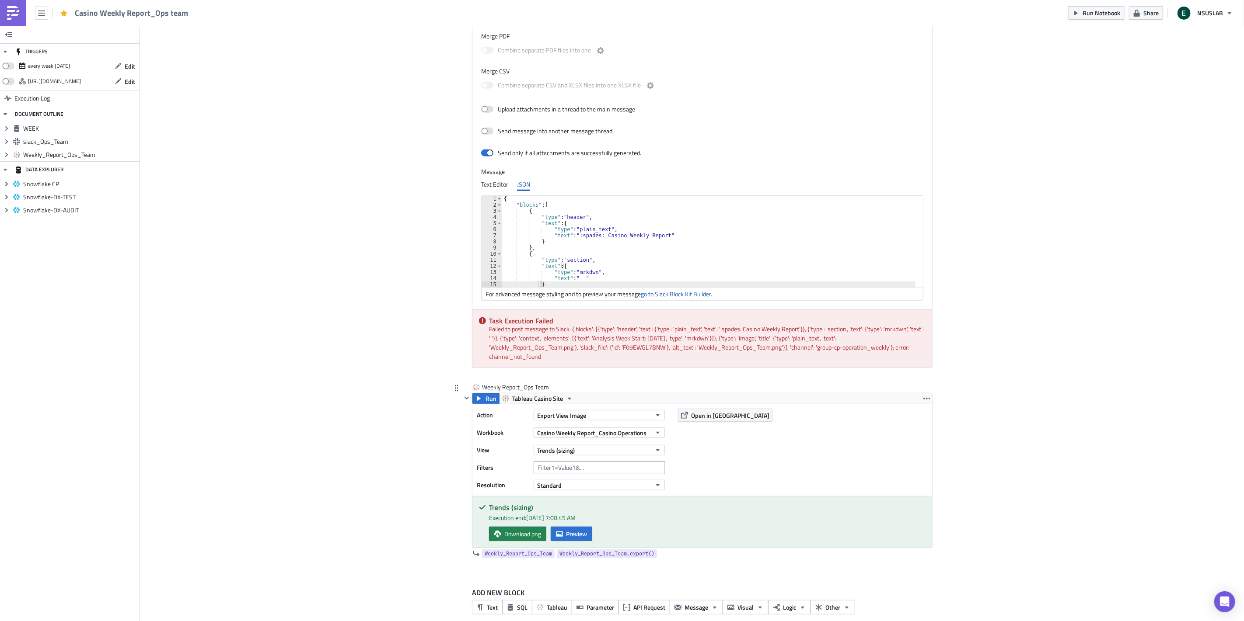
scroll to position [407, 0]
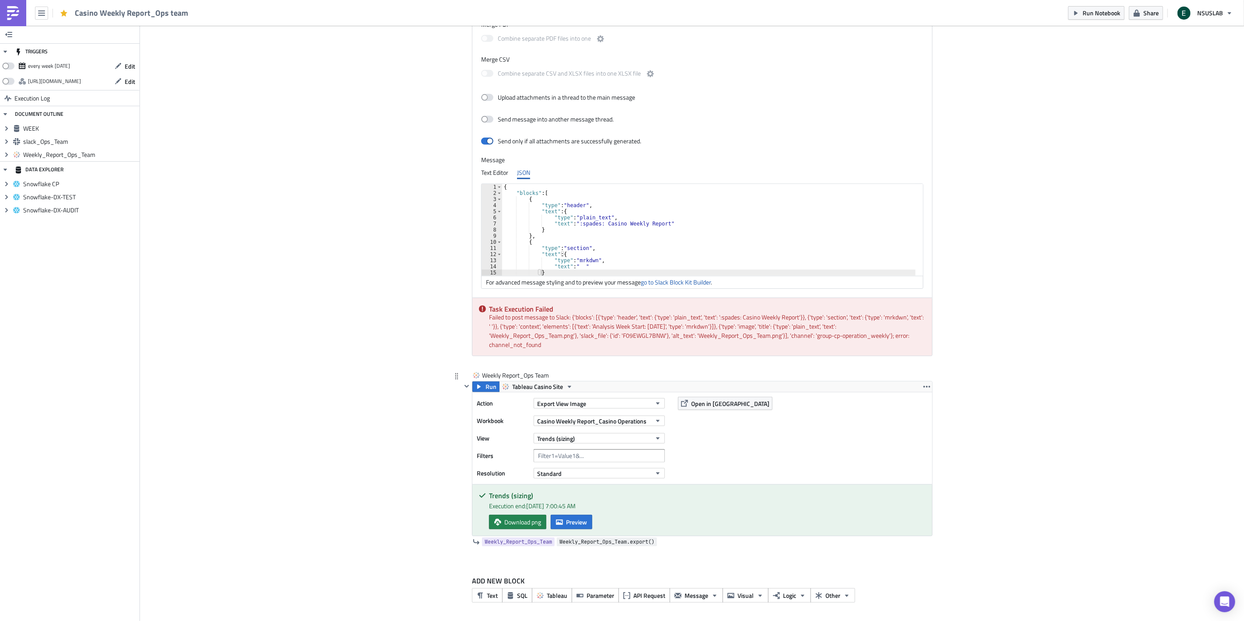
click at [588, 543] on span "Weekly_Report_Ops_Team.export()" at bounding box center [606, 542] width 95 height 9
click at [598, 540] on span "Weekly_Report_Ops_Team.export()" at bounding box center [606, 542] width 95 height 9
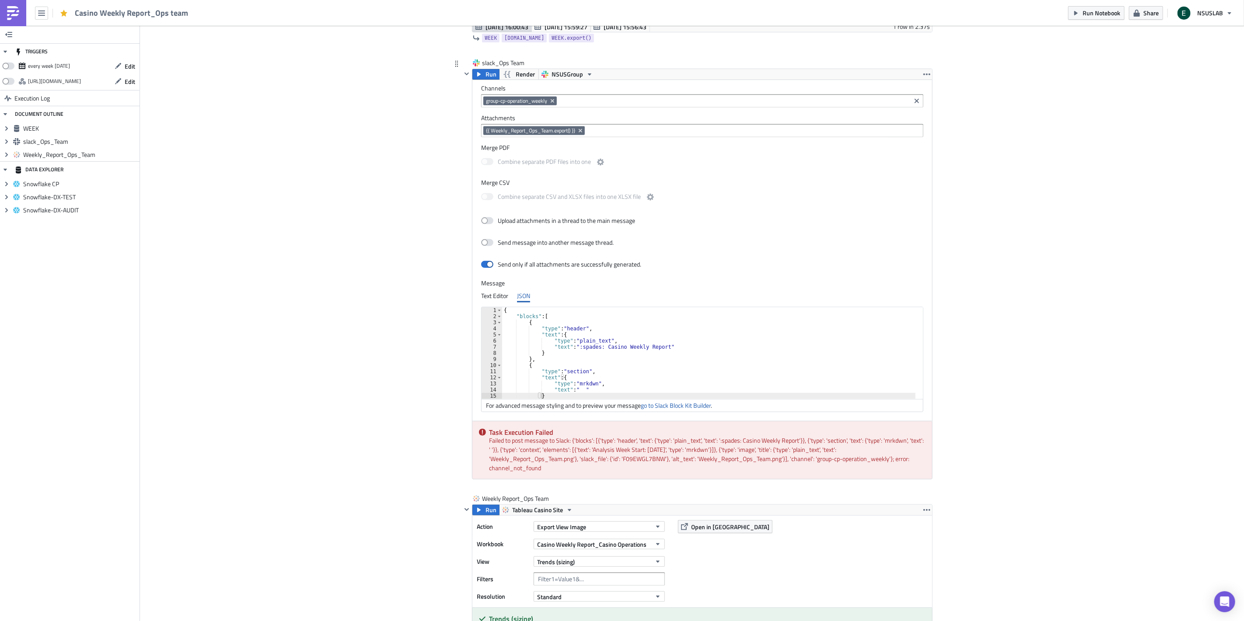
scroll to position [164, 0]
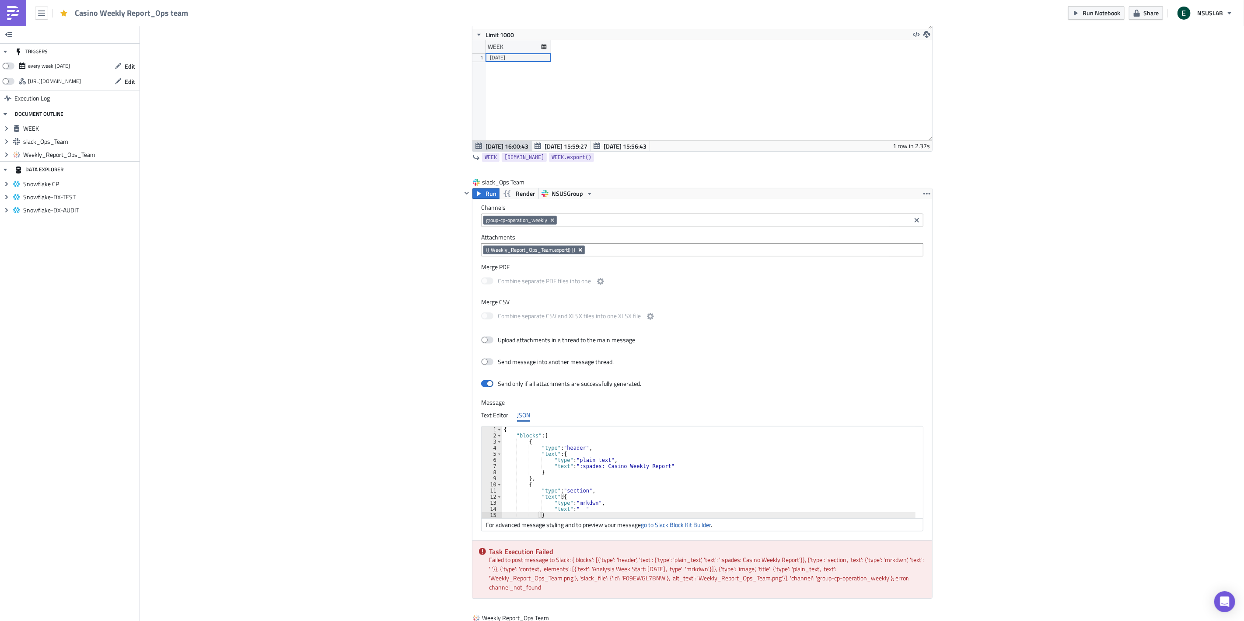
click at [577, 249] on icon "Remove Tag" at bounding box center [580, 250] width 7 height 7
paste input "{{ Weekly_Report_Ops_Team.export() }}"
type input "{{ Weekly_Report_Ops_Team.export() }}"
click at [571, 261] on div "{{ Weekly_Report_Ops_Team.export() }}" at bounding box center [548, 265] width 130 height 9
click at [1123, 308] on div "Add Image Execution Log Casino Weekly Report_Ops team WEEK Run Render Snowflake…" at bounding box center [692, 363] width 1104 height 1003
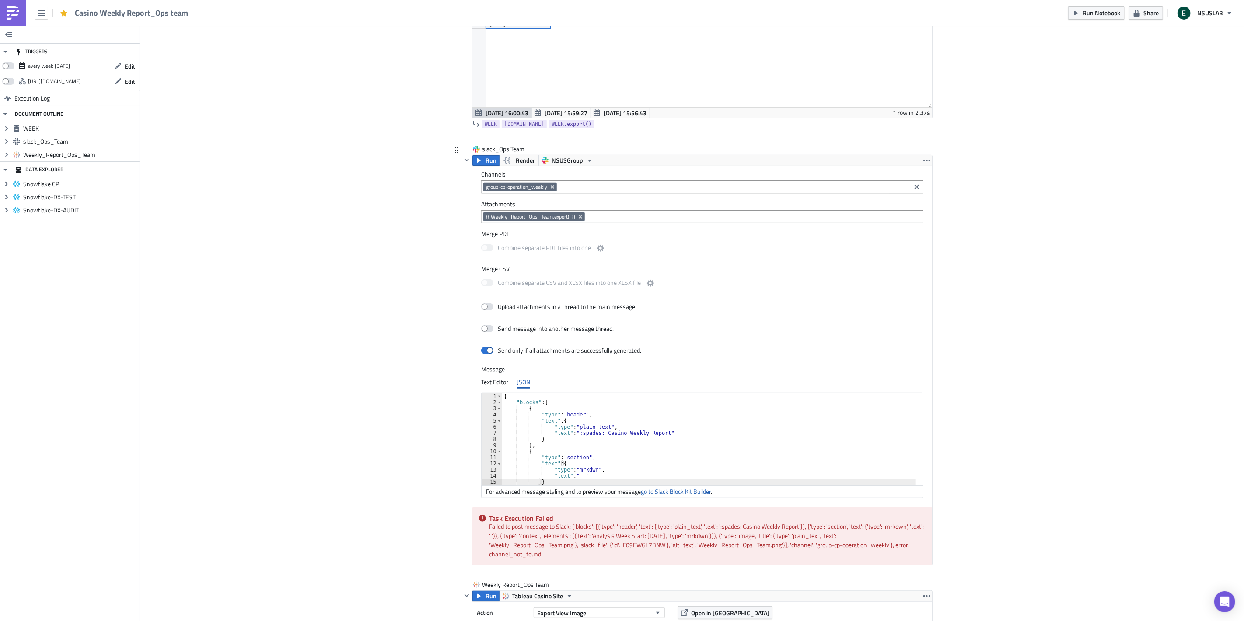
scroll to position [213, 0]
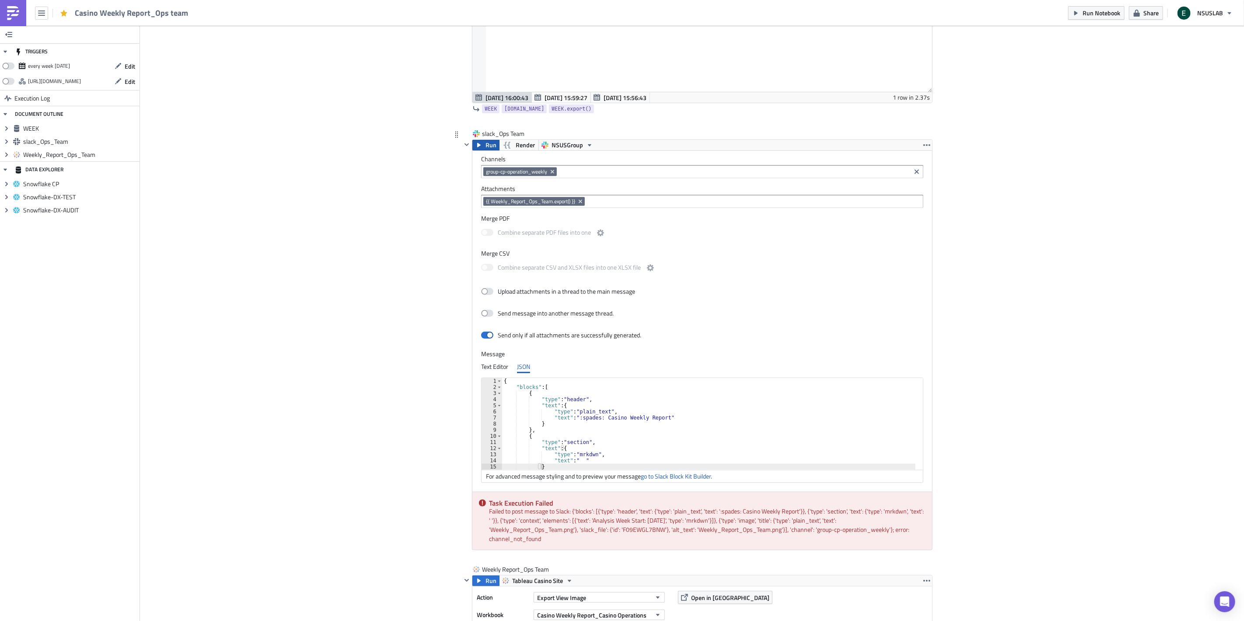
click at [485, 148] on span "Run" at bounding box center [490, 145] width 11 height 10
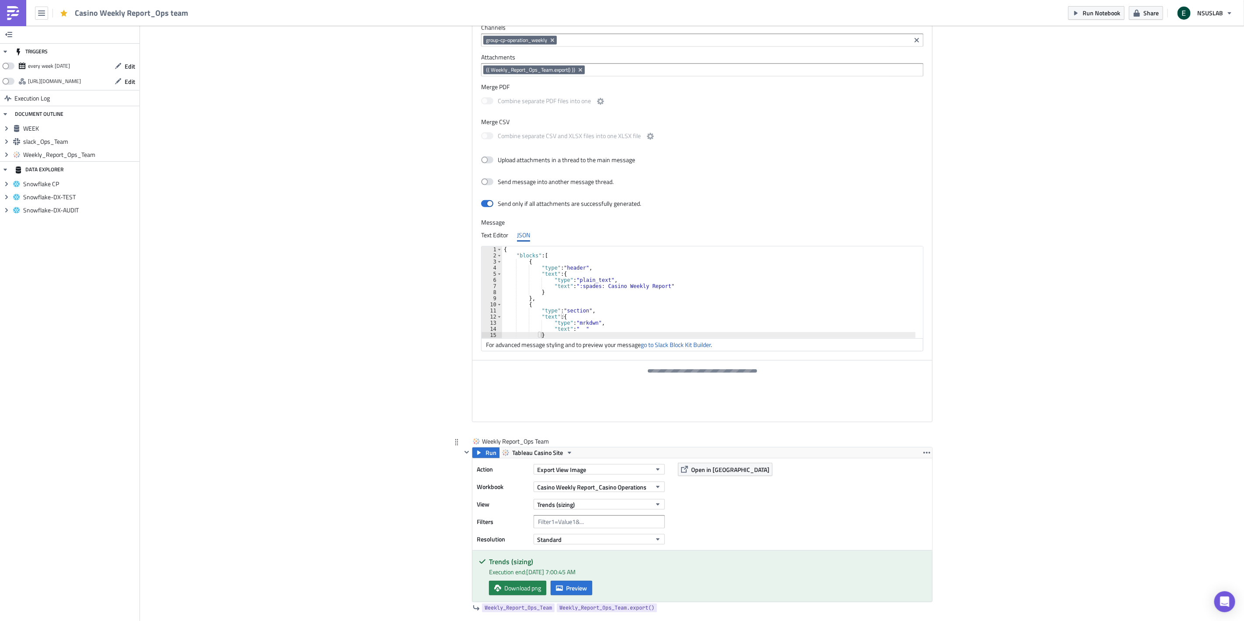
scroll to position [407, 0]
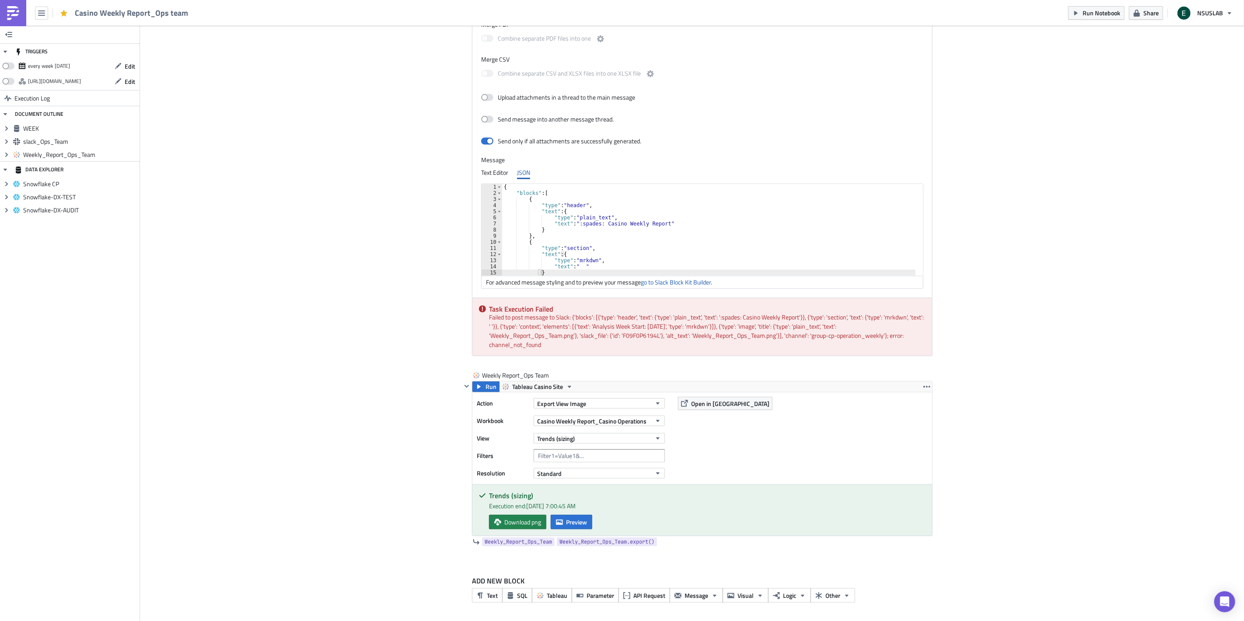
drag, startPoint x: 608, startPoint y: 348, endPoint x: 486, endPoint y: 311, distance: 127.8
click at [486, 311] on div "Task Execution Failed Failed to post message to Slack: {'blocks': [{'type': 'he…" at bounding box center [702, 327] width 460 height 58
copy div "Task Execution Failed Failed to post message to Slack: {'blocks': [{'type': 'he…"
click at [554, 347] on div "Task Execution Failed Failed to post message to Slack: {'blocks': [{'type': 'he…" at bounding box center [702, 327] width 460 height 58
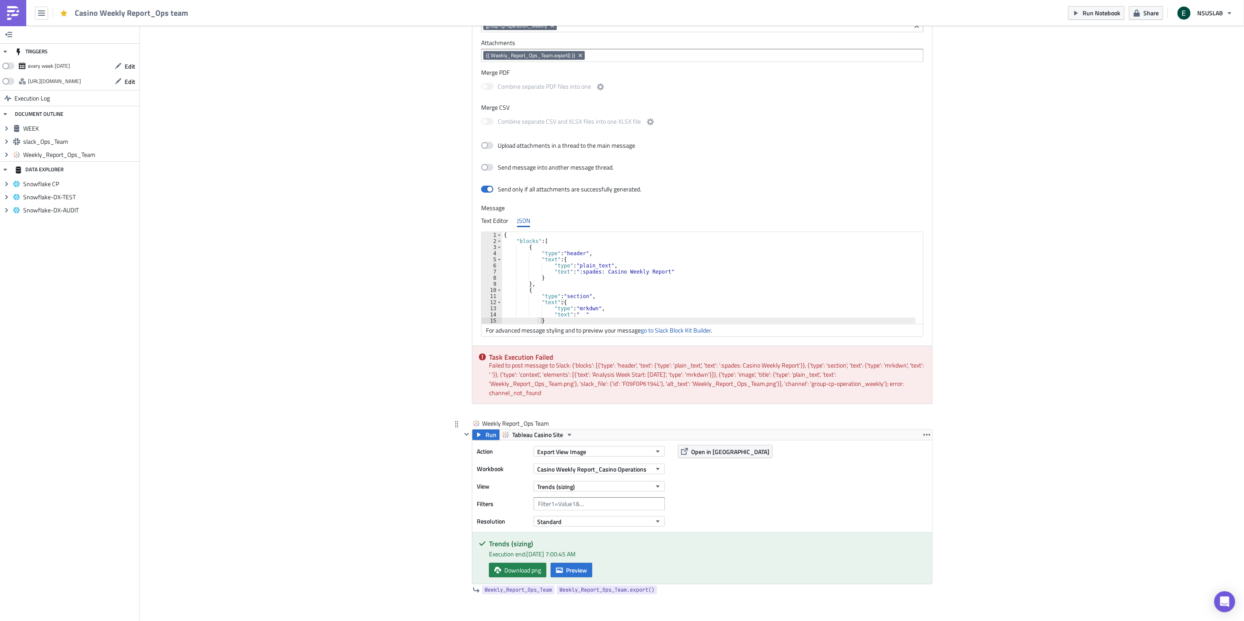
scroll to position [310, 0]
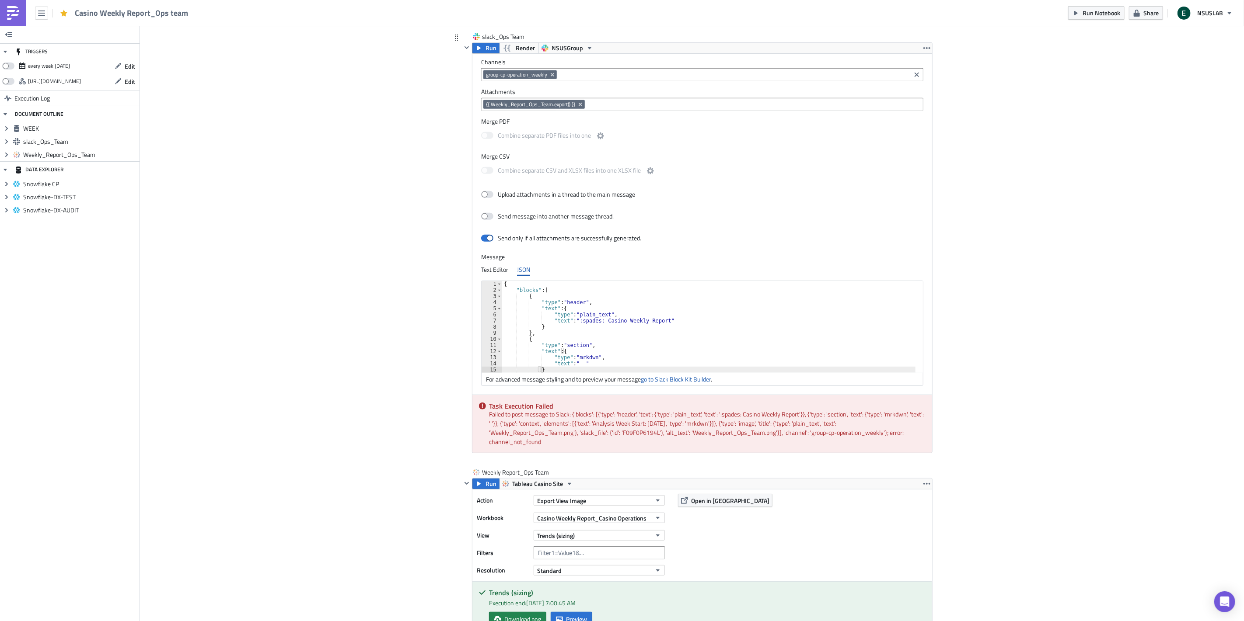
click at [512, 77] on span "group-cp-operation_weekly" at bounding box center [516, 74] width 61 height 7
click at [563, 44] on span "NSUSGroup" at bounding box center [566, 48] width 31 height 10
click at [599, 62] on div "NSUSLAB" at bounding box center [580, 62] width 63 height 9
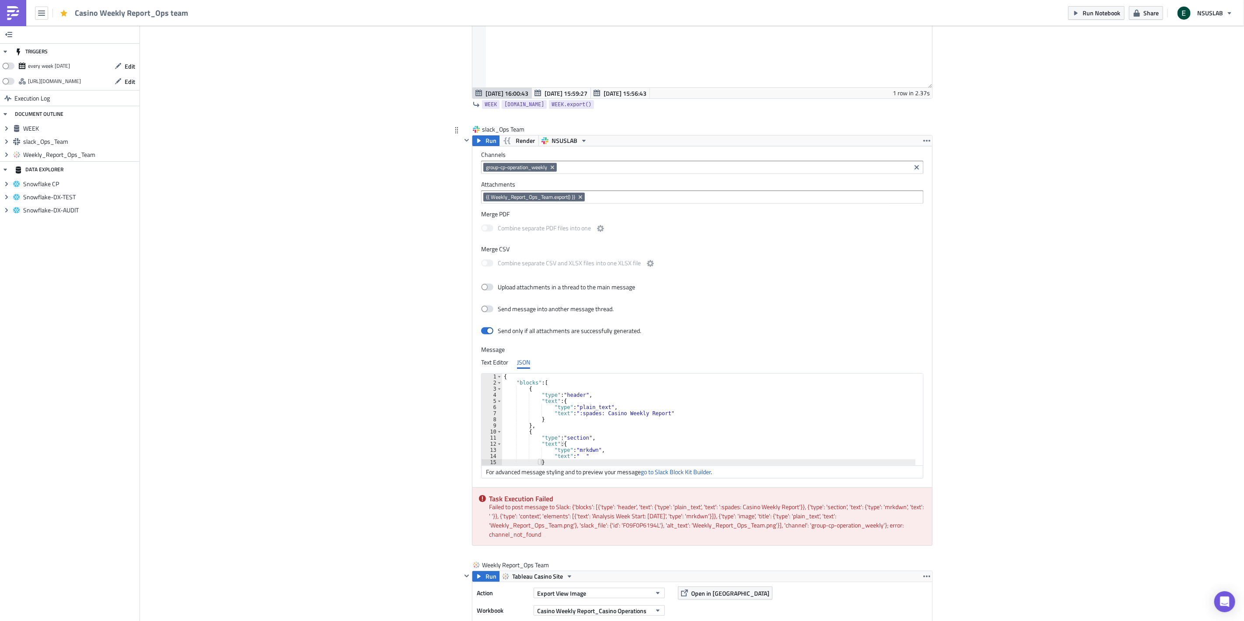
scroll to position [213, 0]
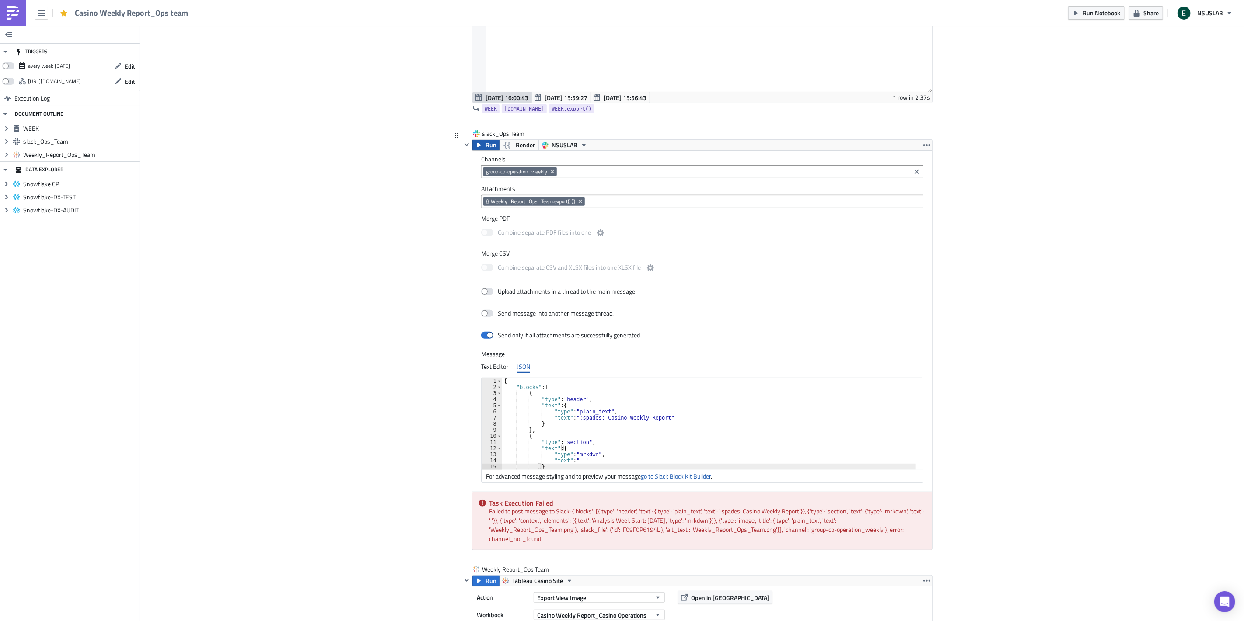
click at [478, 146] on icon "button" at bounding box center [478, 145] width 7 height 7
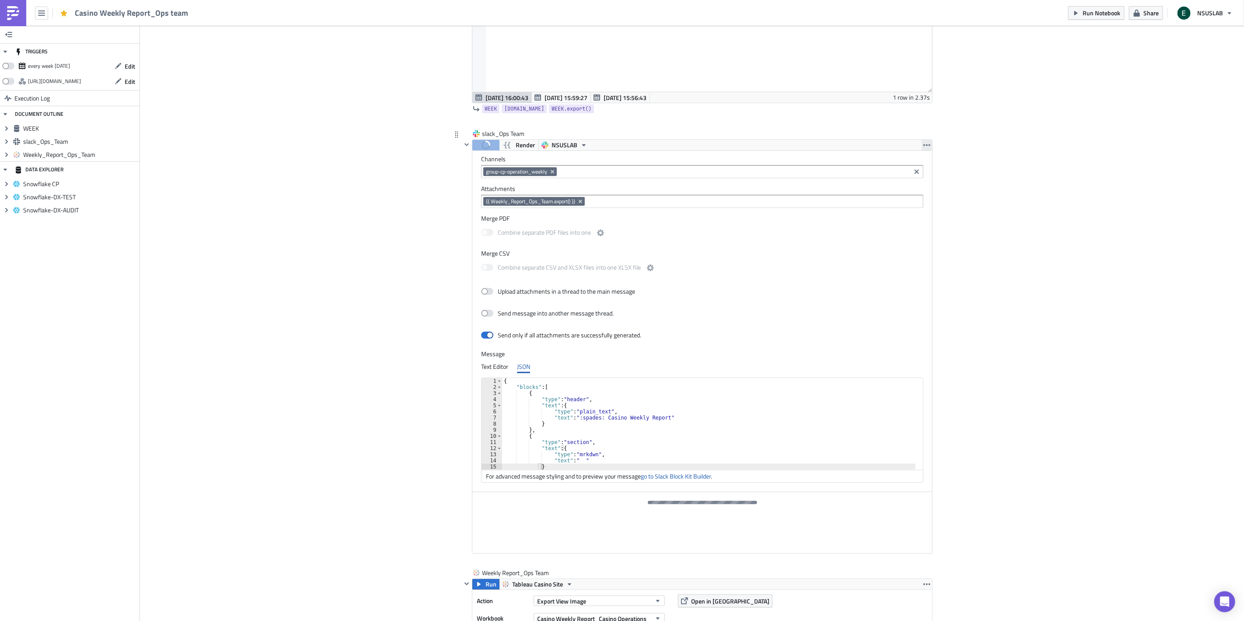
click at [923, 147] on icon "button" at bounding box center [926, 145] width 7 height 7
click at [1014, 138] on div "Add Image Execution Log Casino Weekly Report_Ops team WEEK Run Render Snowflake…" at bounding box center [692, 316] width 1104 height 1007
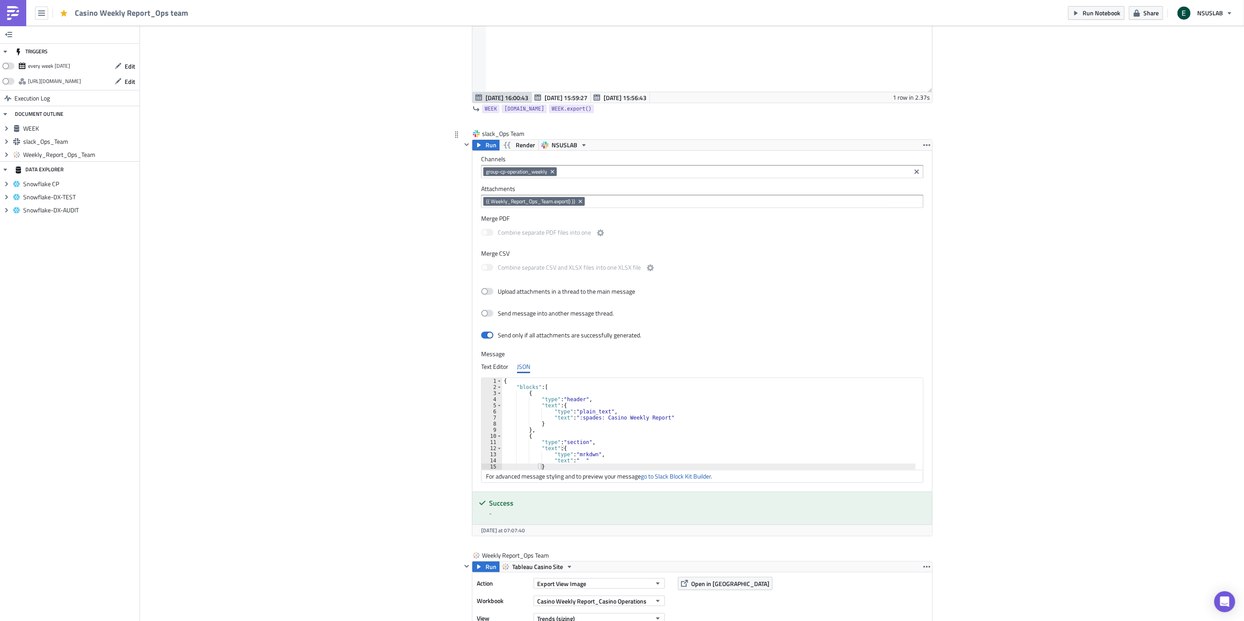
click at [587, 452] on div "{ "blocks" : [ { "type" : "header" , "text" : { "type" : "plain_text" , "text" …" at bounding box center [714, 430] width 424 height 104
click at [575, 401] on div "{ "type" : "section" , "text" : { "type" : "mrkdwn" , "text" : " " } } , { "typ…" at bounding box center [714, 427] width 424 height 104
paste textarea "U019SDDA2BE"
click at [575, 401] on div "{ "type" : "section" , "text" : { "type" : "mrkdwn" , "text" : " U019SDDA2BE " …" at bounding box center [714, 427] width 424 height 104
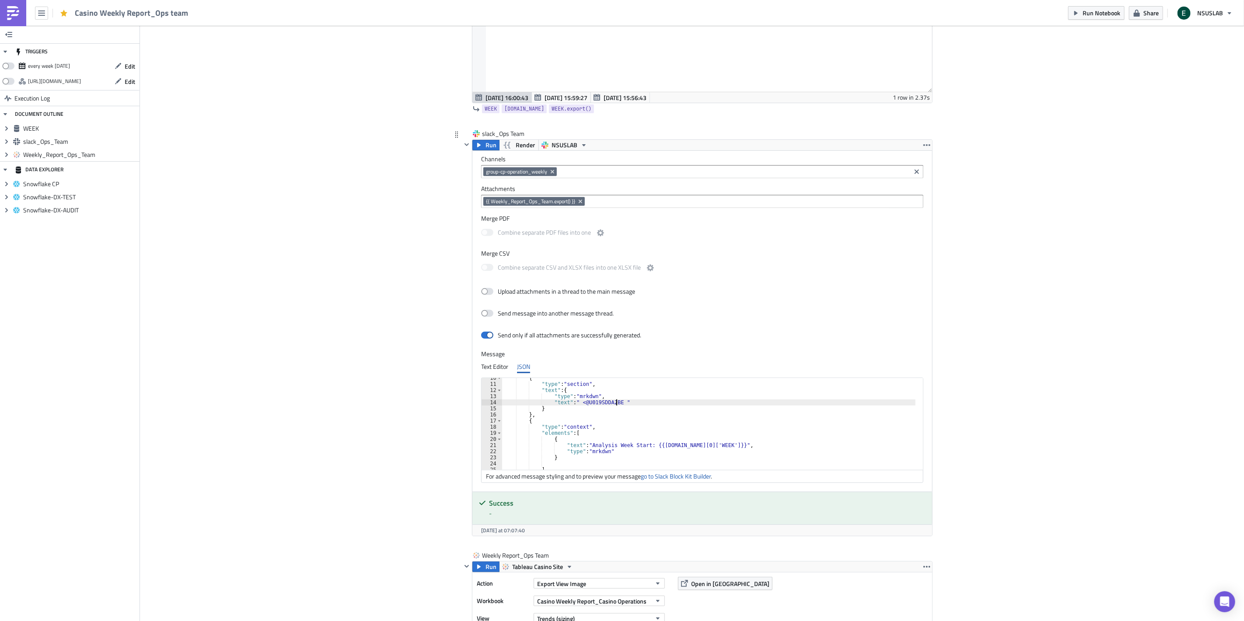
scroll to position [0, 13]
click at [615, 404] on div "{ "type" : "section" , "text" : { "type" : "mrkdwn" , "text" : "<@U019SDDA2BE> …" at bounding box center [714, 427] width 424 height 104
type textarea ""text": "<@U019SDDA2BE>""
click at [478, 145] on icon "button" at bounding box center [478, 145] width 7 height 7
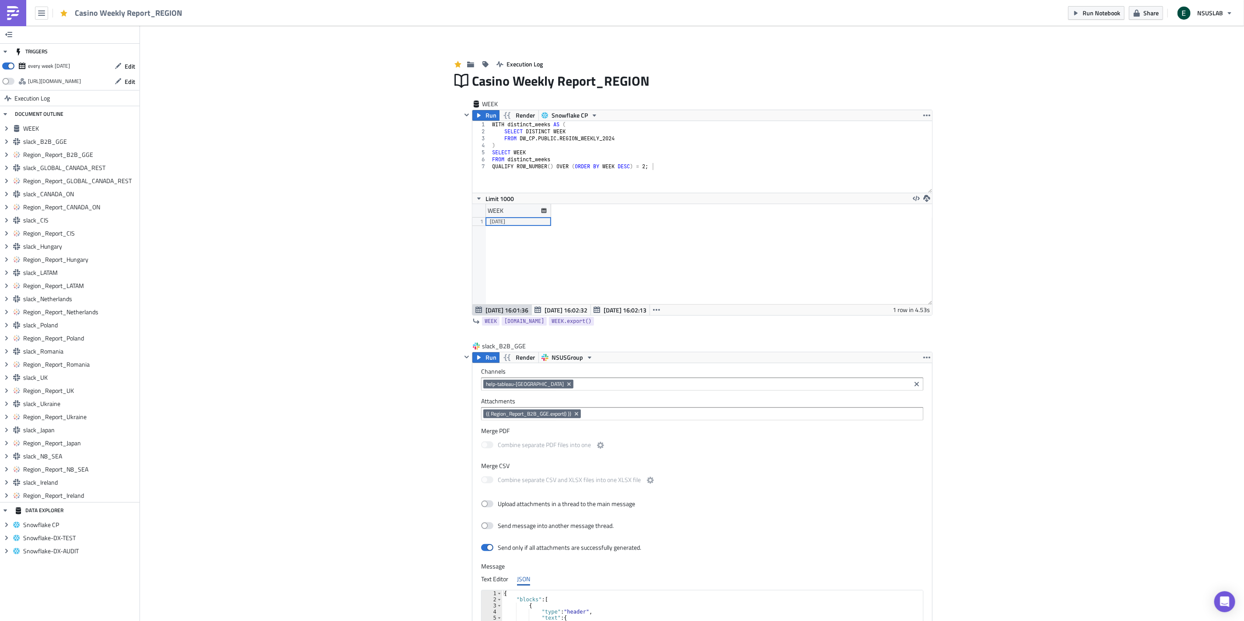
click at [1097, 14] on span "Run Notebook" at bounding box center [1101, 12] width 38 height 9
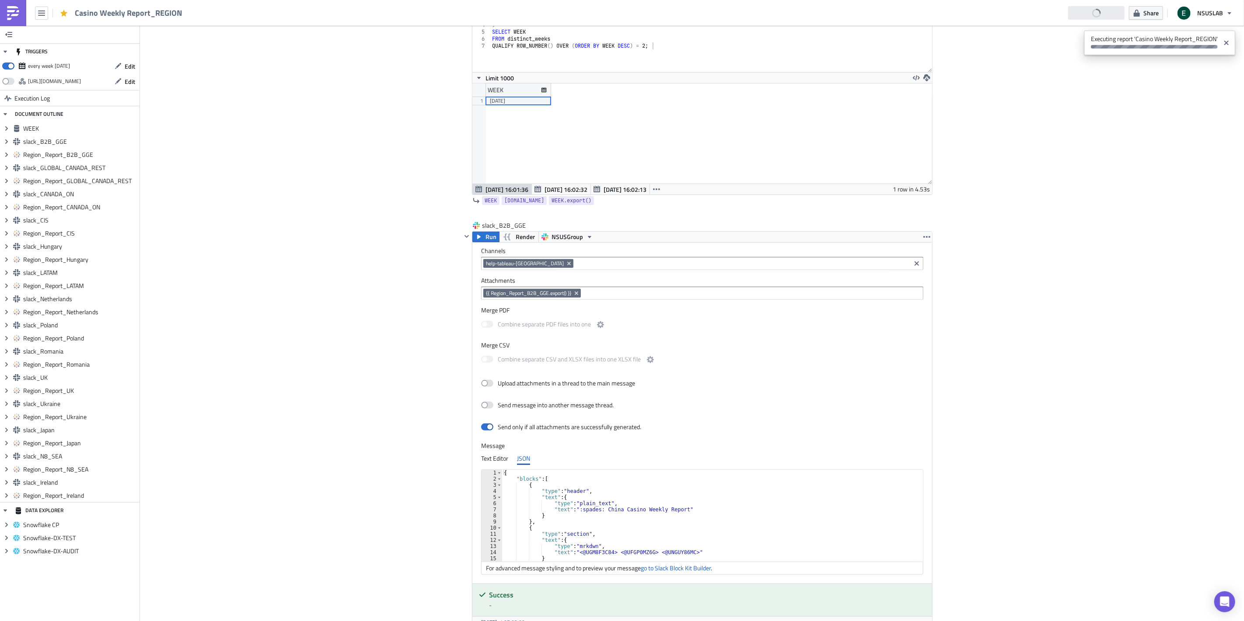
scroll to position [97, 0]
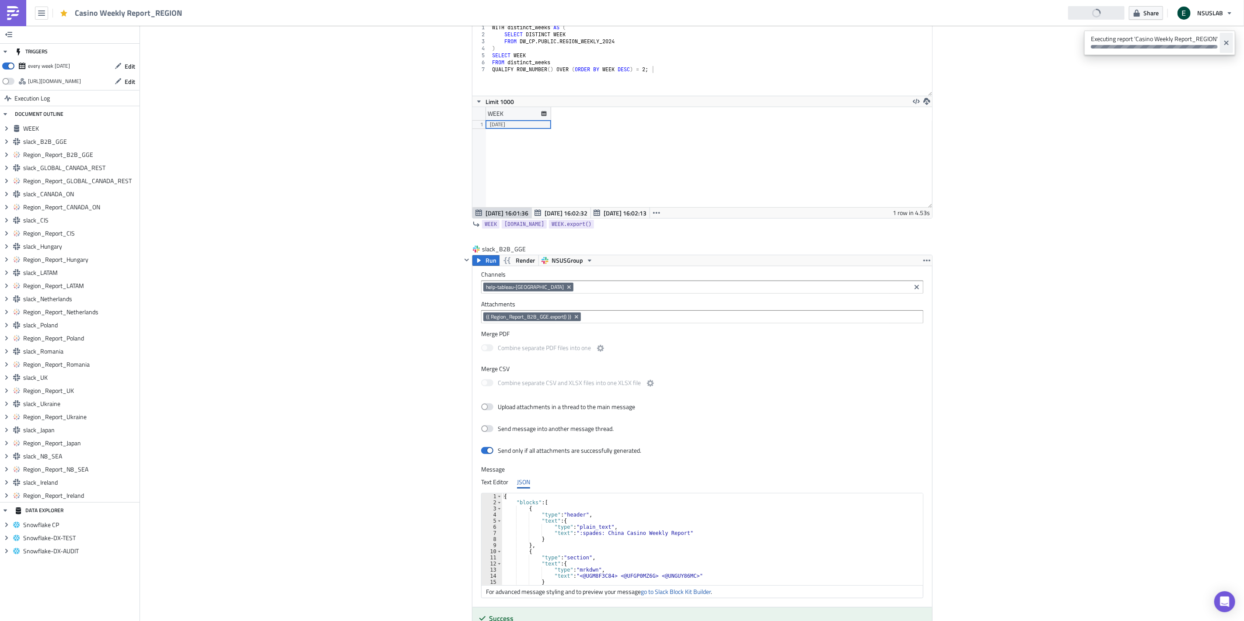
drag, startPoint x: 1216, startPoint y: 44, endPoint x: 1220, endPoint y: 44, distance: 4.4
click at [1217, 44] on span "Executing report 'Casino Weekly Report_REGION'" at bounding box center [1152, 42] width 136 height 22
click at [1225, 44] on icon "Close" at bounding box center [1226, 42] width 7 height 7
click at [1226, 44] on icon "Close" at bounding box center [1226, 43] width 4 height 4
